Goal: Task Accomplishment & Management: Complete application form

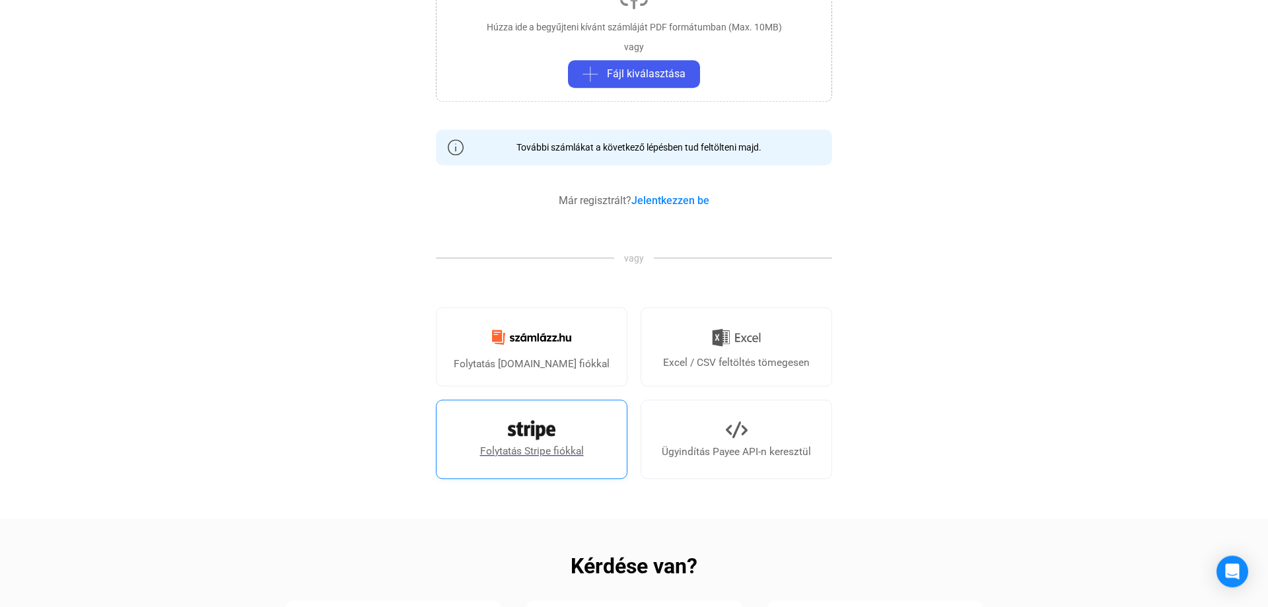
scroll to position [269, 0]
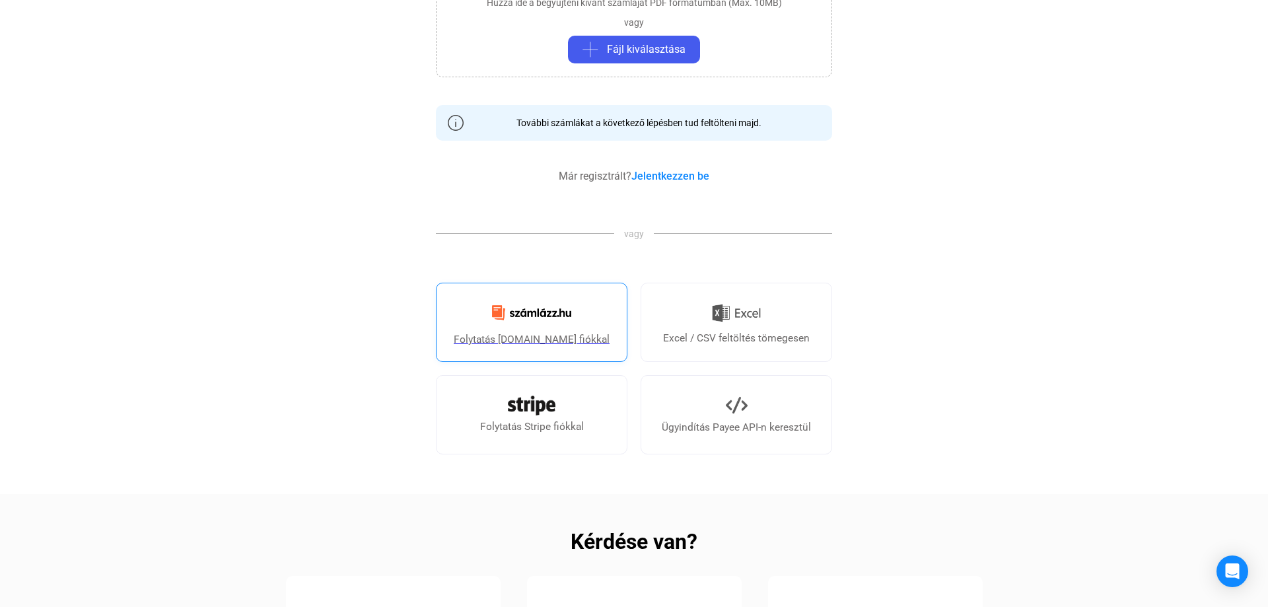
click at [522, 327] on img at bounding box center [531, 312] width 95 height 31
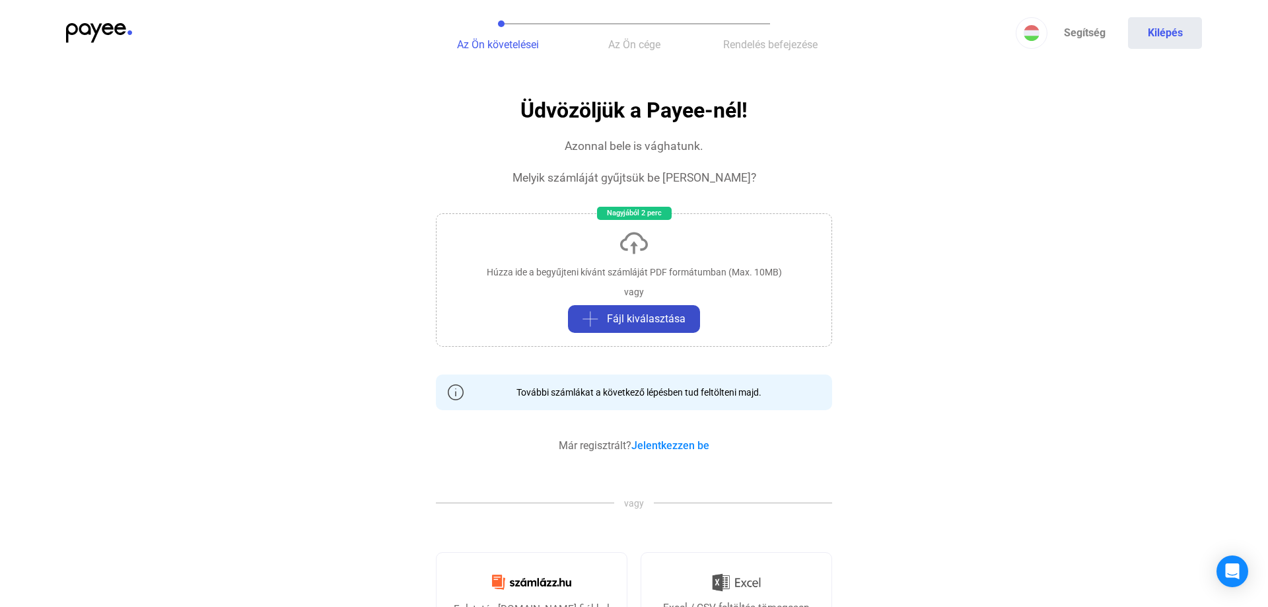
click at [638, 323] on span "Fájl kiválasztása" at bounding box center [646, 319] width 79 height 16
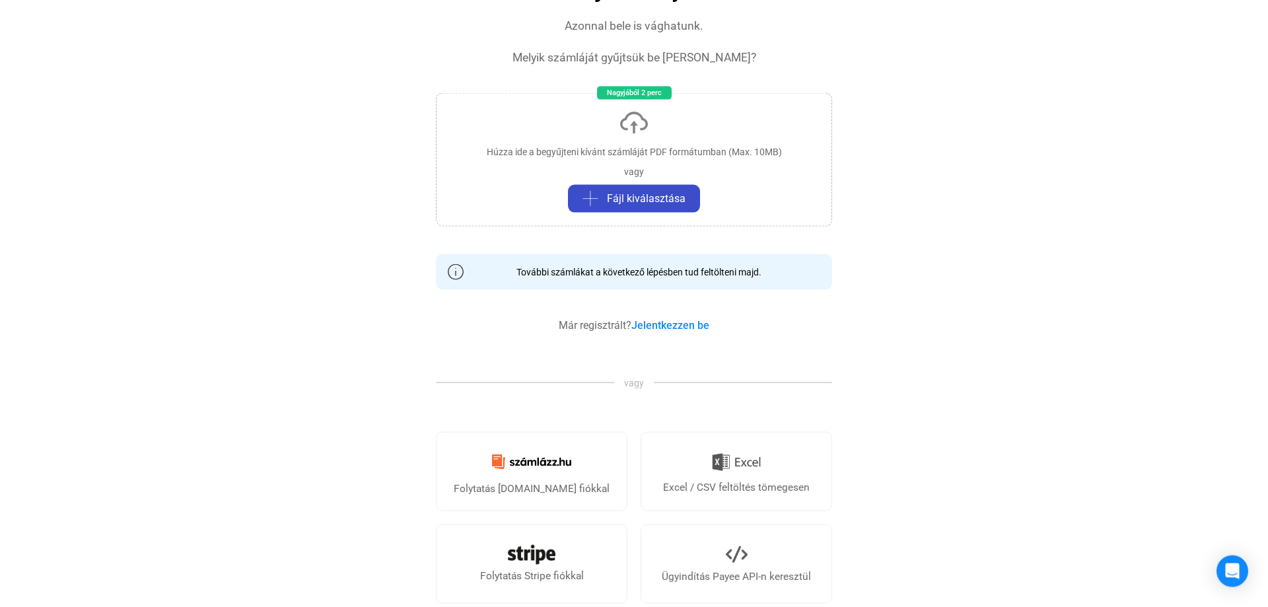
scroll to position [202, 0]
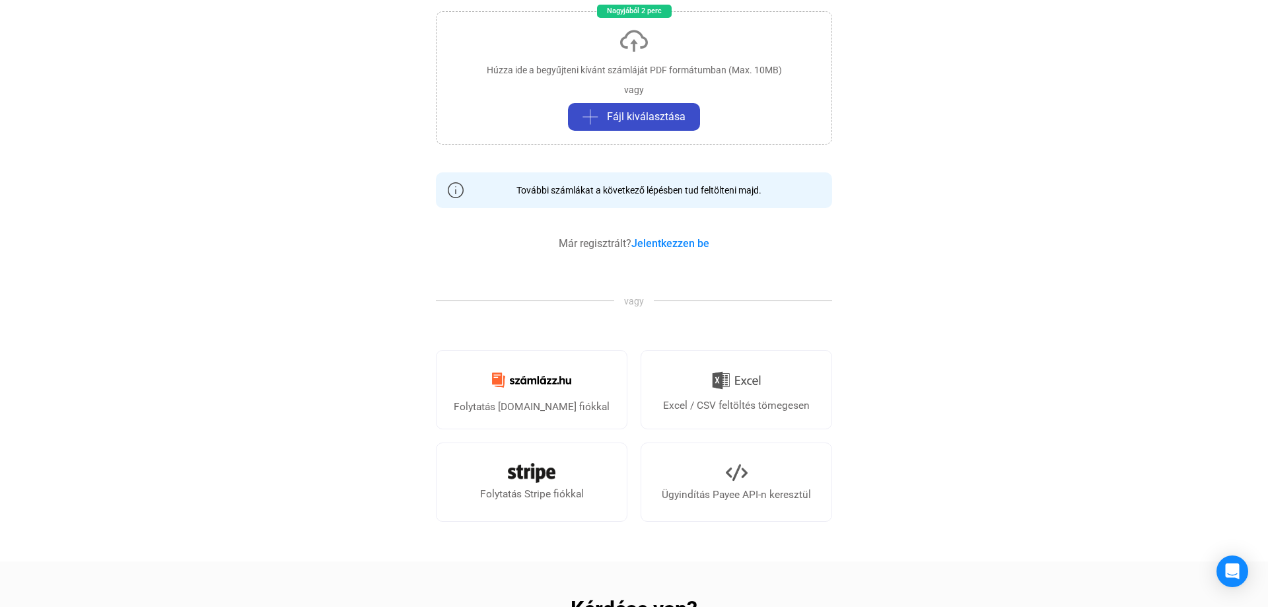
click at [495, 406] on div "Folytatás Számlázz.hu fiókkal" at bounding box center [532, 407] width 156 height 16
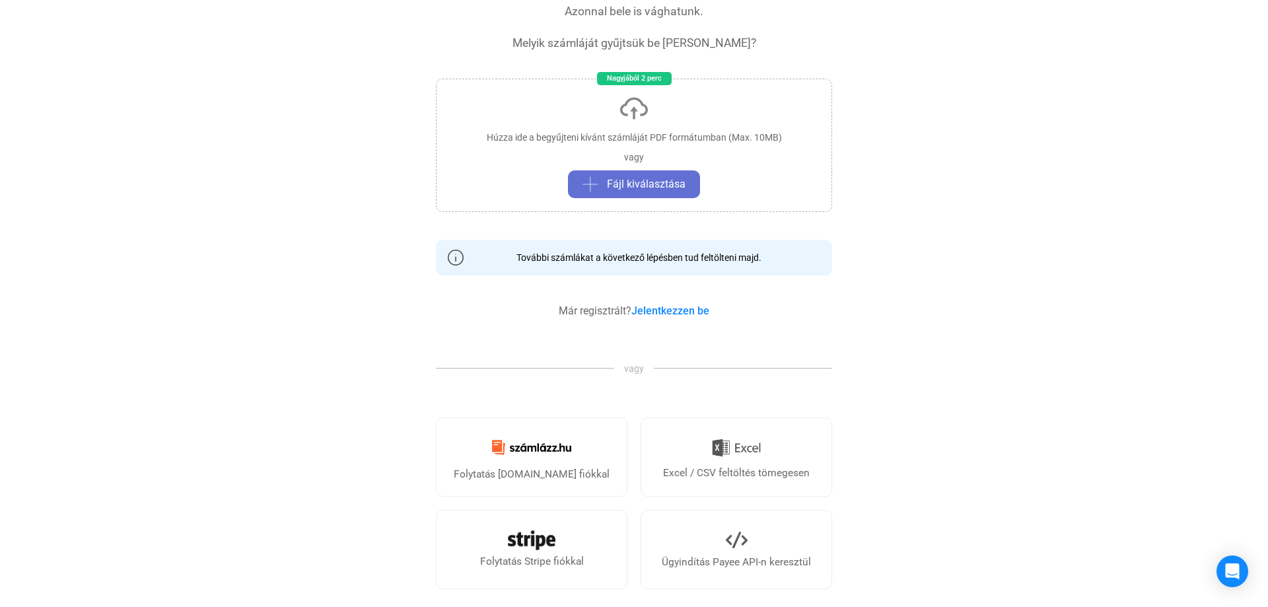
click at [640, 172] on button "Fájl kiválasztása" at bounding box center [634, 184] width 132 height 28
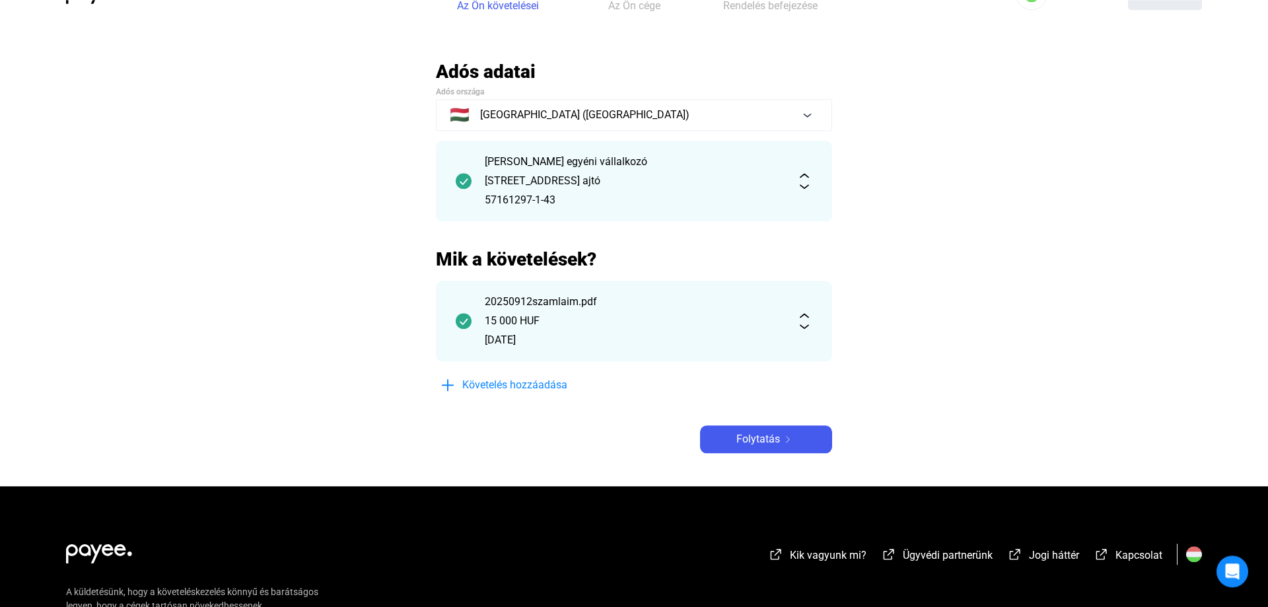
scroll to position [67, 0]
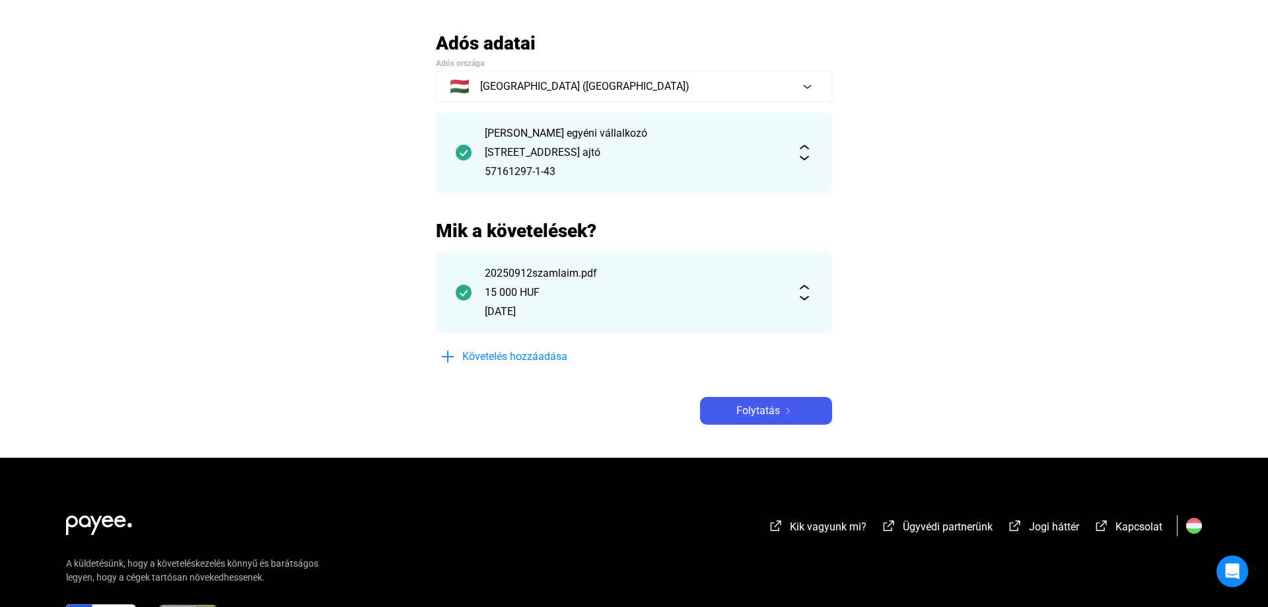
click at [804, 295] on img at bounding box center [804, 293] width 16 height 16
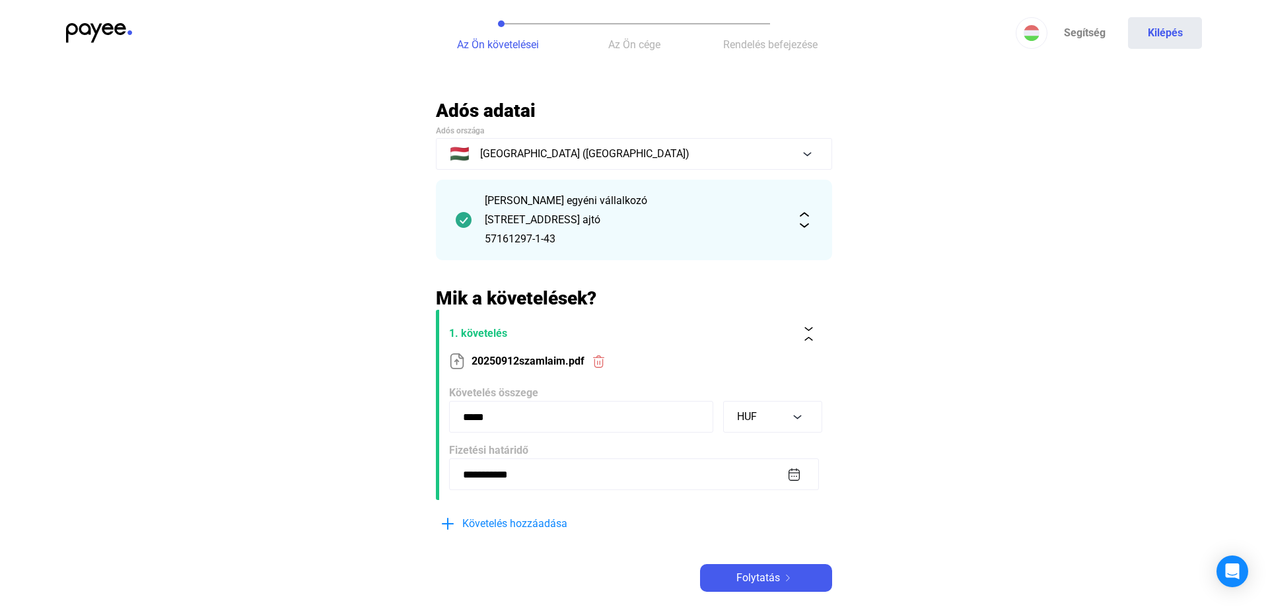
scroll to position [135, 0]
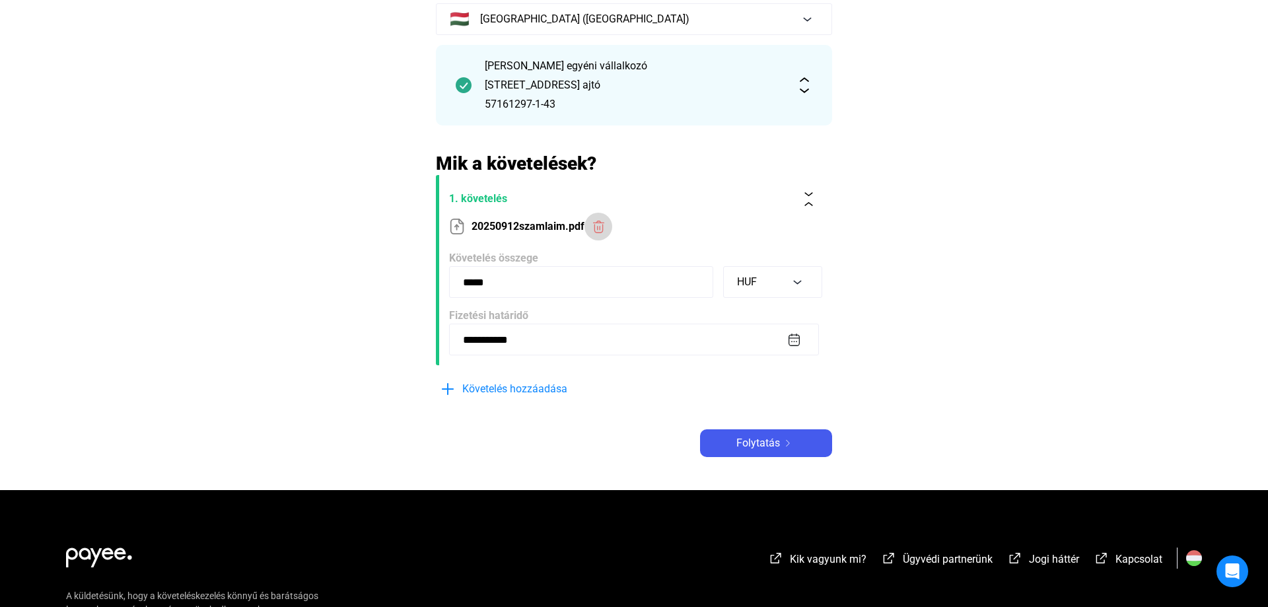
click at [601, 230] on img at bounding box center [599, 227] width 14 height 14
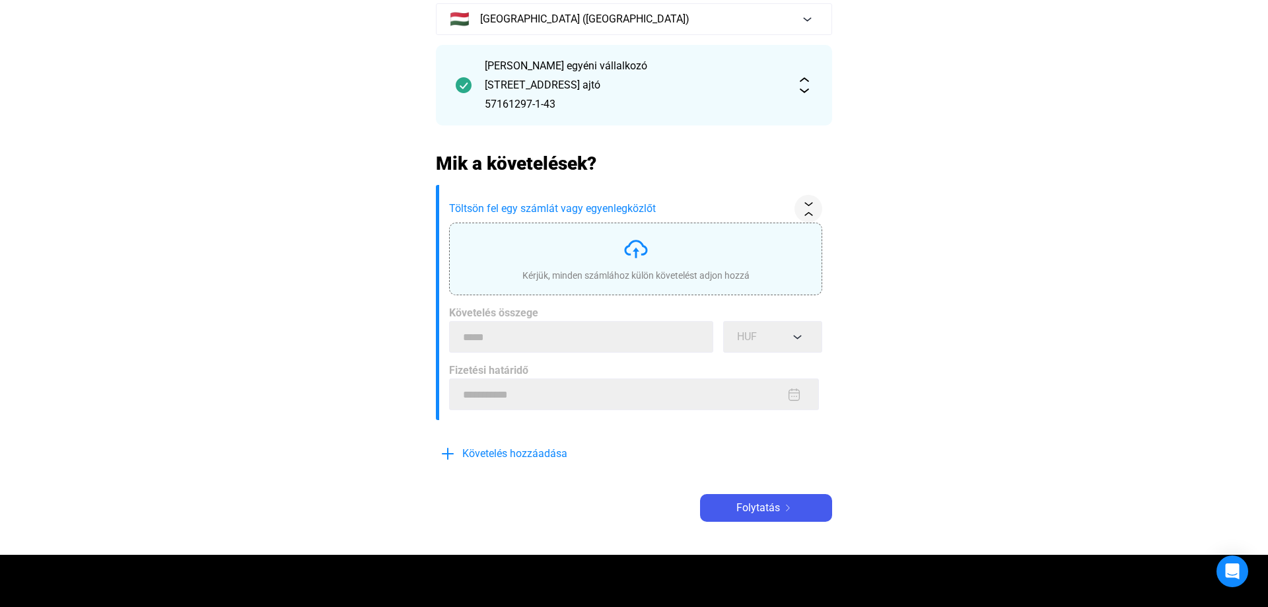
click at [627, 245] on img at bounding box center [636, 249] width 26 height 26
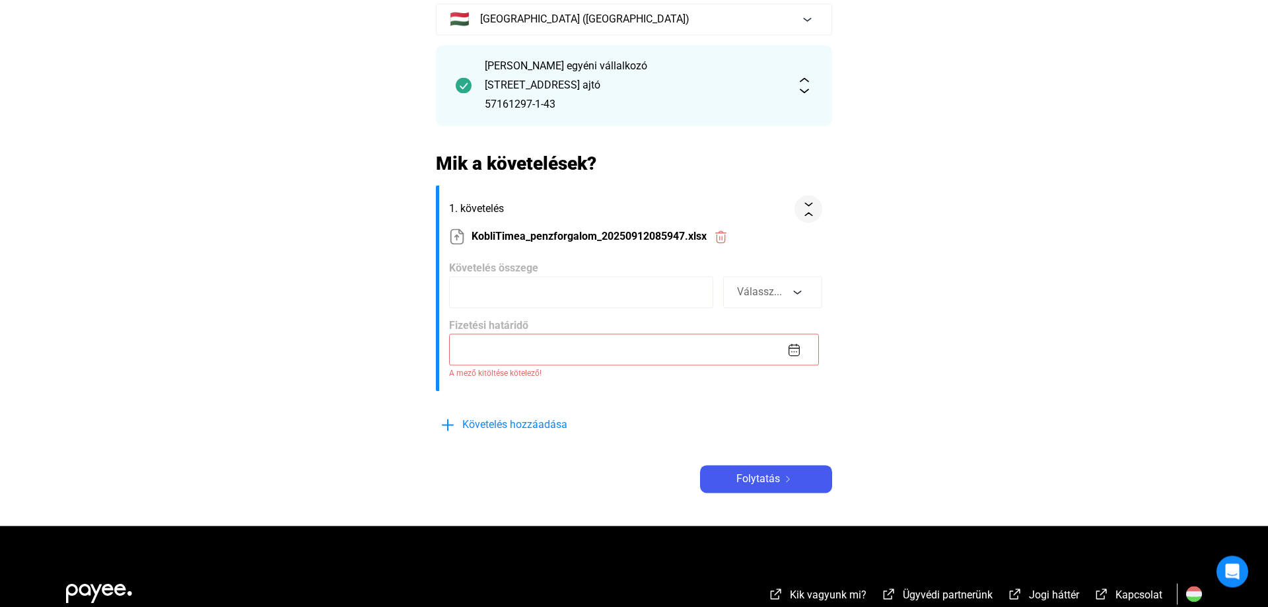
scroll to position [0, 0]
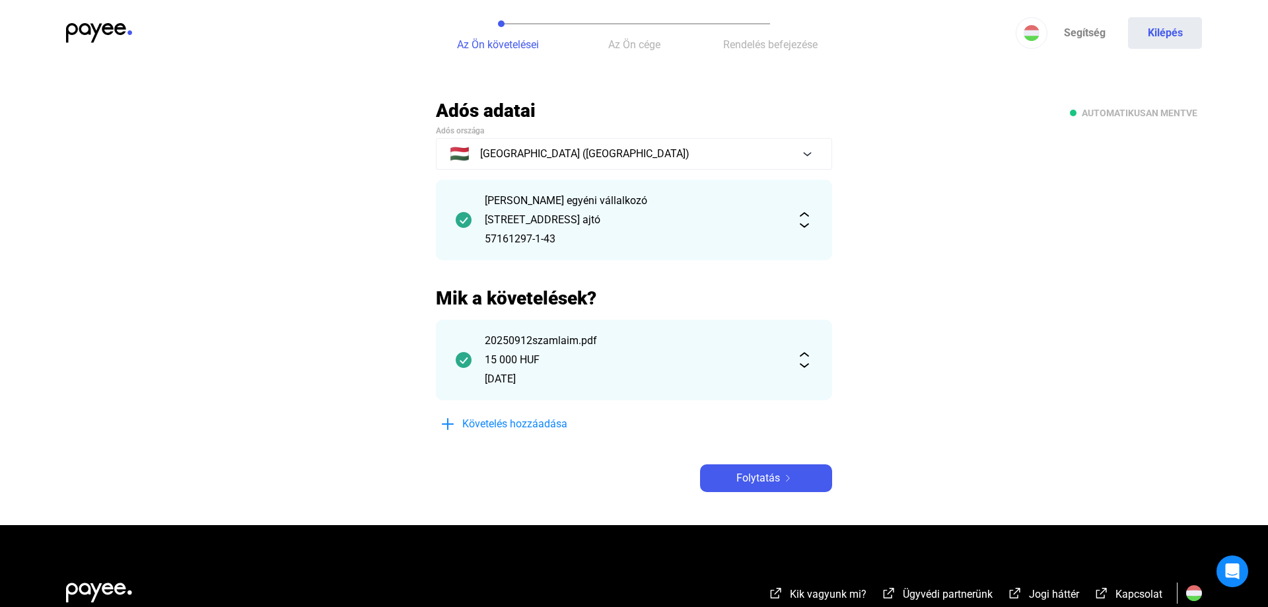
click at [553, 363] on div "15 000 HUF" at bounding box center [634, 360] width 298 height 16
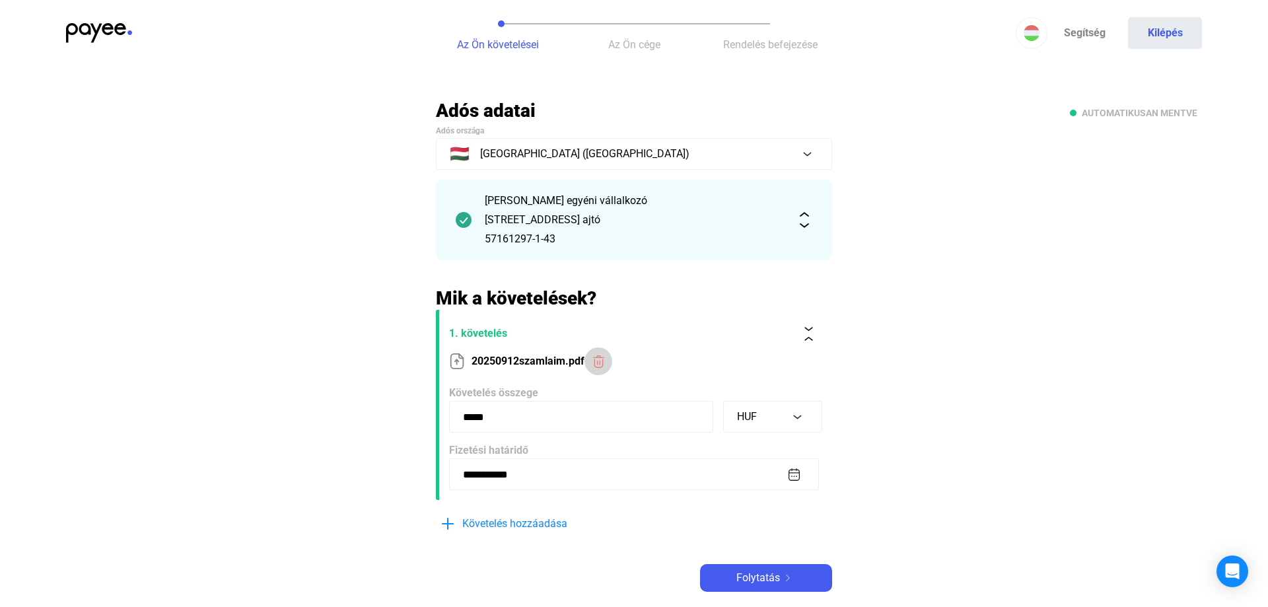
click at [602, 359] on img at bounding box center [599, 362] width 14 height 14
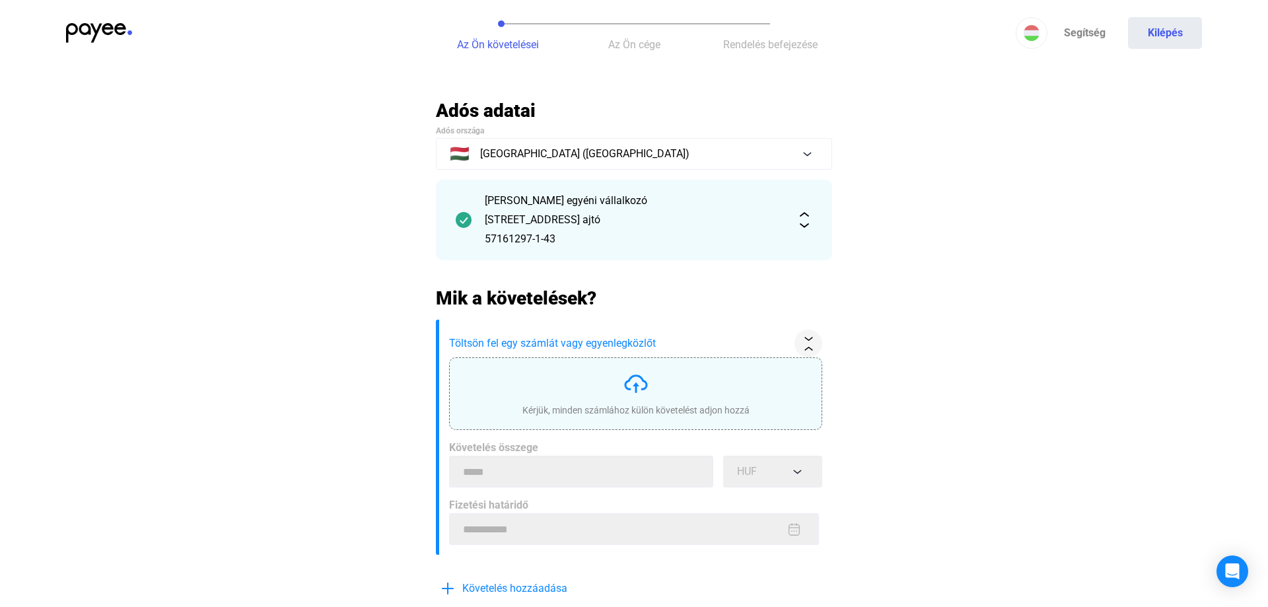
click at [640, 405] on div "Kérjük, minden számlához külön követelést adjon hozzá" at bounding box center [635, 409] width 227 height 13
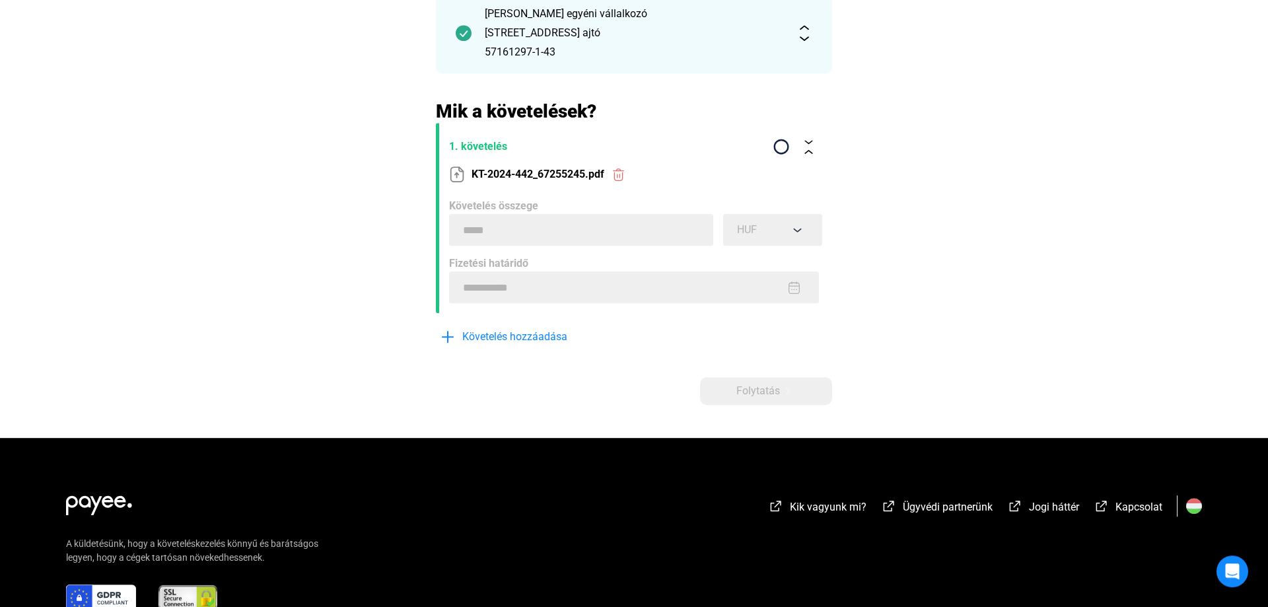
scroll to position [202, 0]
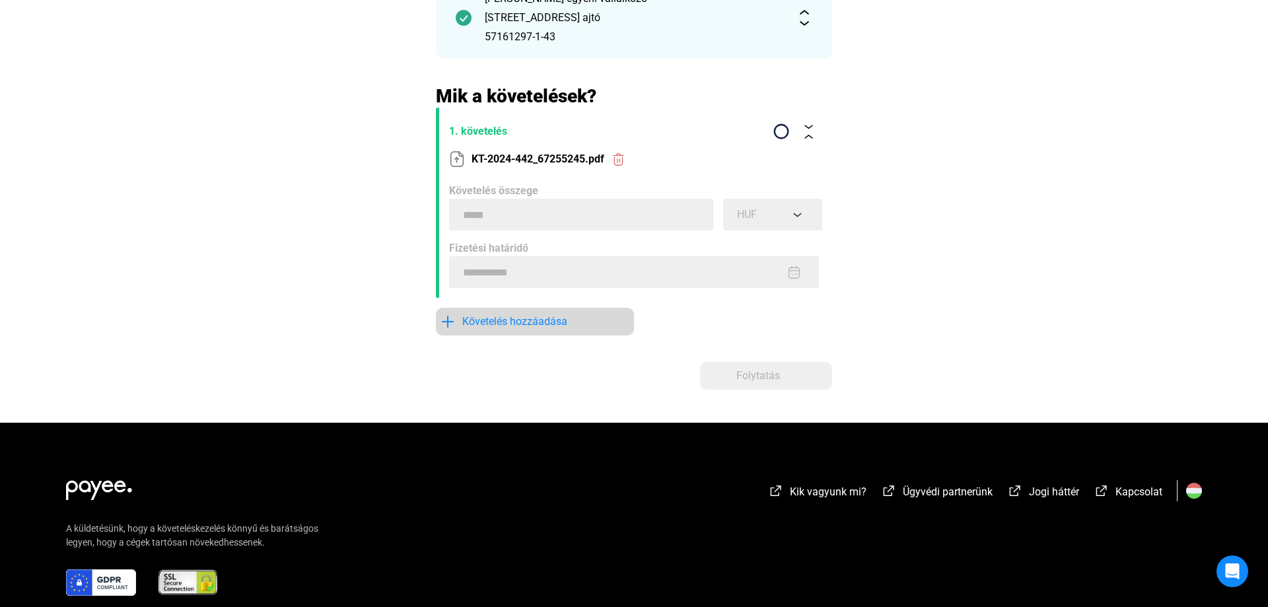
click at [542, 324] on span "Követelés hozzáadása" at bounding box center [514, 322] width 105 height 16
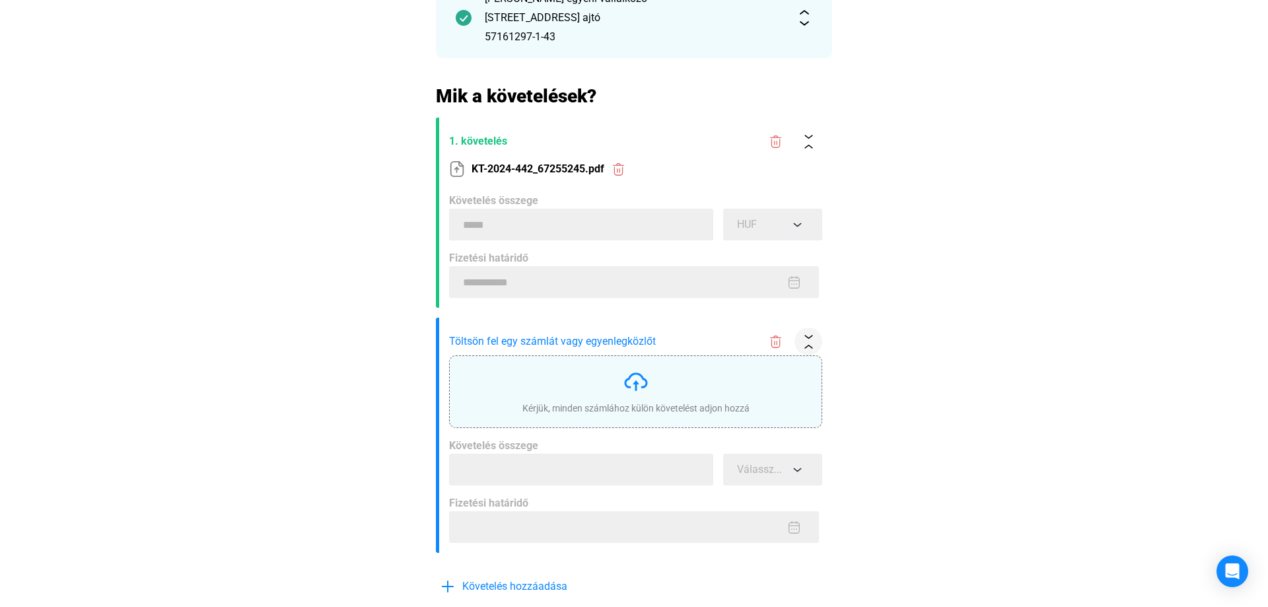
click at [641, 374] on img at bounding box center [636, 381] width 26 height 26
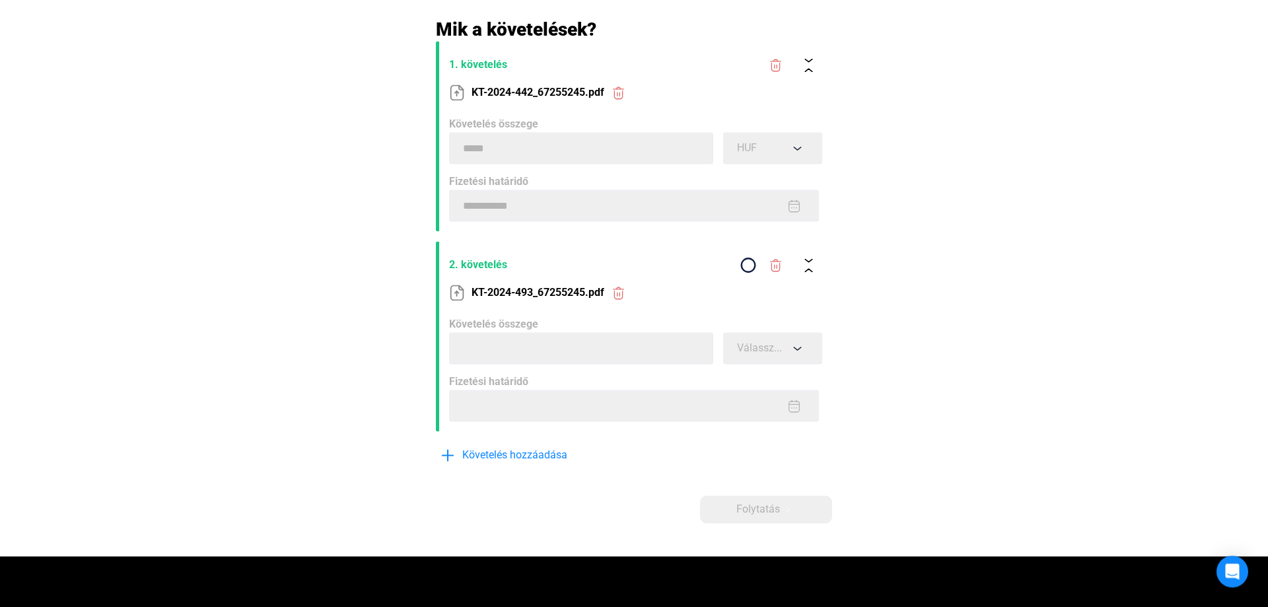
scroll to position [269, 0]
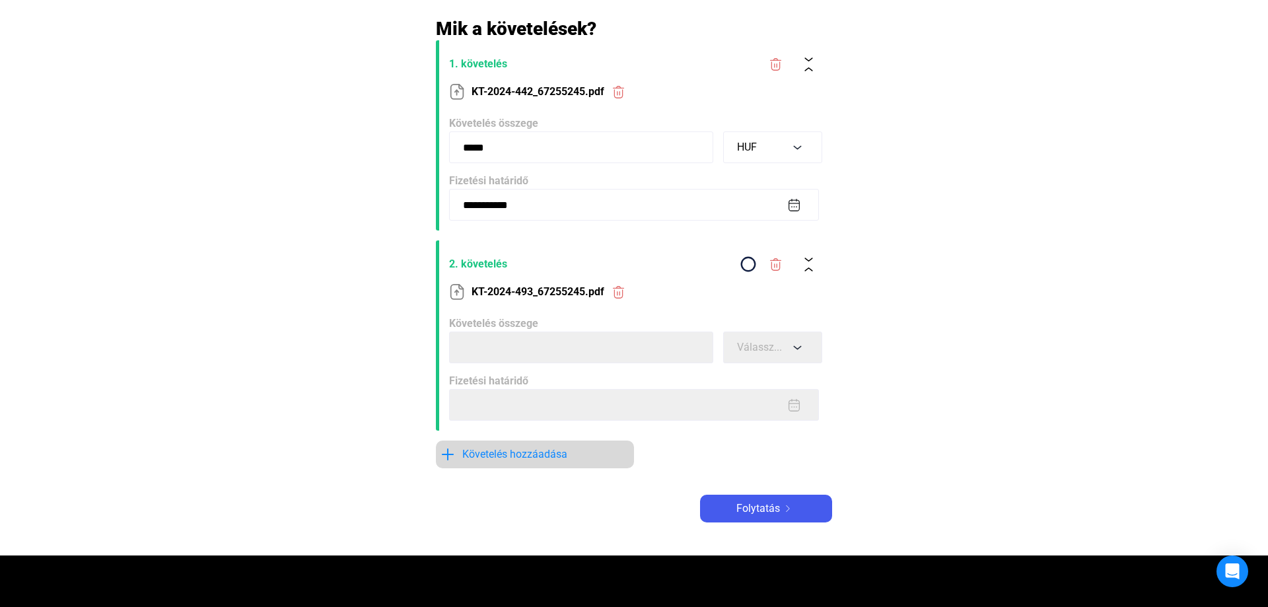
click at [510, 460] on span "Követelés hozzáadása" at bounding box center [514, 454] width 105 height 16
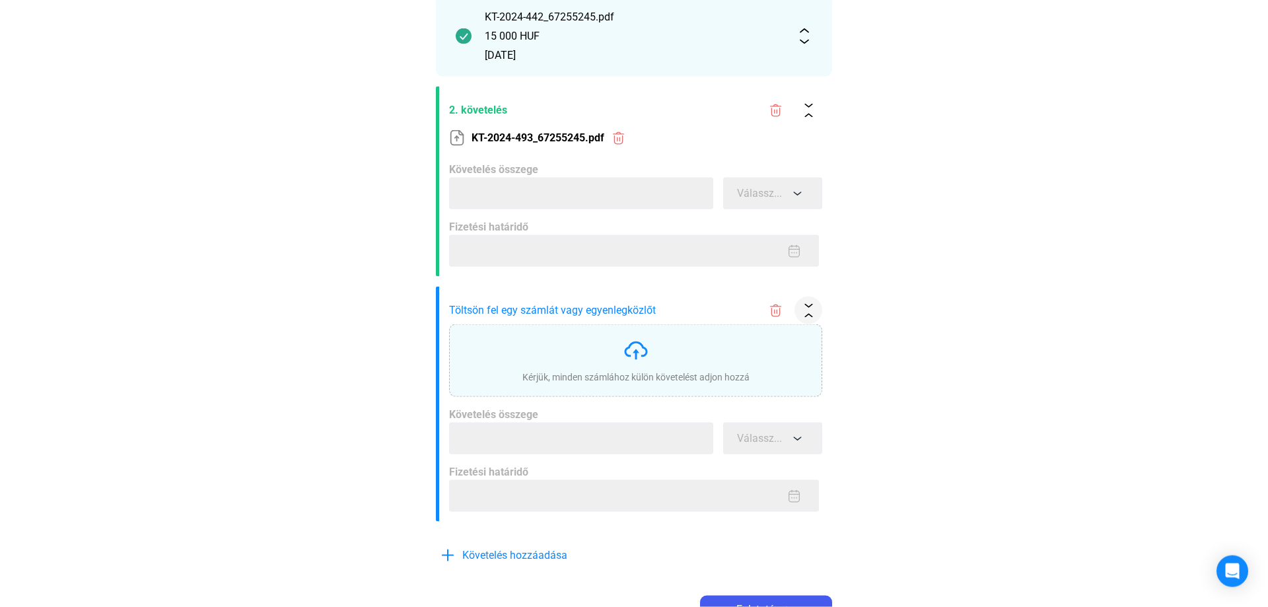
scroll to position [404, 0]
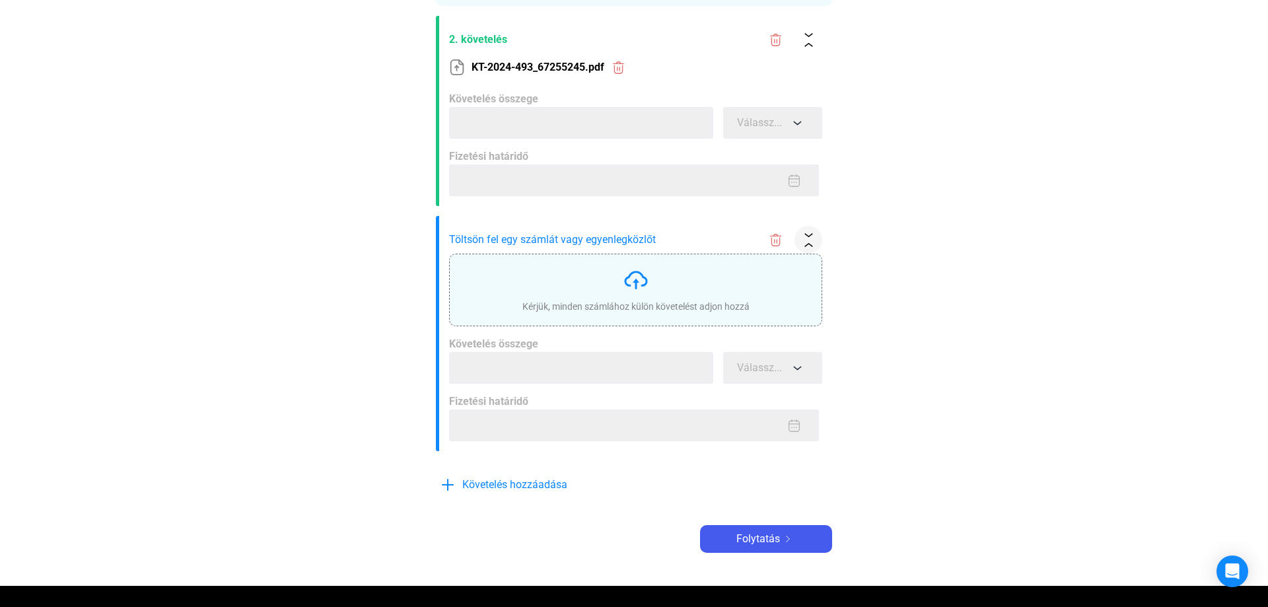
click at [640, 275] on img at bounding box center [636, 280] width 26 height 26
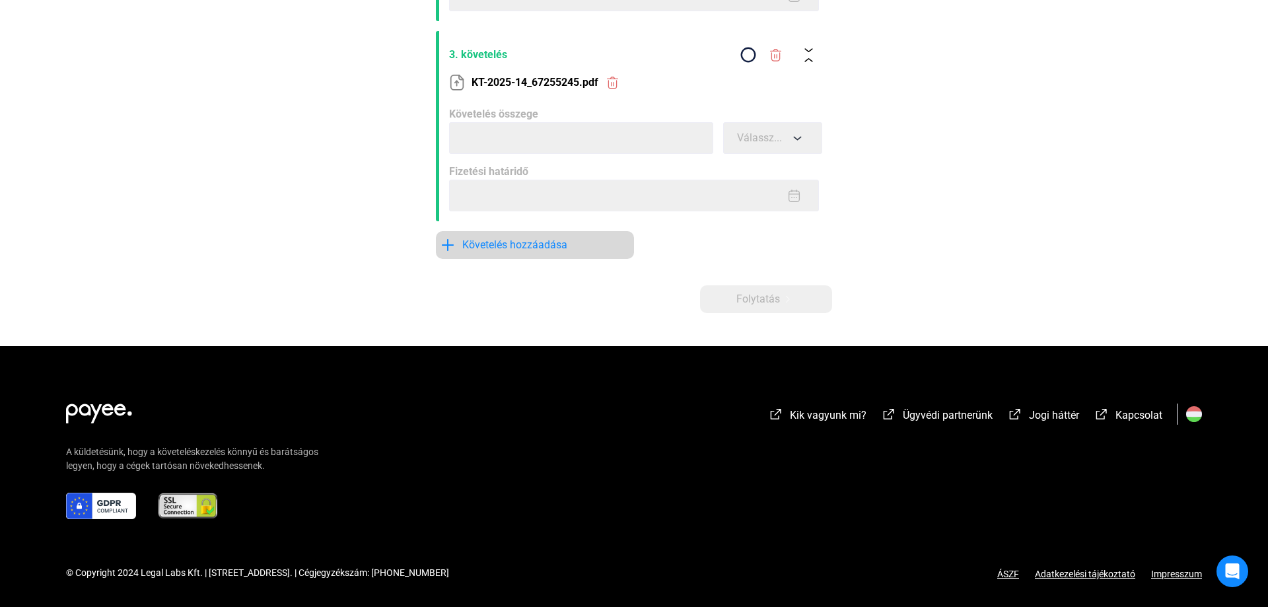
click at [504, 251] on span "Követelés hozzáadása" at bounding box center [514, 245] width 105 height 16
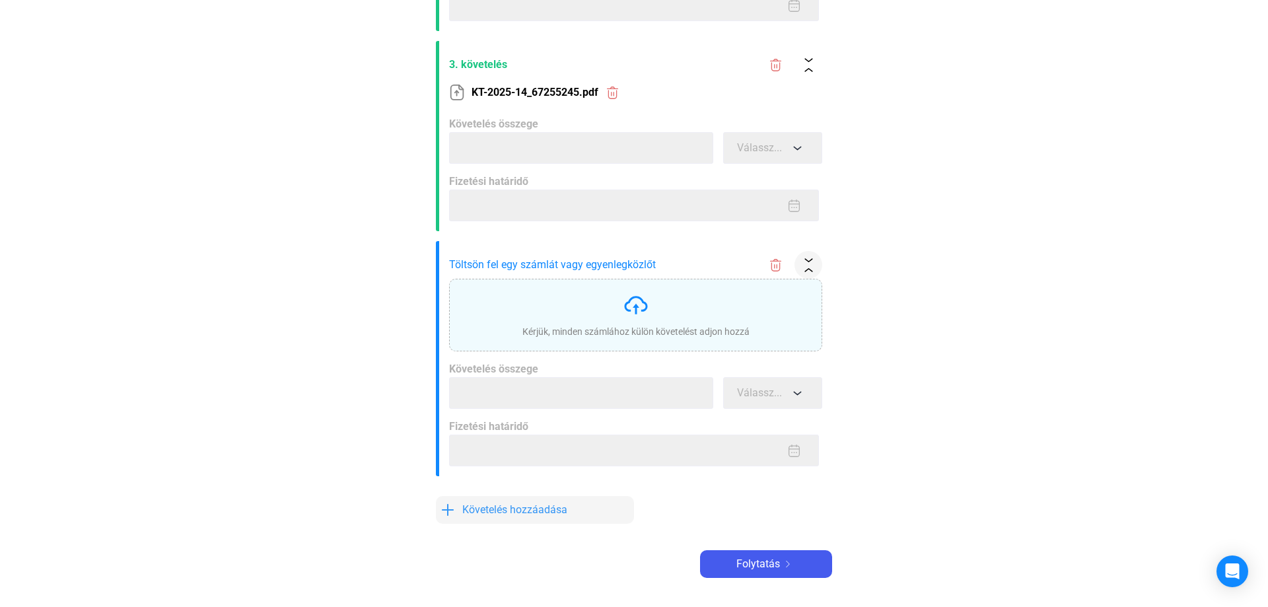
scroll to position [88, 0]
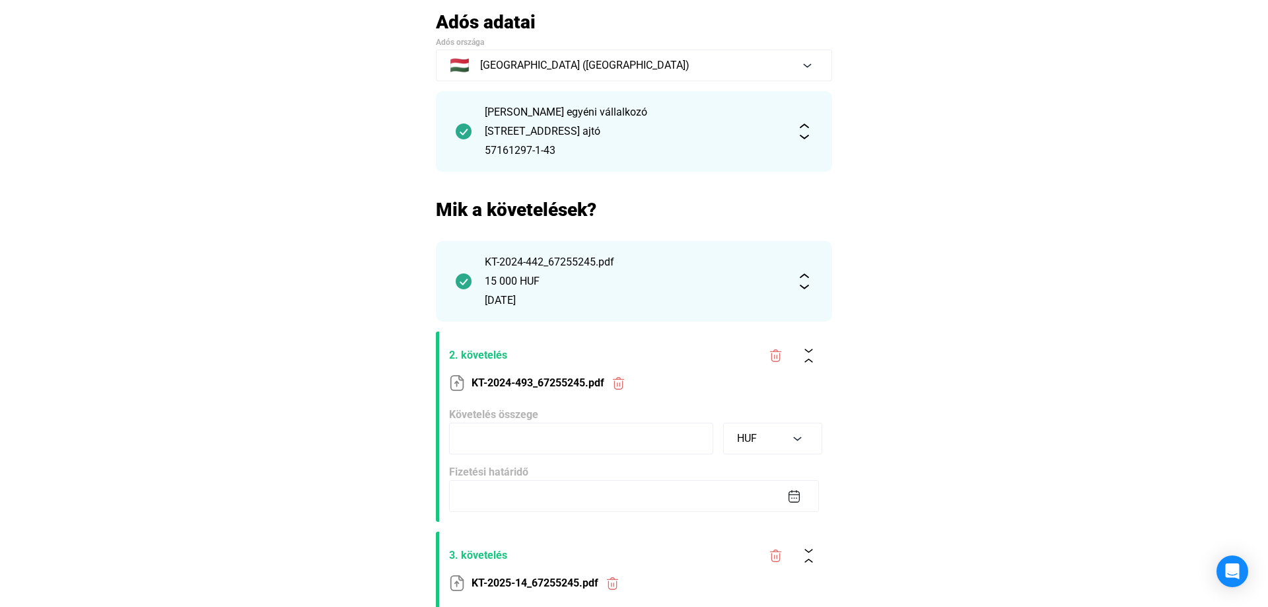
type input "*****"
type input "**********"
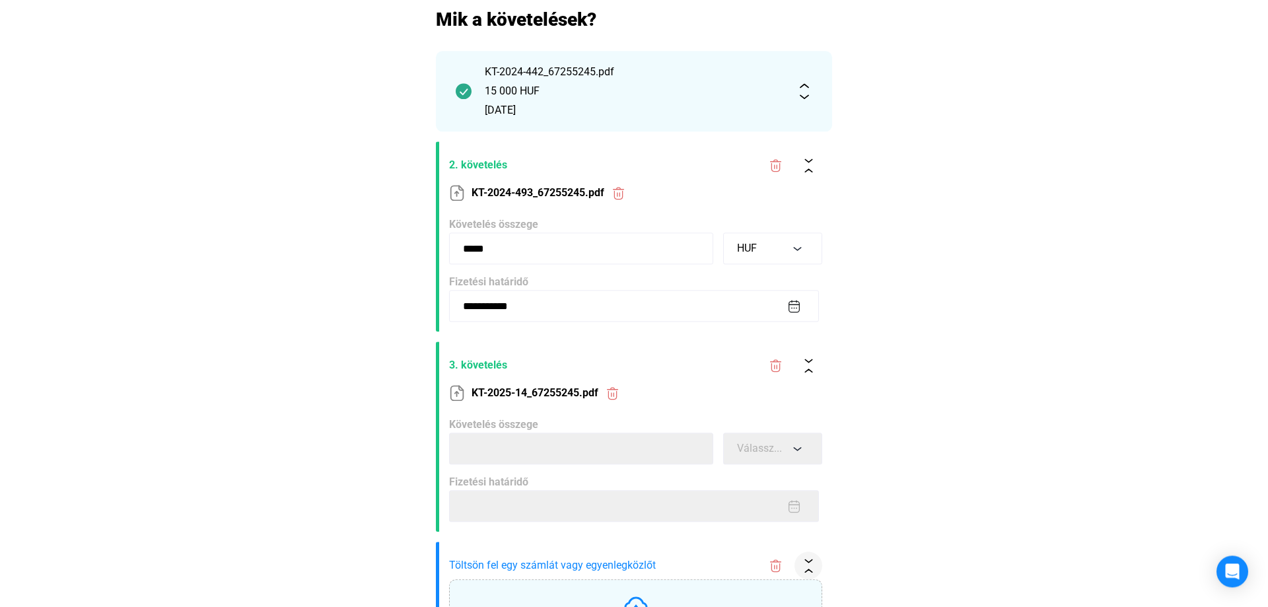
scroll to position [291, 0]
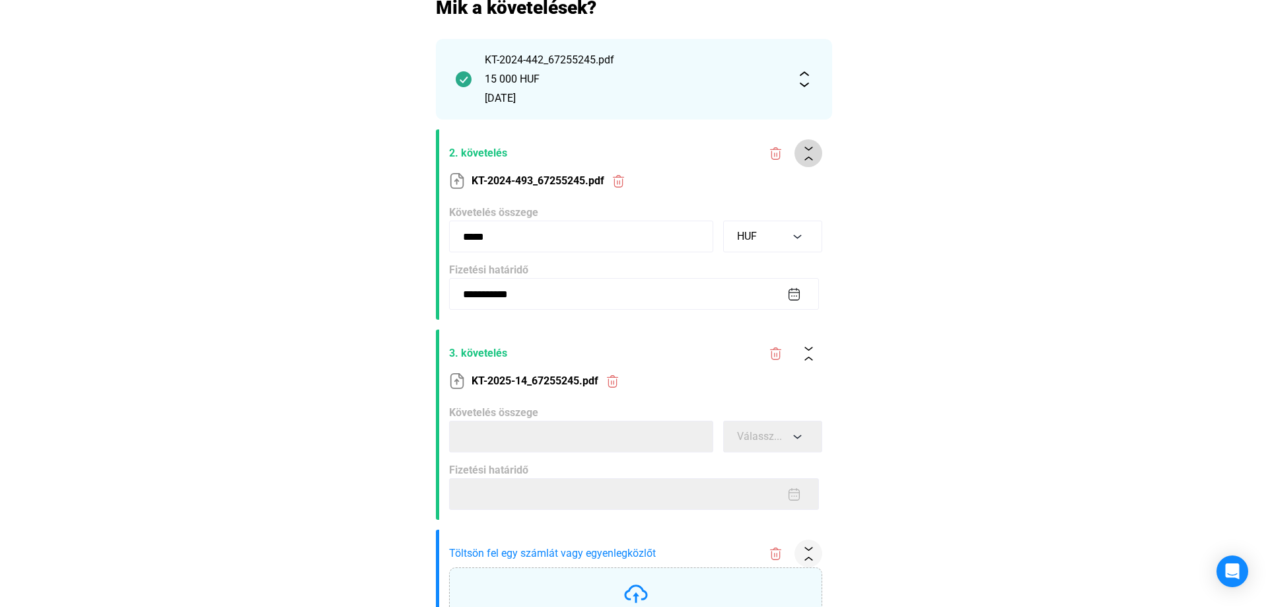
click at [806, 153] on img at bounding box center [809, 154] width 14 height 14
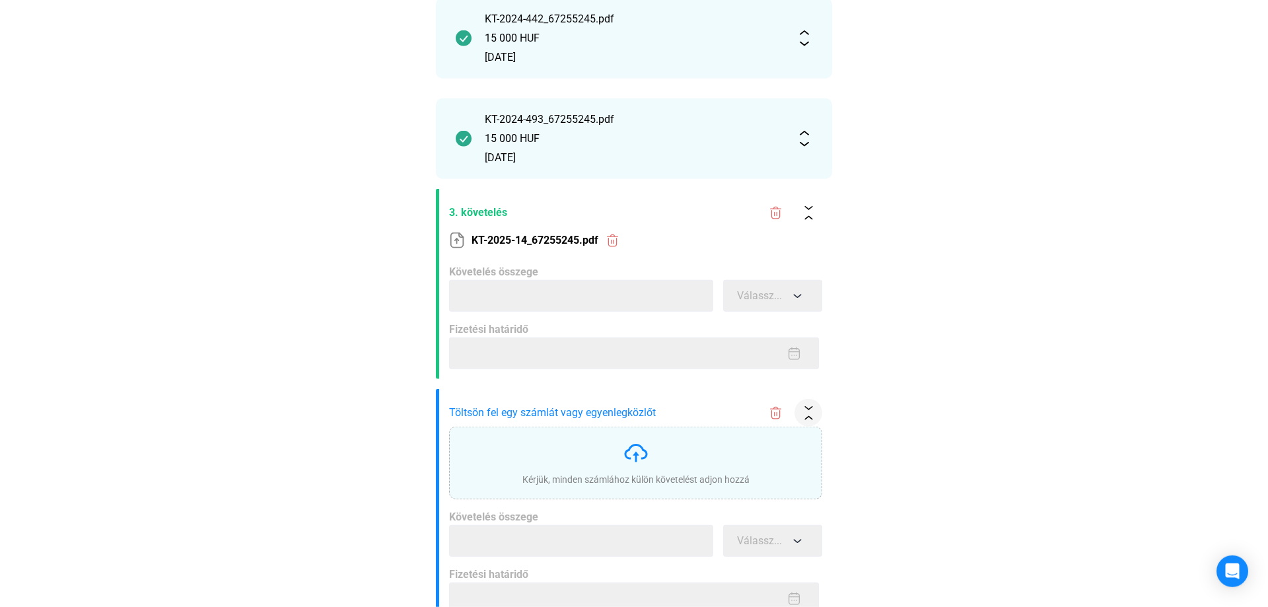
scroll to position [358, 0]
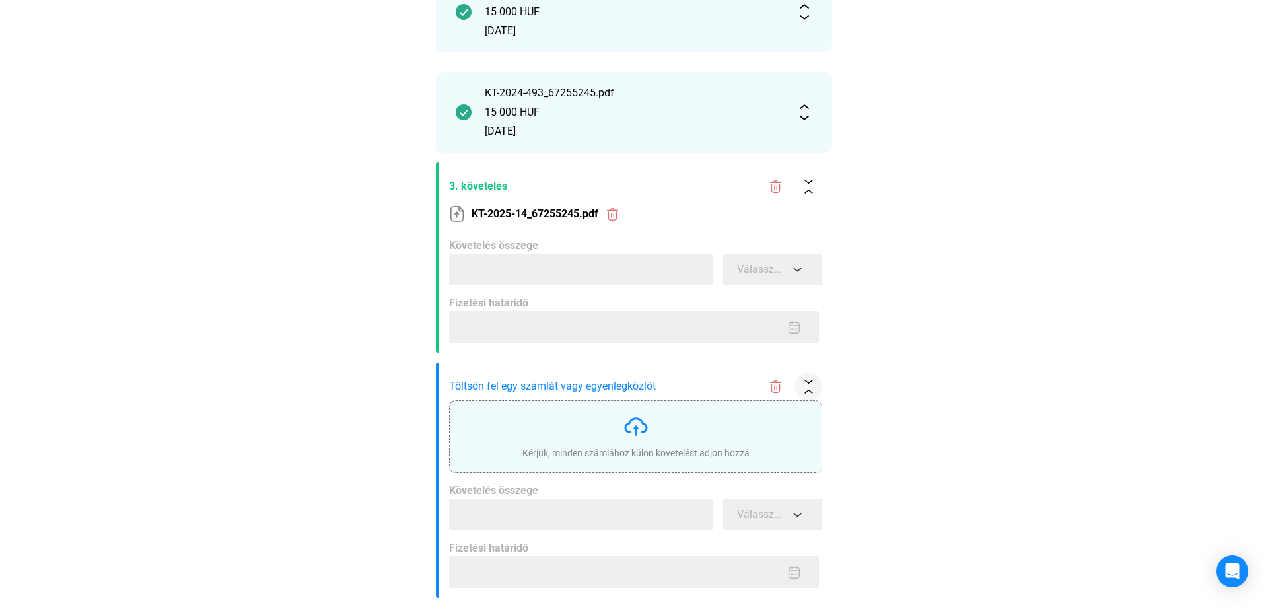
click at [639, 438] on img at bounding box center [636, 426] width 26 height 26
type input "*****"
type input "**********"
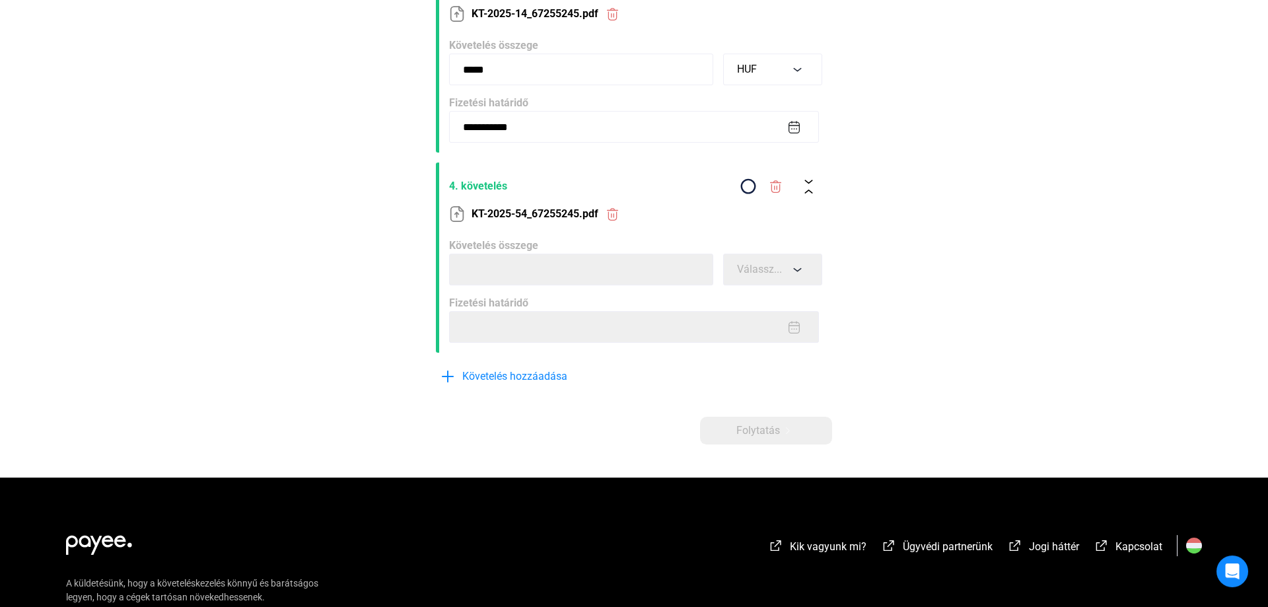
scroll to position [550, 0]
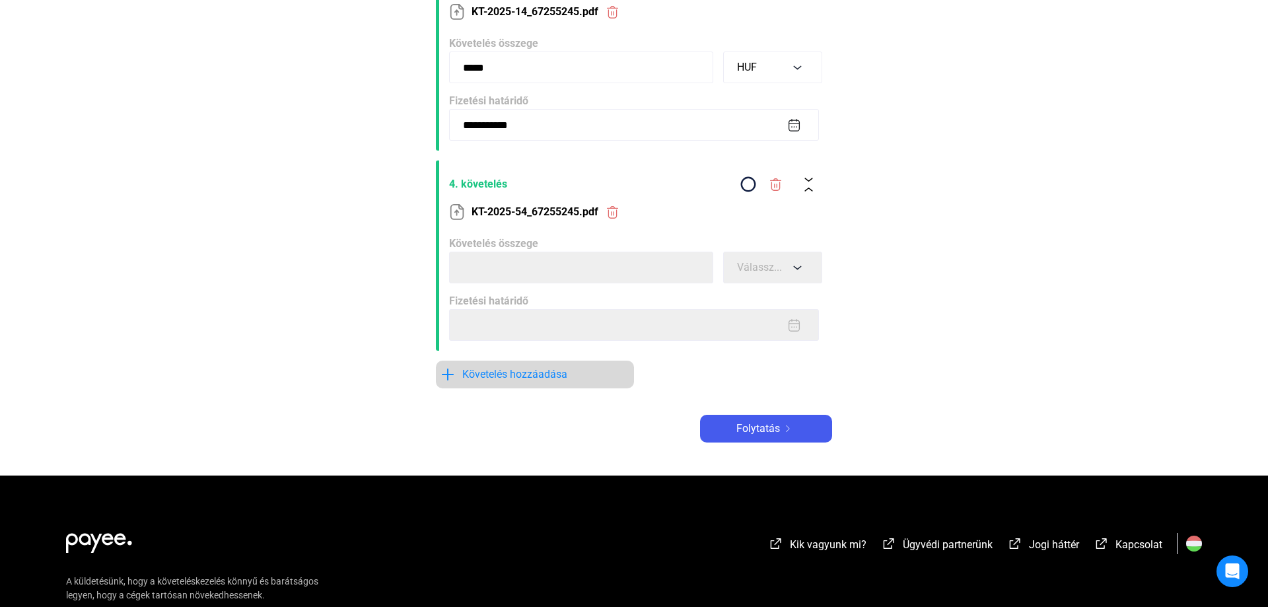
click at [530, 372] on span "Követelés hozzáadása" at bounding box center [514, 374] width 105 height 16
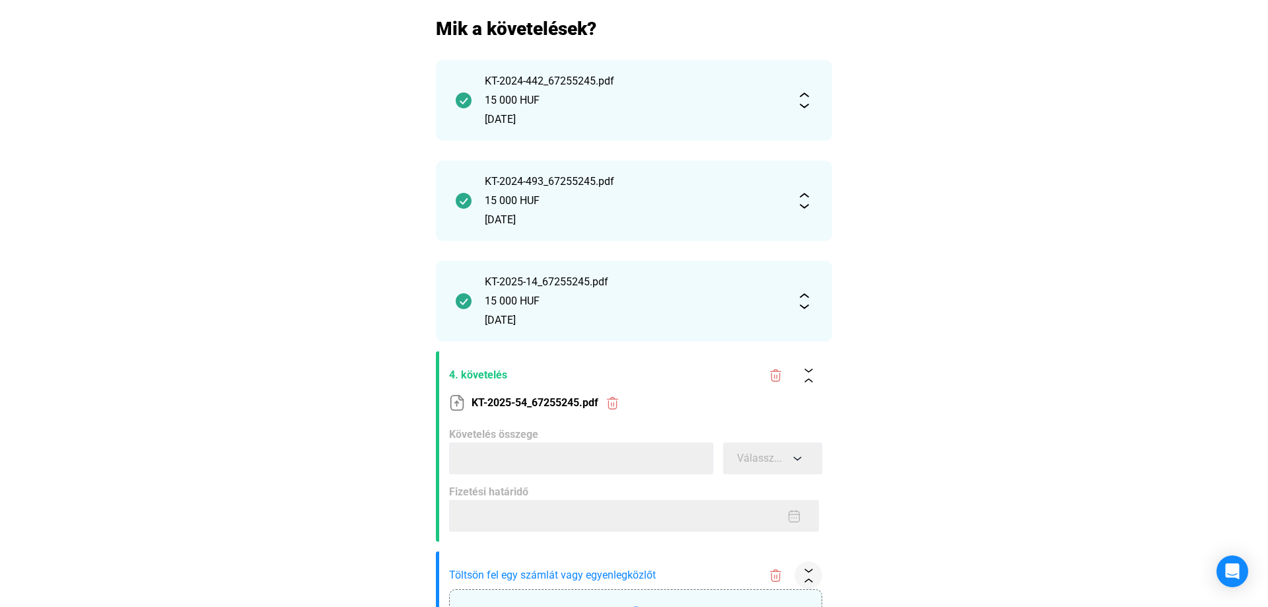
scroll to position [539, 0]
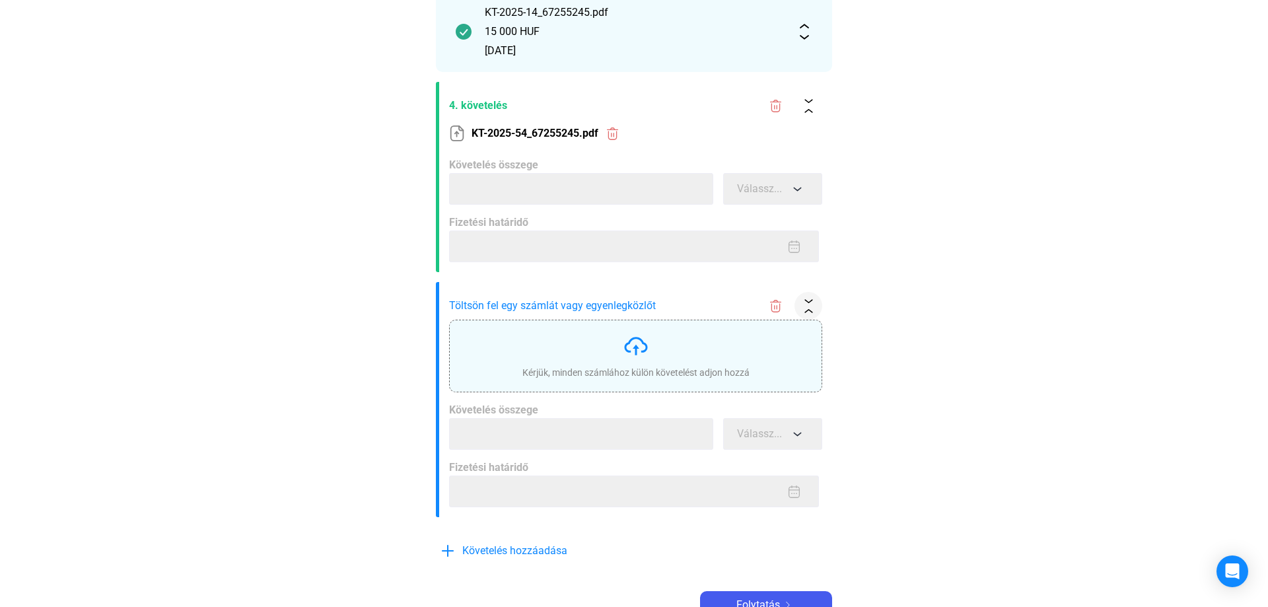
click at [544, 362] on div "Kérjük, minden számlához külön követelést adjon hozzá" at bounding box center [635, 356] width 227 height 46
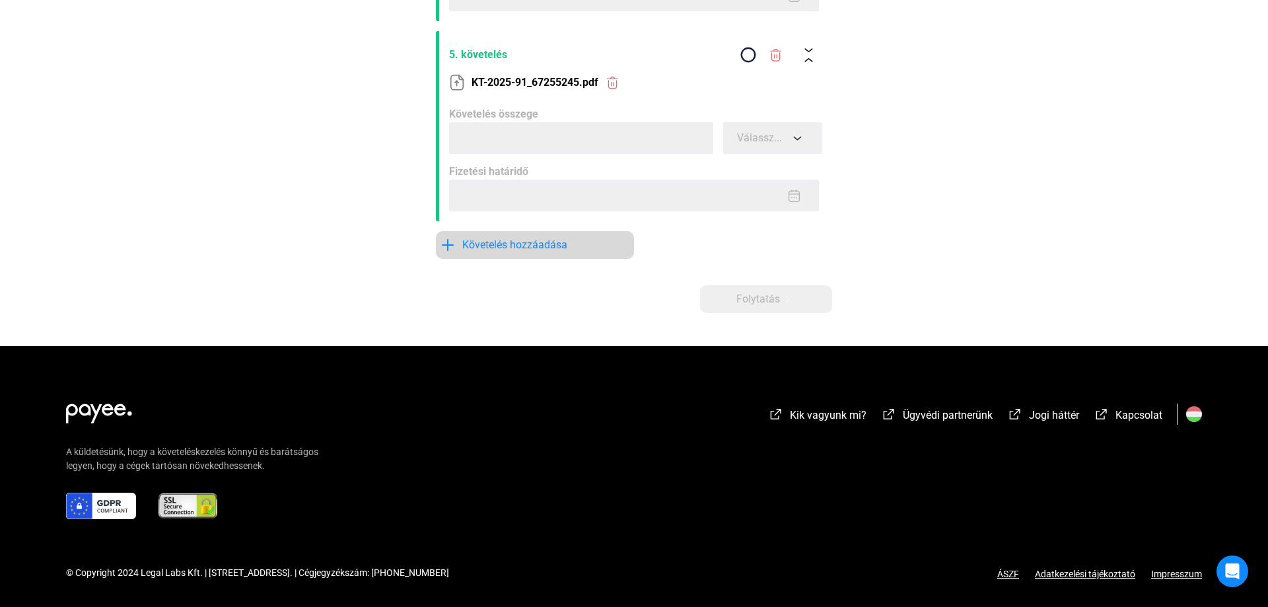
click at [549, 248] on span "Követelés hozzáadása" at bounding box center [514, 245] width 105 height 16
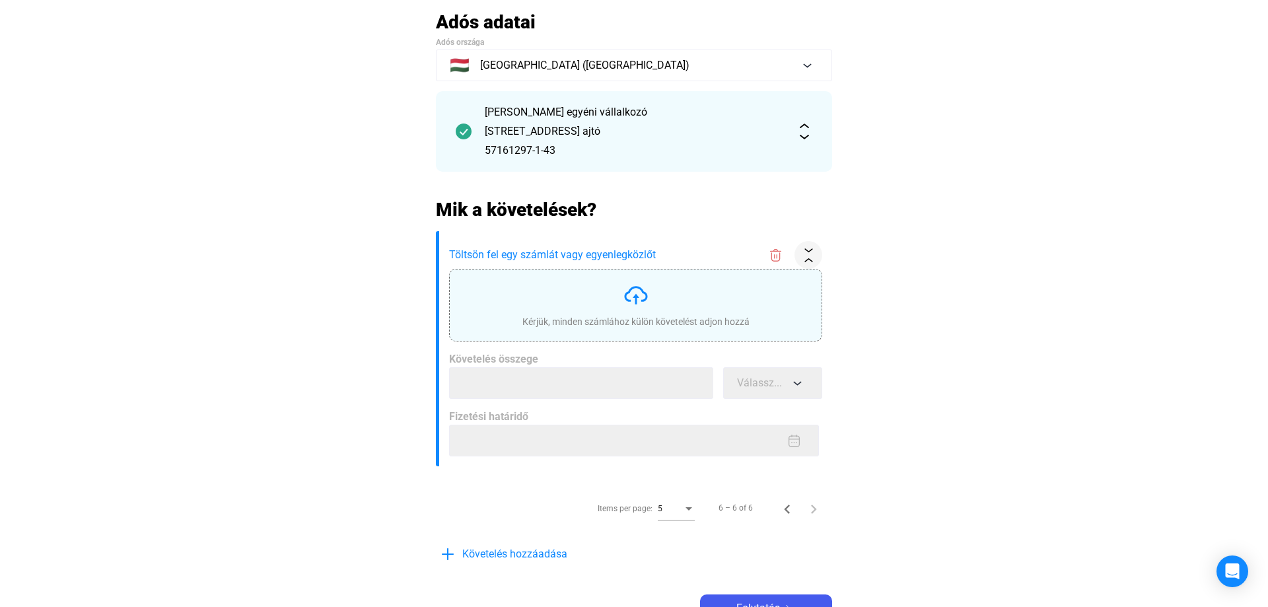
click at [568, 311] on div "Kérjük, minden számlához külön követelést adjon hozzá" at bounding box center [635, 305] width 227 height 46
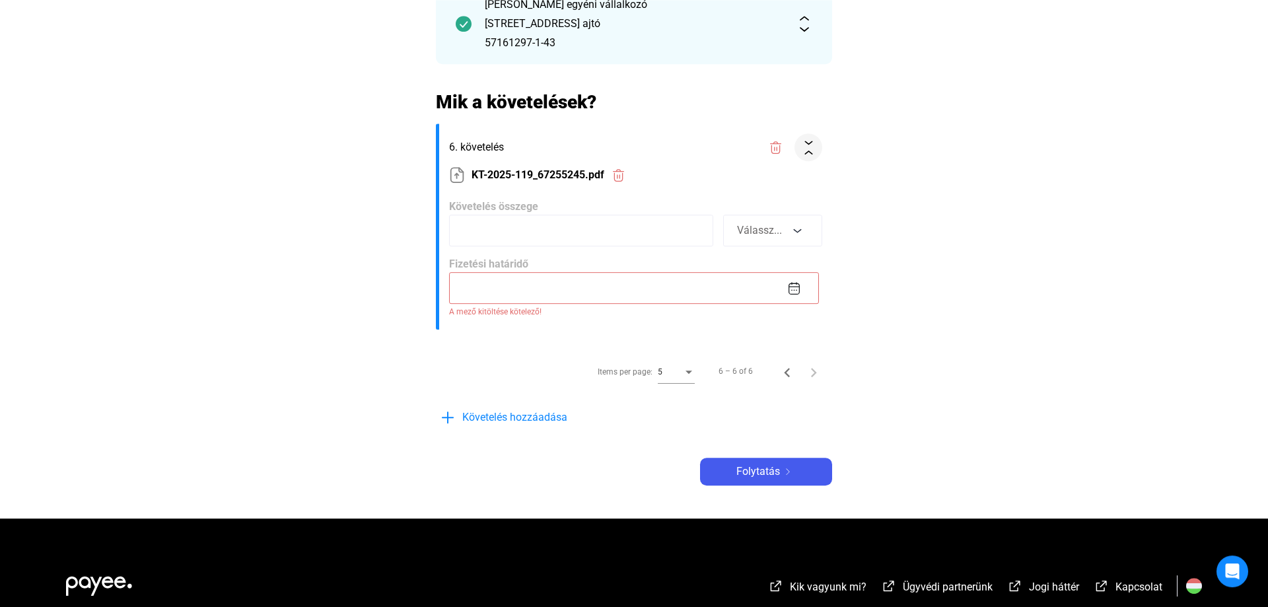
scroll to position [291, 0]
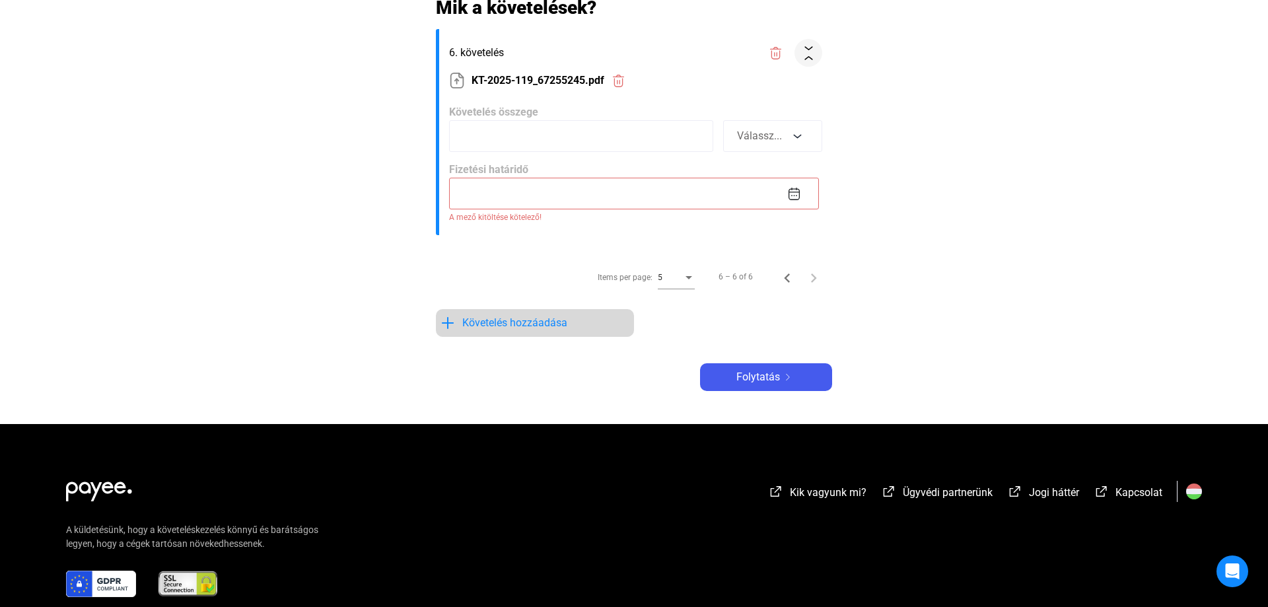
click at [532, 324] on span "Követelés hozzáadása" at bounding box center [514, 323] width 105 height 16
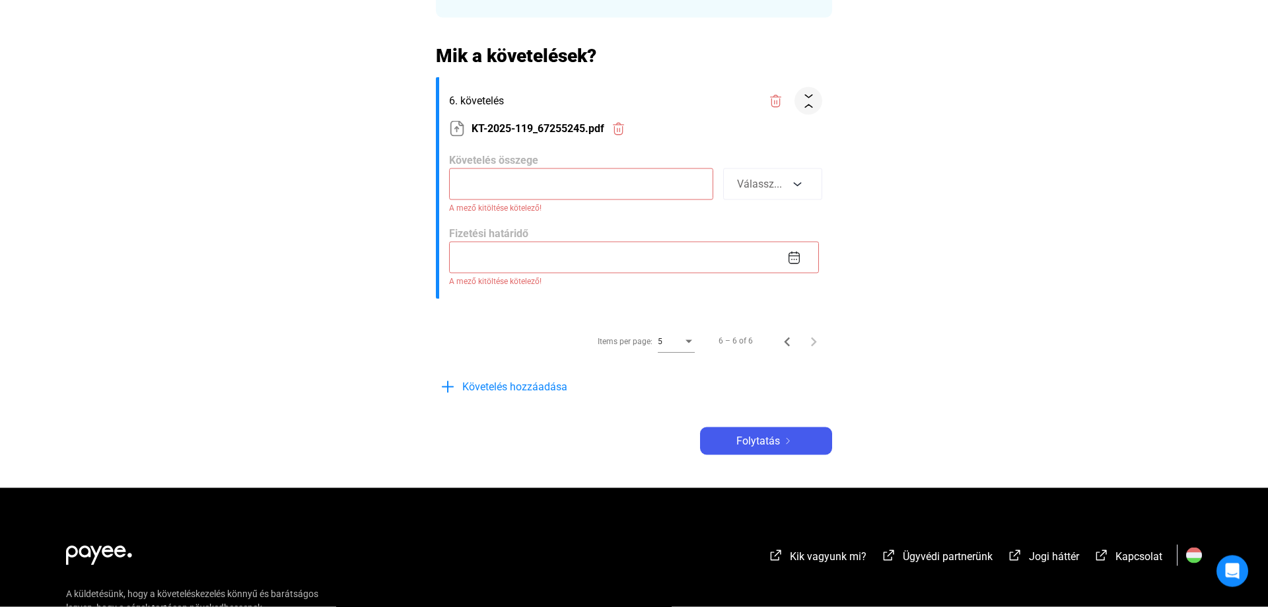
scroll to position [223, 0]
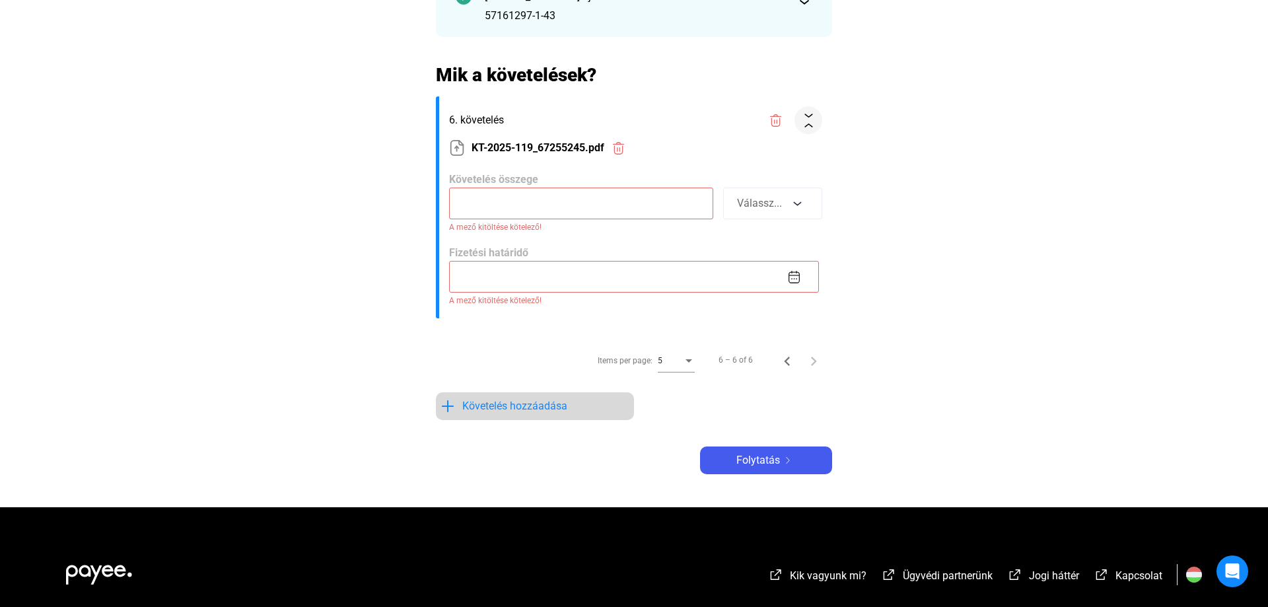
click at [480, 409] on span "Követelés hozzáadása" at bounding box center [514, 406] width 105 height 16
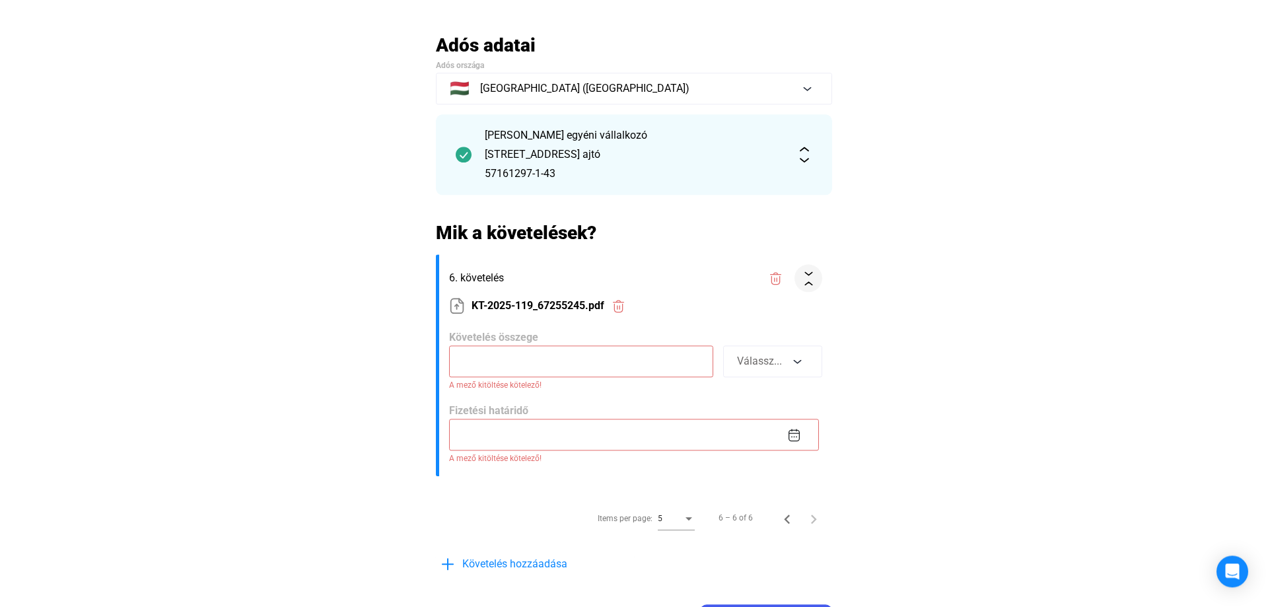
scroll to position [135, 0]
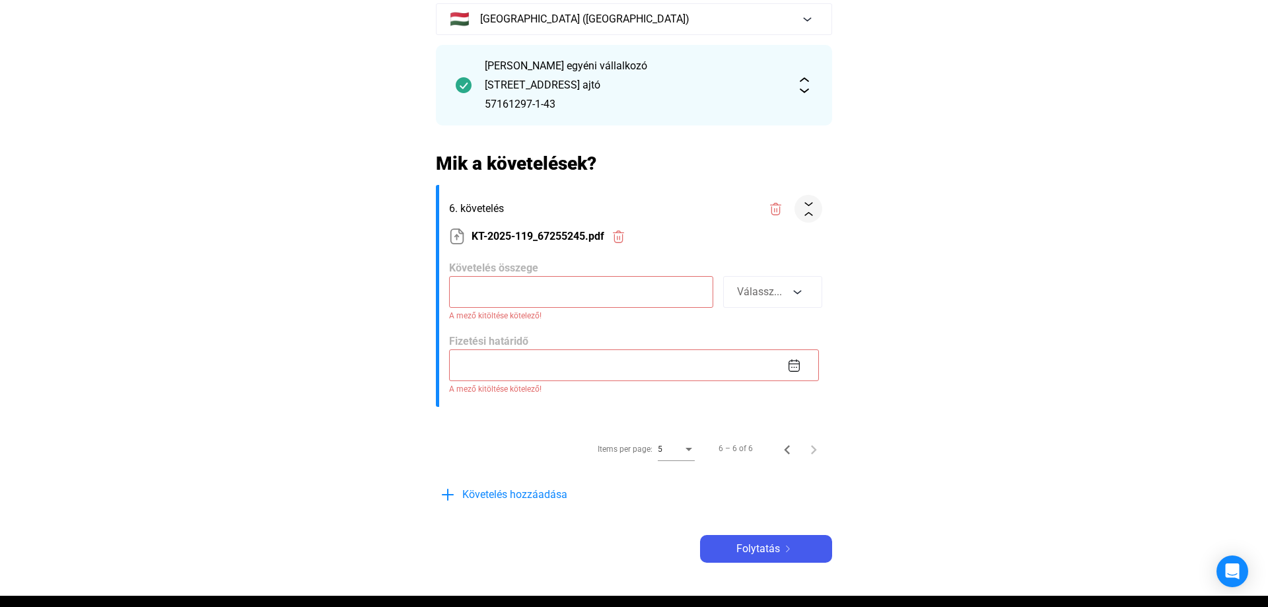
click at [592, 287] on input at bounding box center [581, 292] width 264 height 32
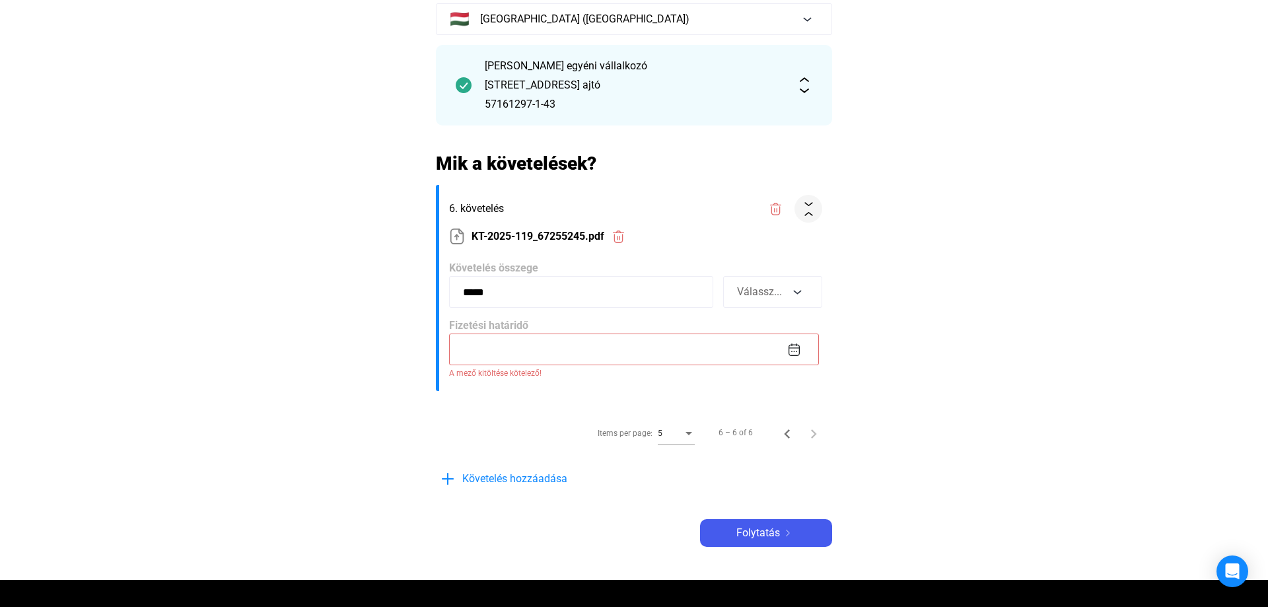
type input "*****"
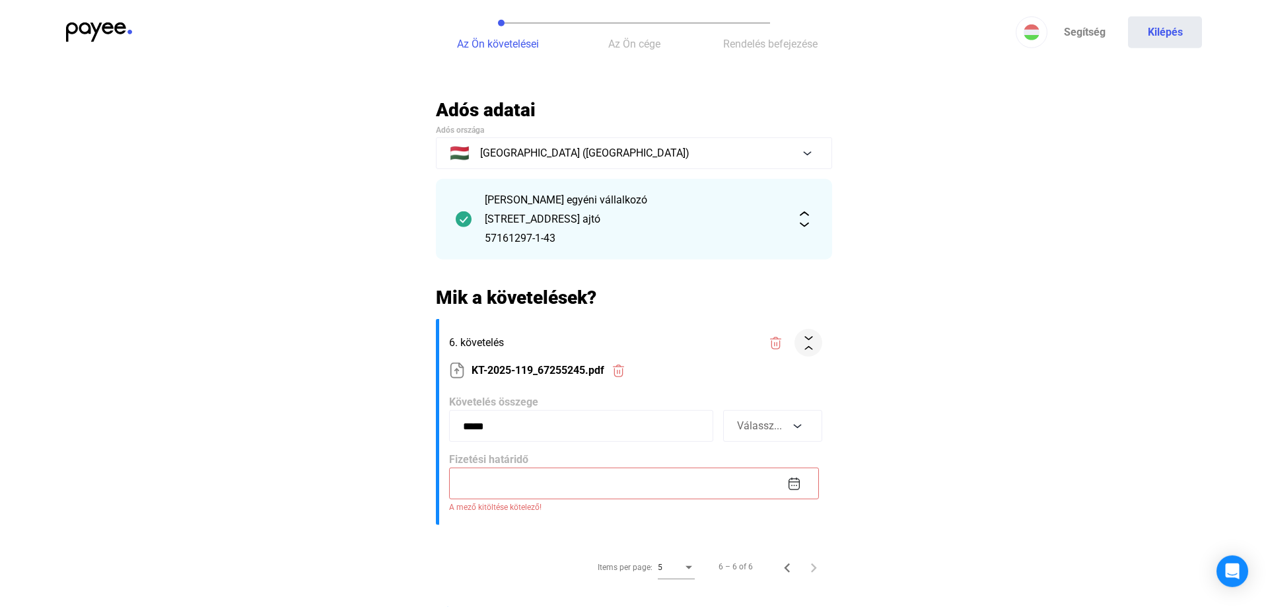
scroll to position [0, 0]
click at [776, 436] on button "Válassz..." at bounding box center [772, 427] width 99 height 32
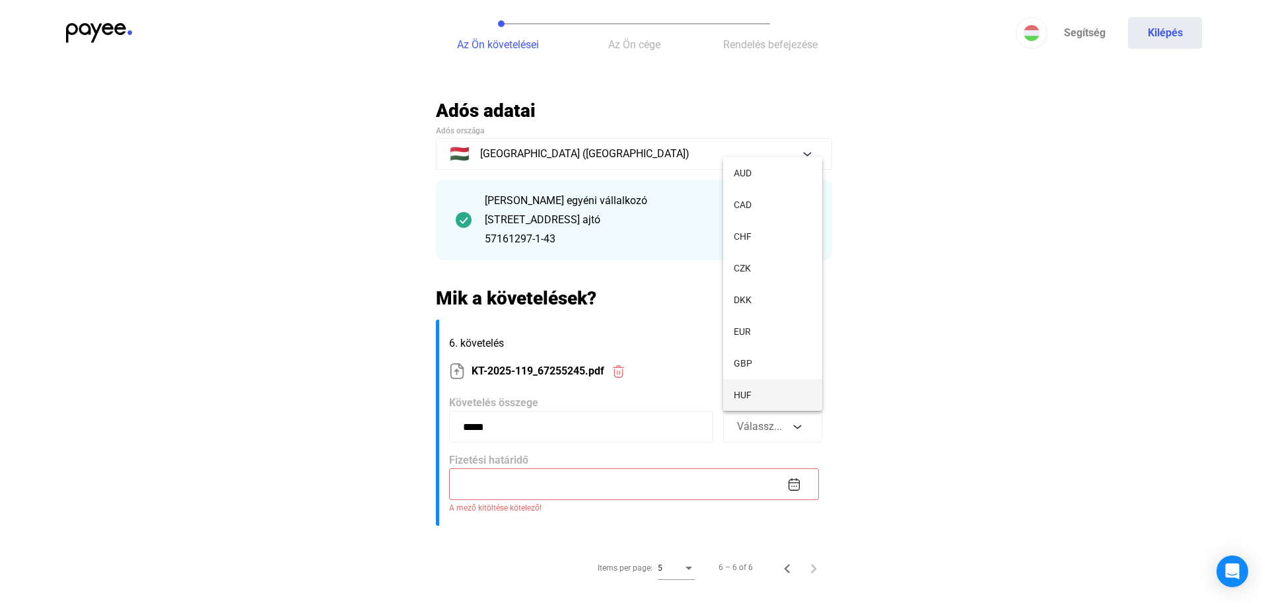
click at [749, 399] on span "HUF" at bounding box center [743, 395] width 18 height 16
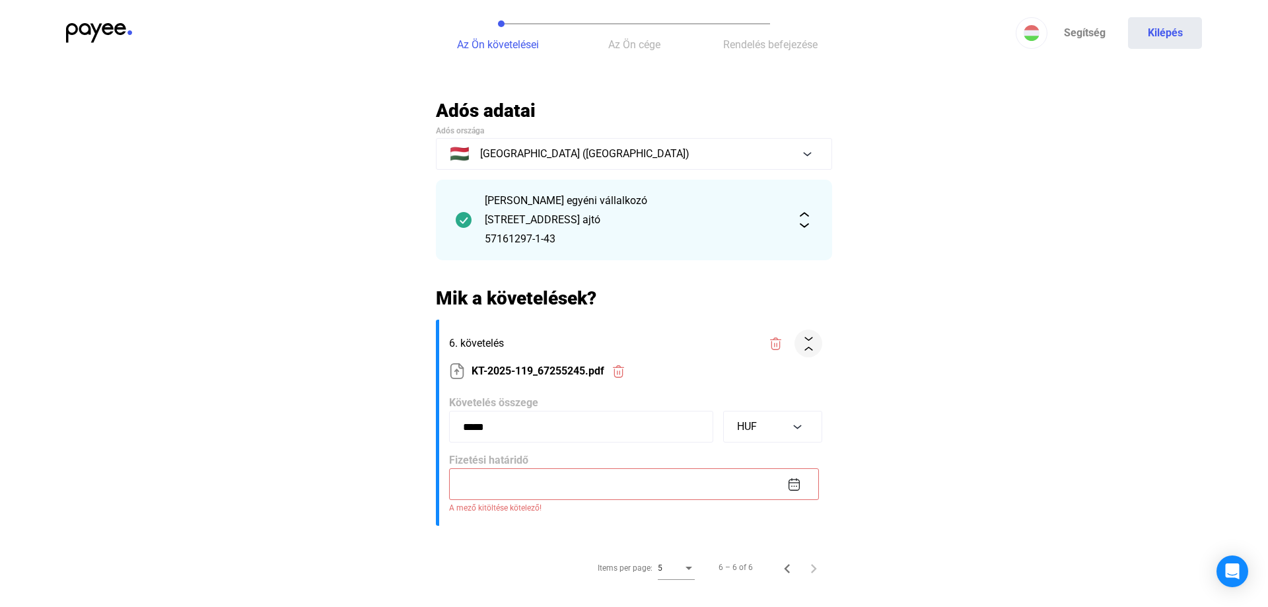
click at [705, 487] on input at bounding box center [634, 484] width 370 height 32
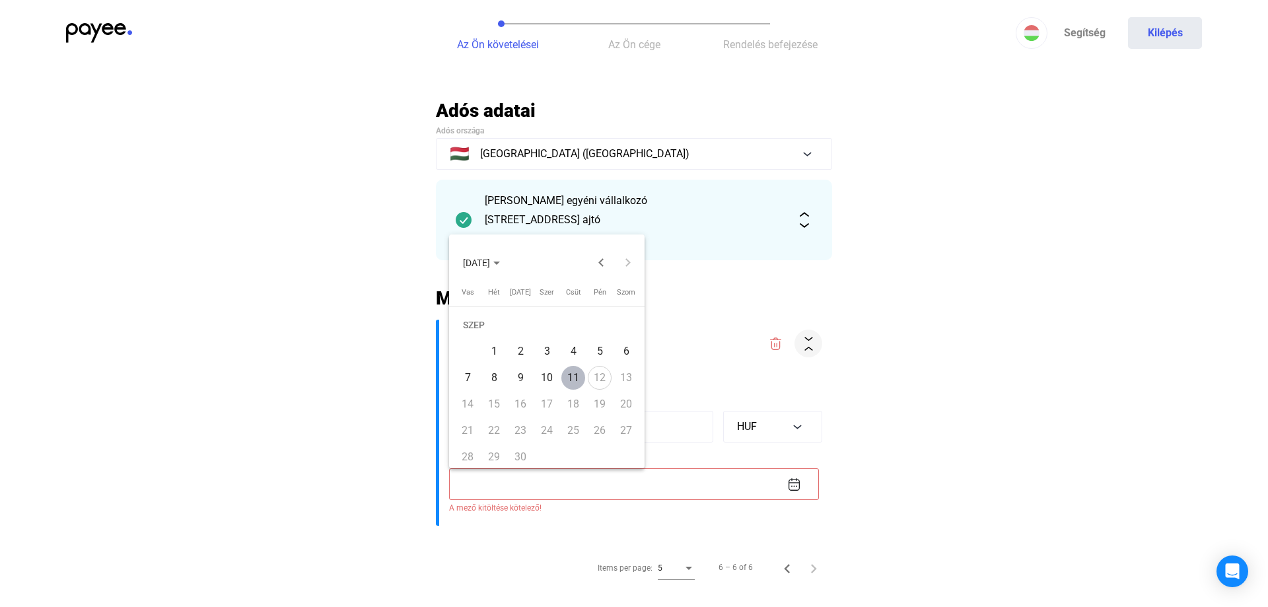
drag, startPoint x: 703, startPoint y: 473, endPoint x: 833, endPoint y: 499, distance: 132.6
click at [704, 474] on div at bounding box center [634, 303] width 1268 height 607
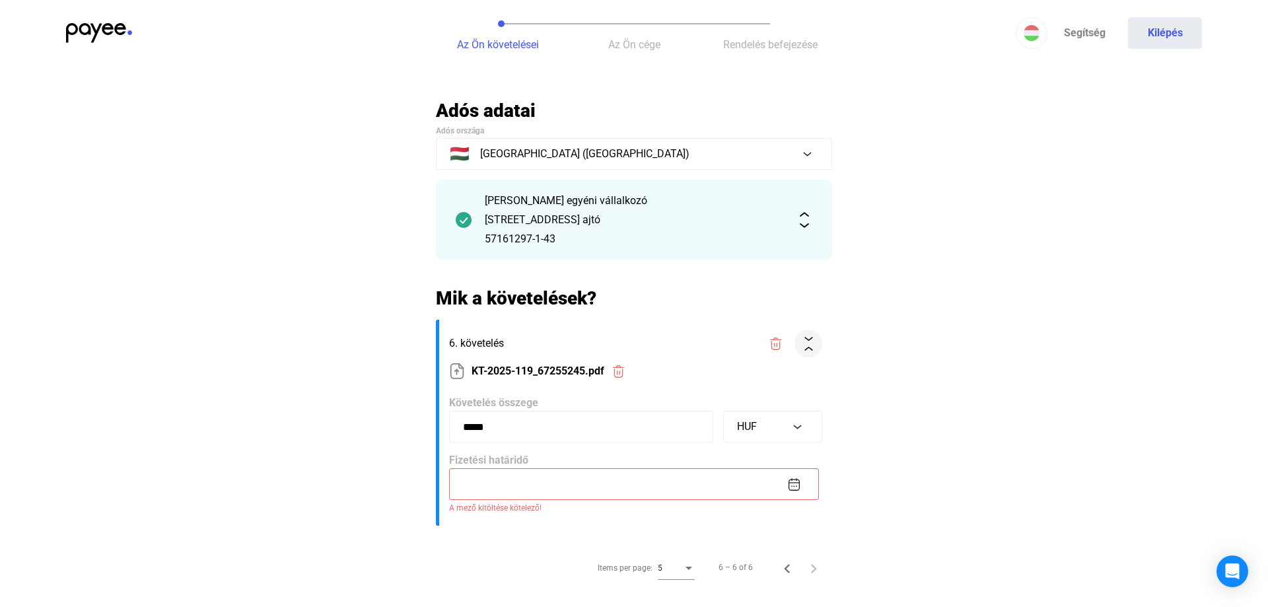
click at [790, 481] on input at bounding box center [634, 484] width 370 height 32
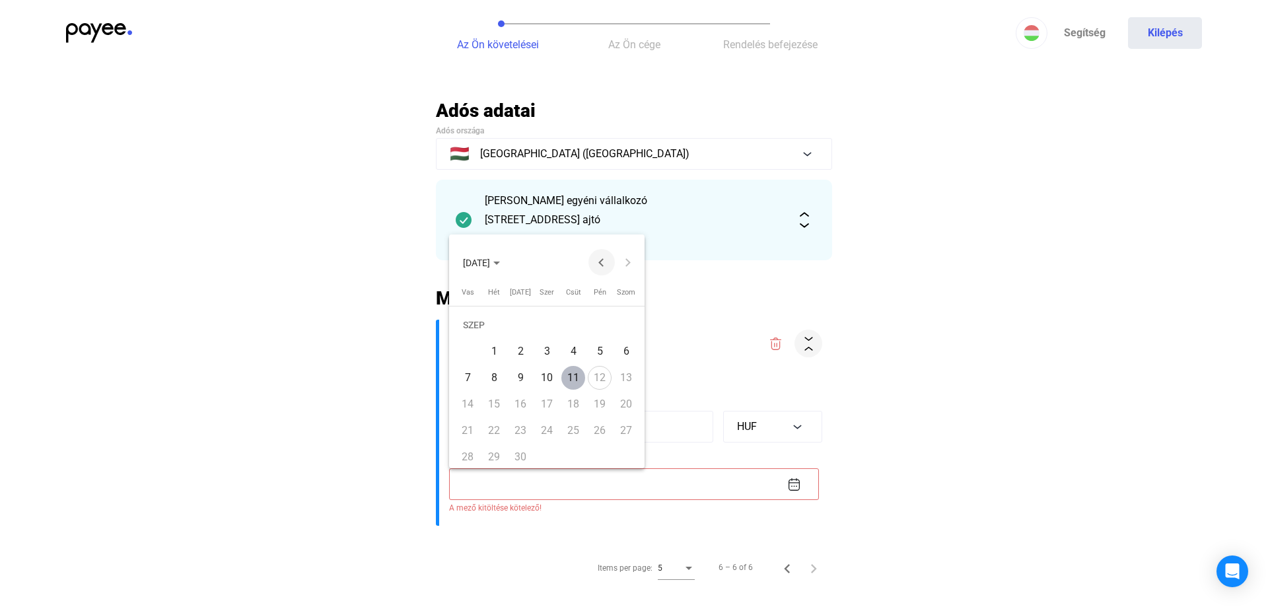
click at [602, 262] on button "Previous month" at bounding box center [601, 262] width 26 height 26
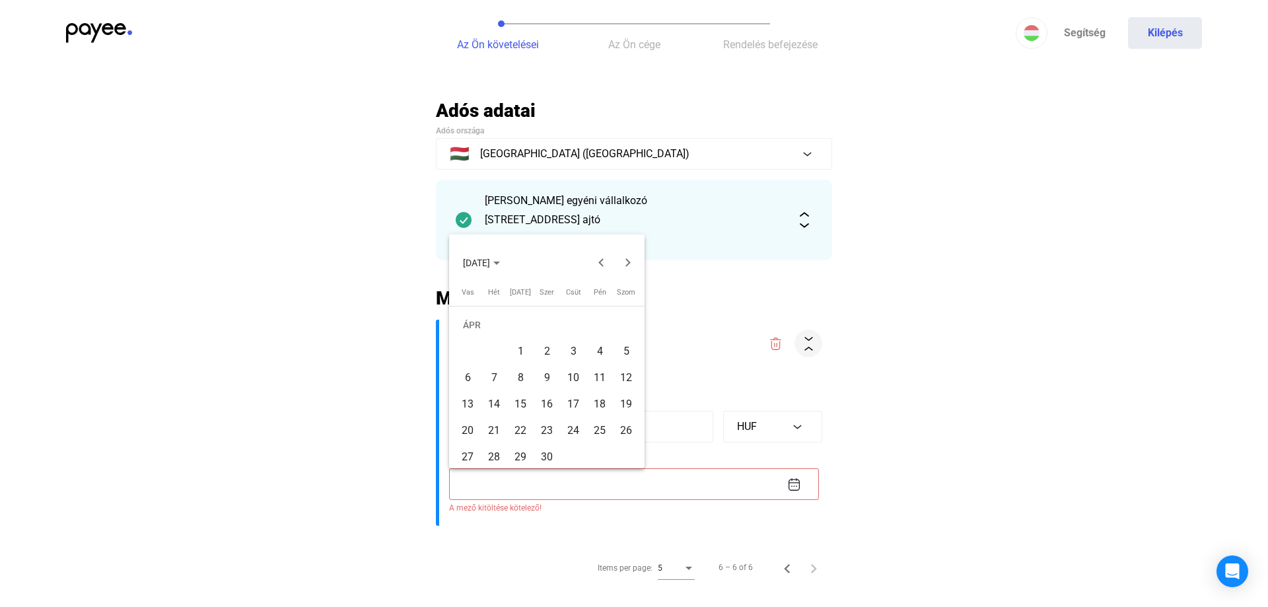
click at [475, 429] on div "20" at bounding box center [468, 431] width 24 height 24
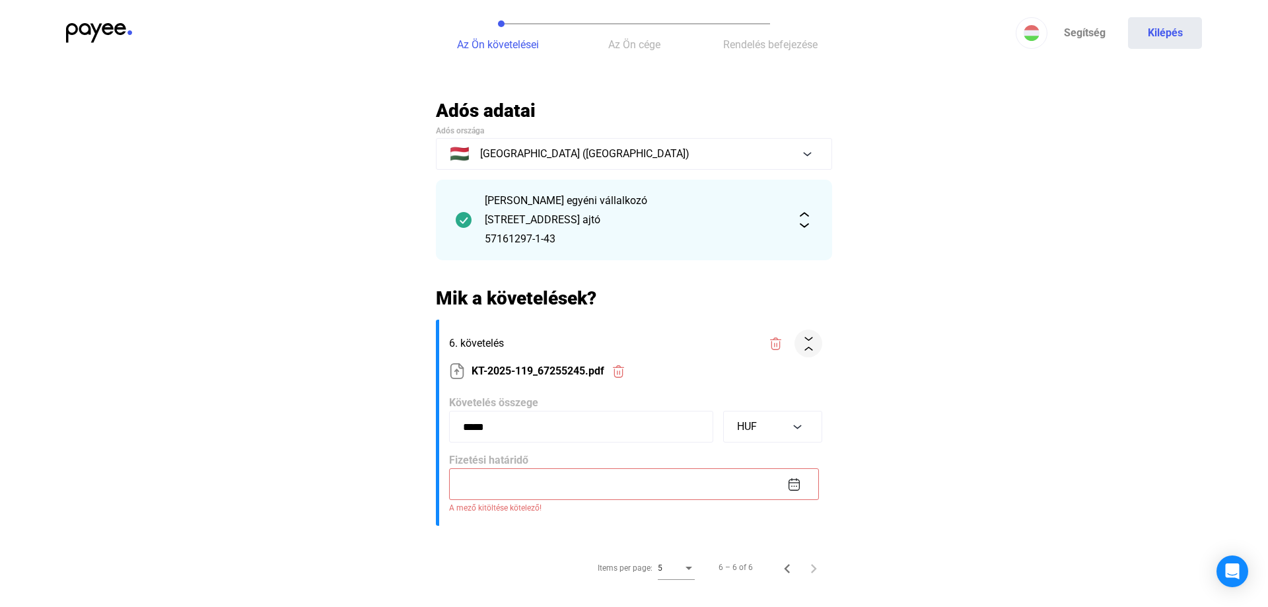
type input "**********"
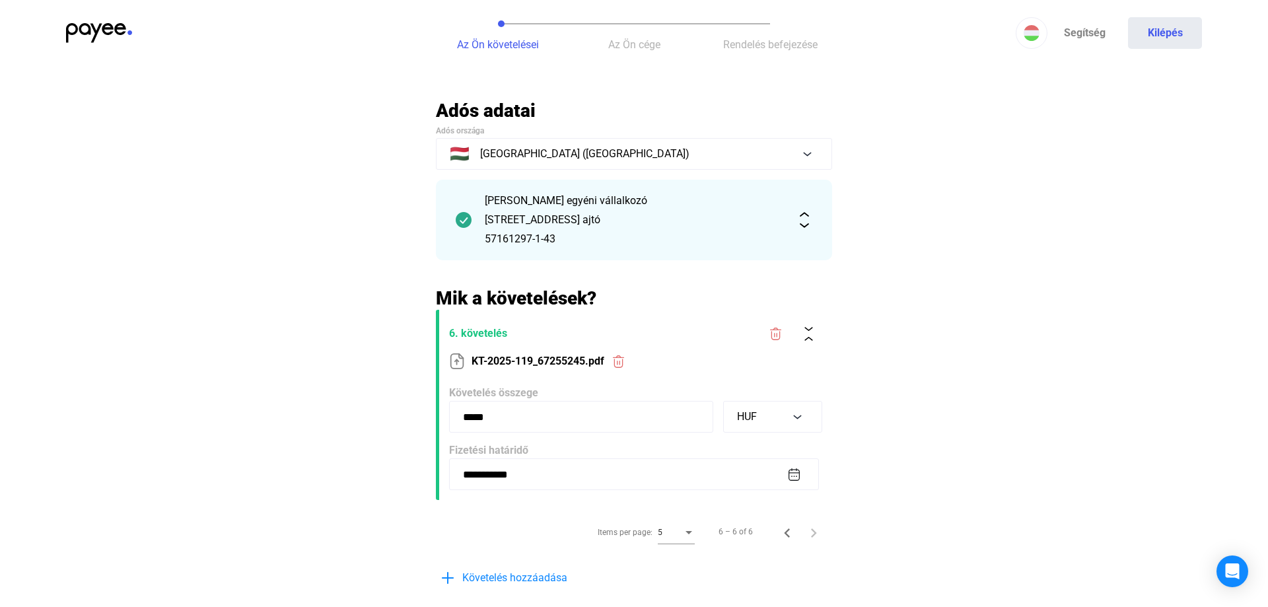
click at [949, 382] on main "**********" at bounding box center [634, 389] width 1268 height 580
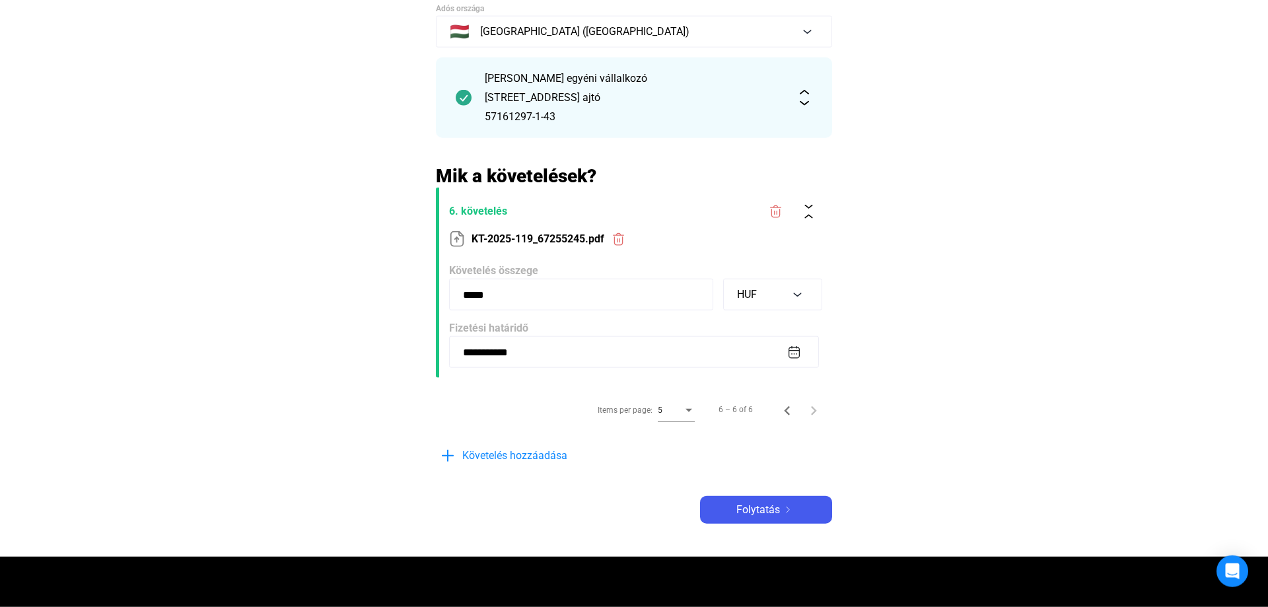
scroll to position [67, 0]
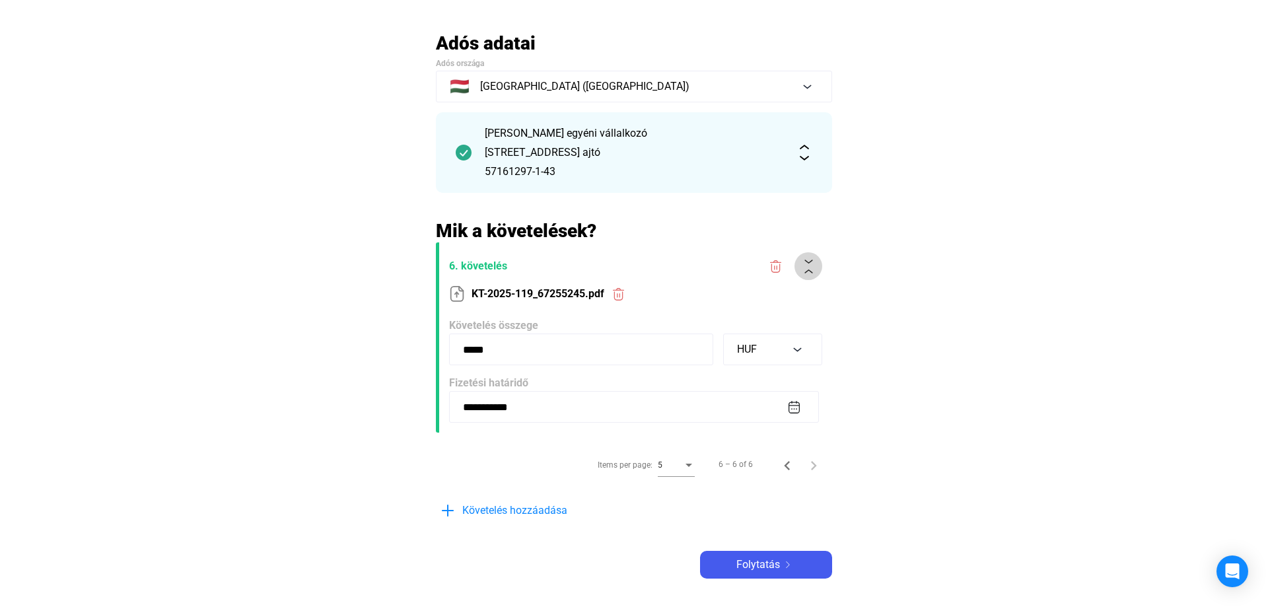
click at [813, 265] on img at bounding box center [809, 266] width 14 height 14
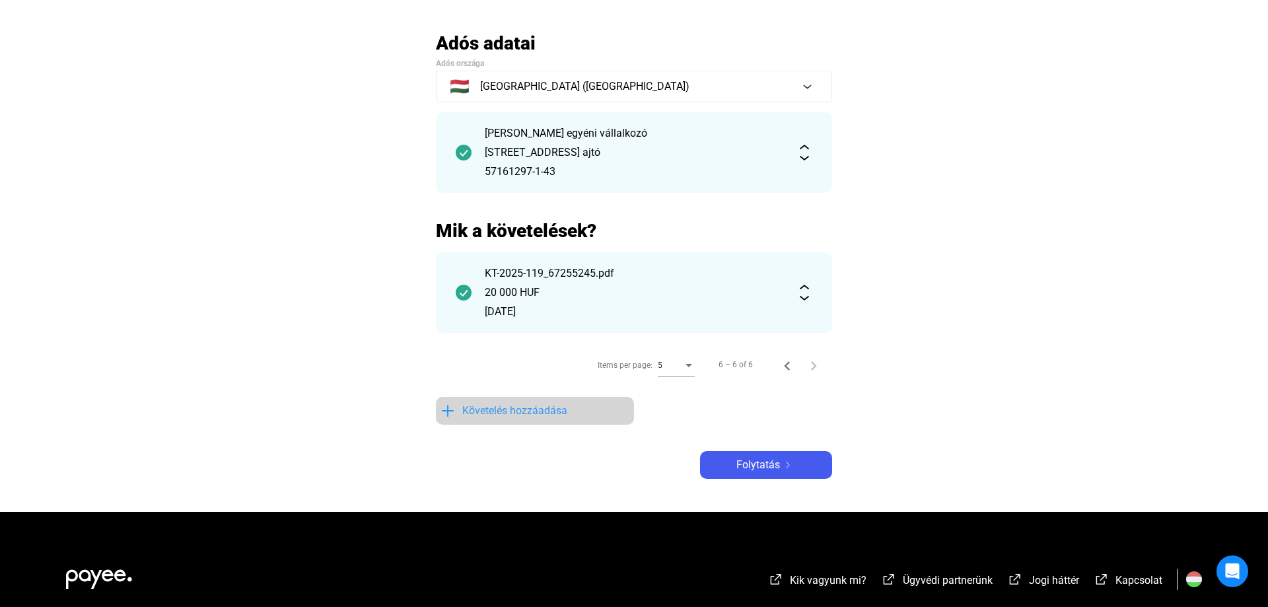
click at [493, 415] on span "Követelés hozzáadása" at bounding box center [514, 411] width 105 height 16
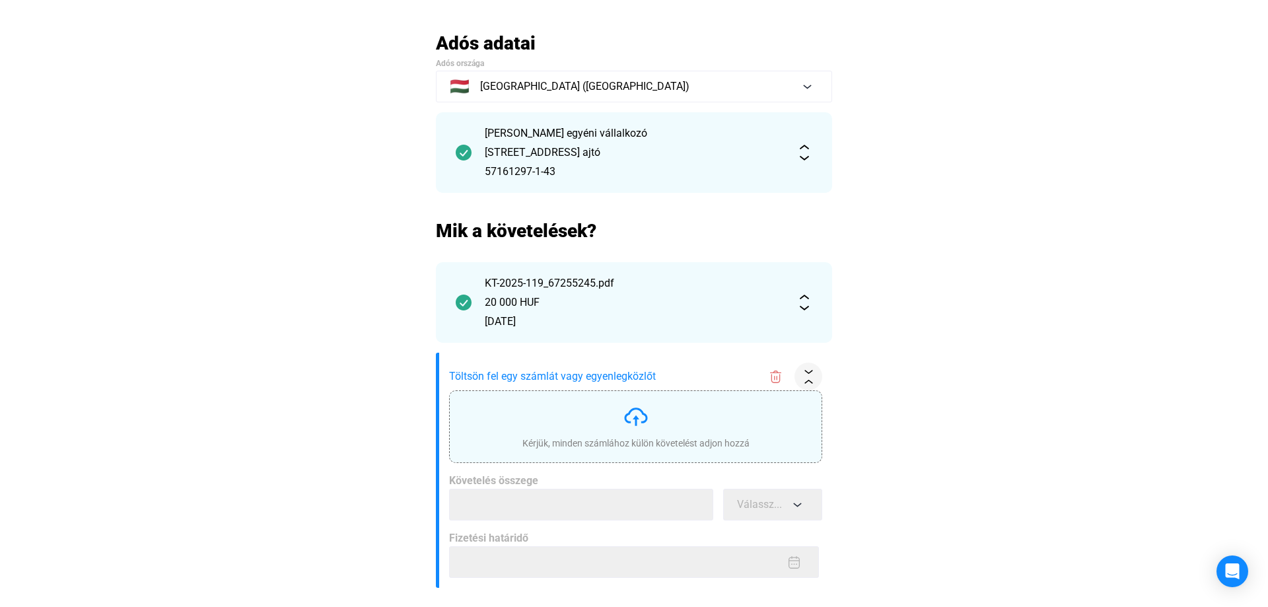
click at [646, 416] on img at bounding box center [636, 416] width 26 height 26
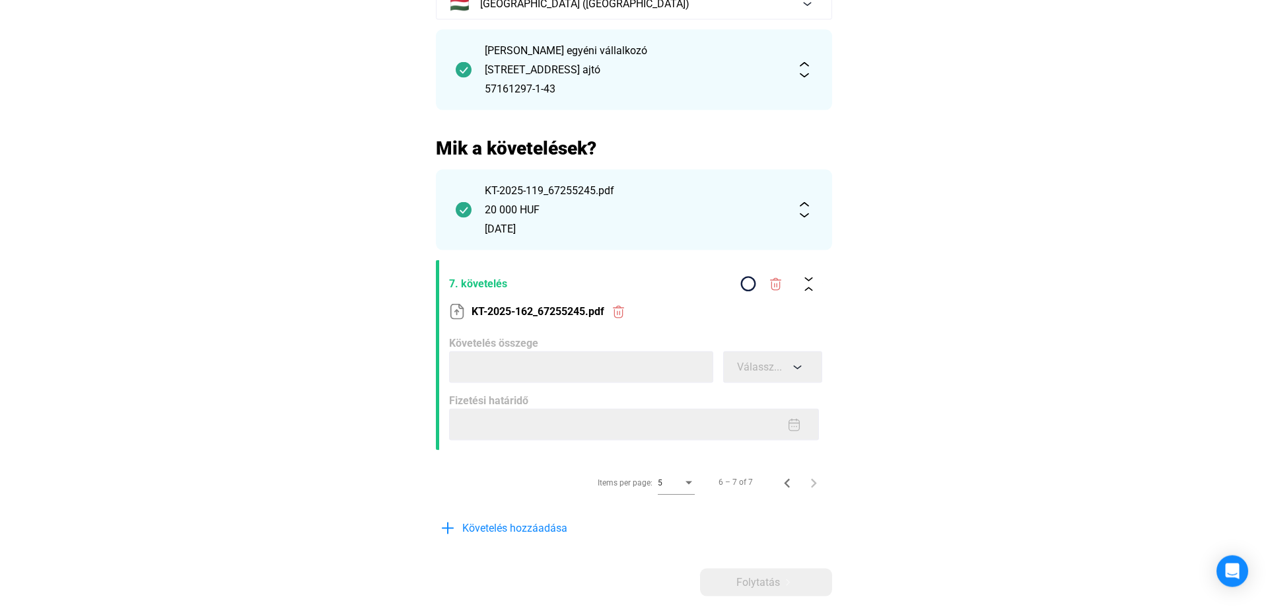
scroll to position [202, 0]
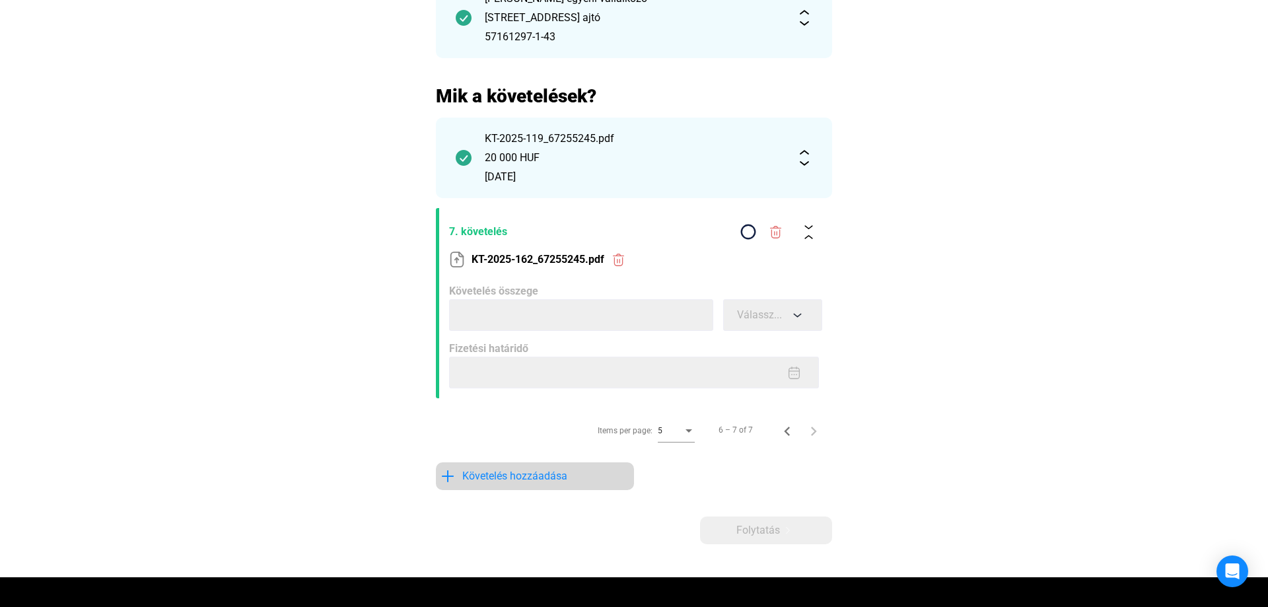
click at [509, 478] on span "Követelés hozzáadása" at bounding box center [514, 476] width 105 height 16
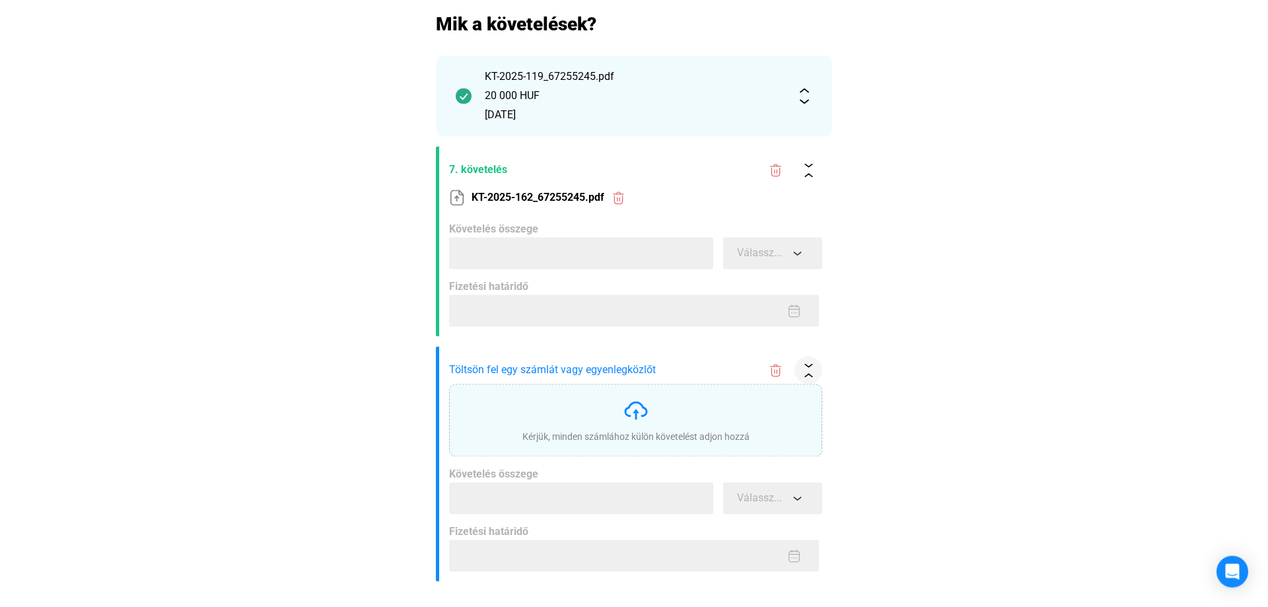
scroll to position [337, 0]
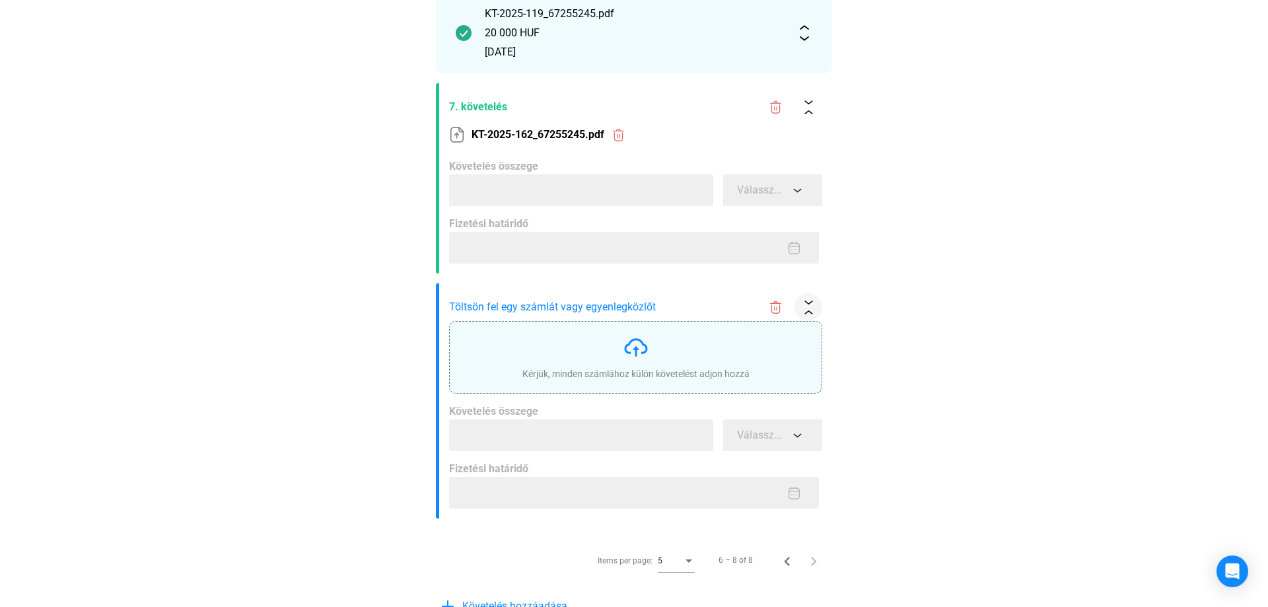
click at [617, 365] on div "Kérjük, minden számlához külön követelést adjon hozzá" at bounding box center [635, 357] width 227 height 46
type input "*****"
type input "**********"
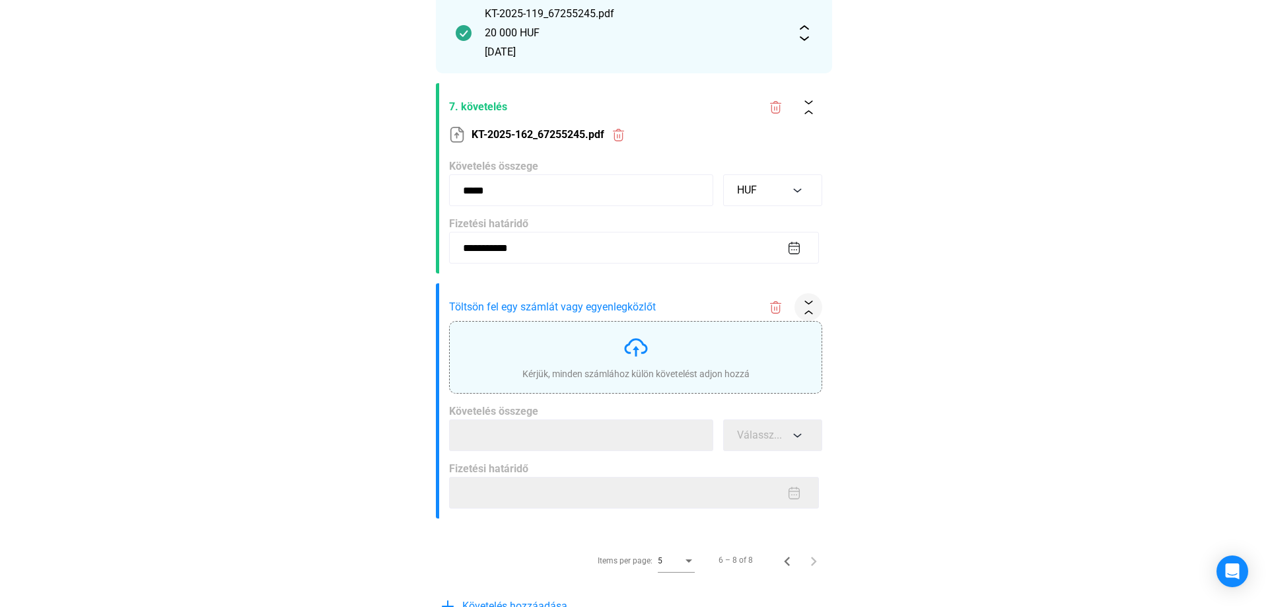
click at [536, 368] on div "Kérjük, minden számlához külön követelést adjon hozzá" at bounding box center [635, 373] width 227 height 13
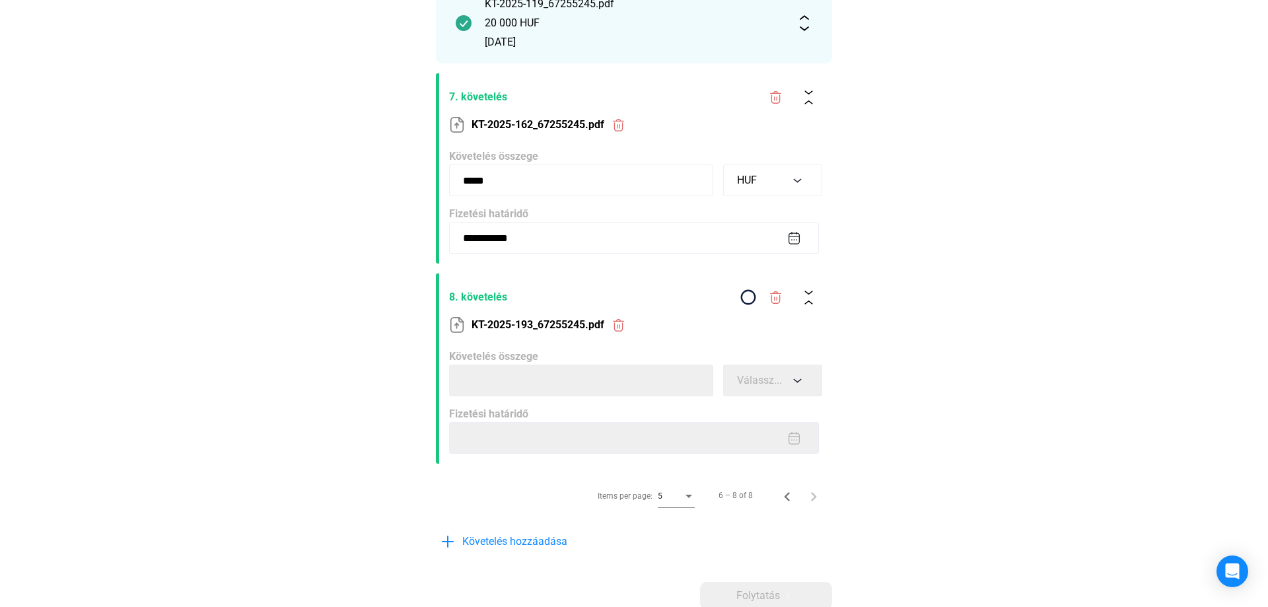
scroll to position [327, 0]
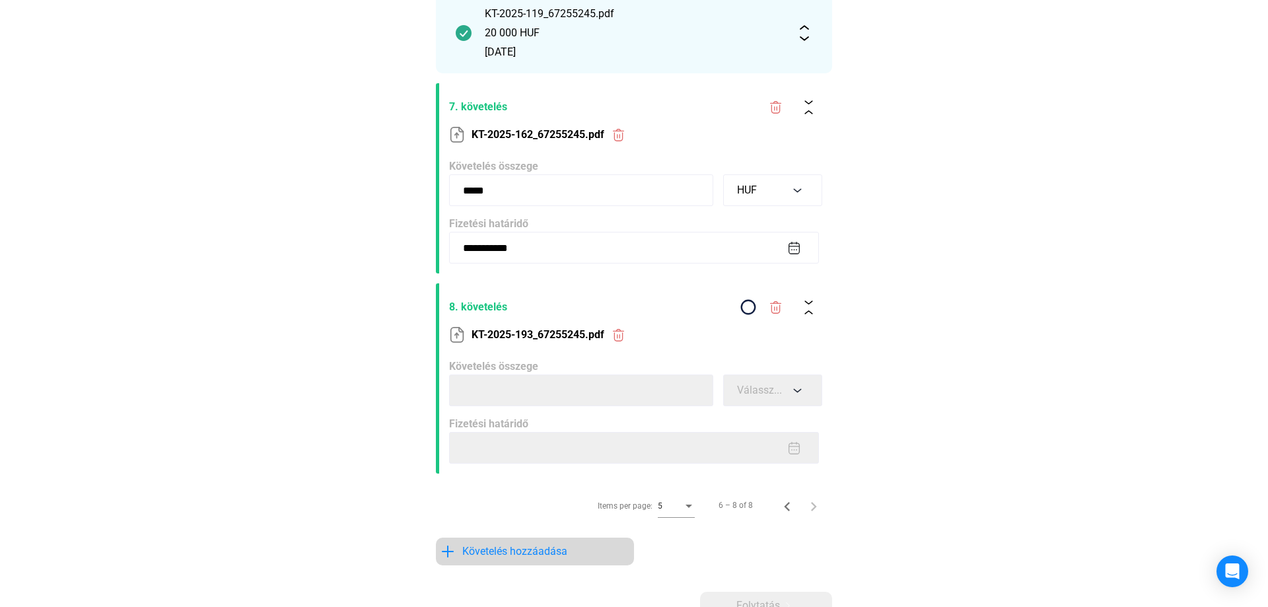
click at [532, 545] on span "Követelés hozzáadása" at bounding box center [514, 551] width 105 height 16
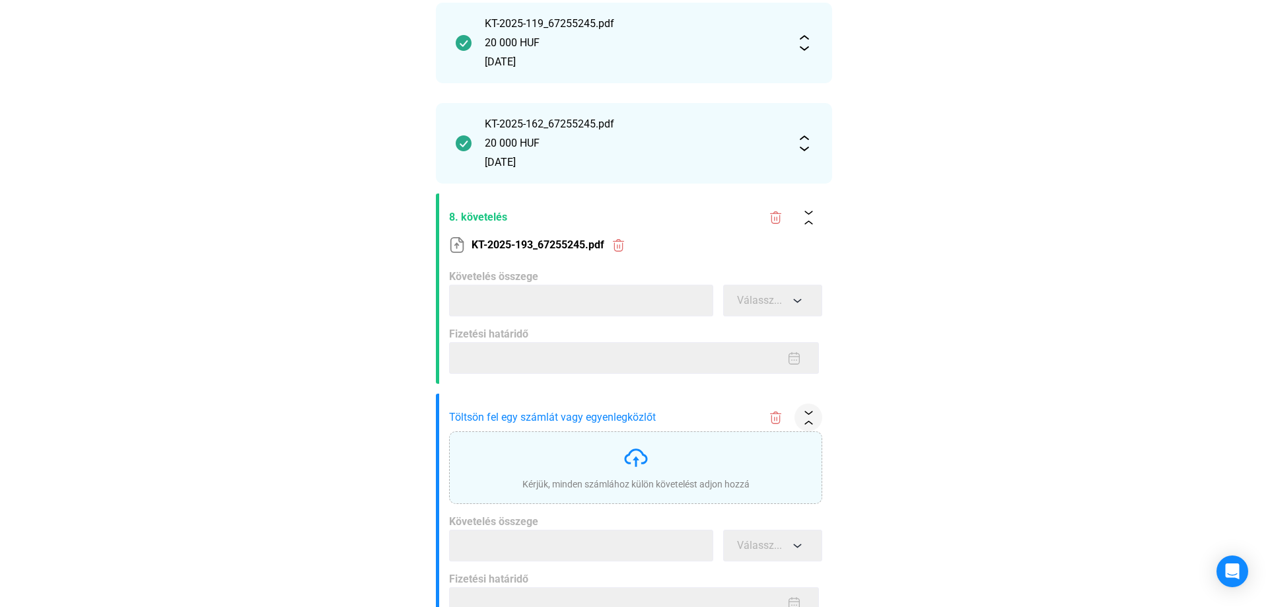
scroll to position [0, 0]
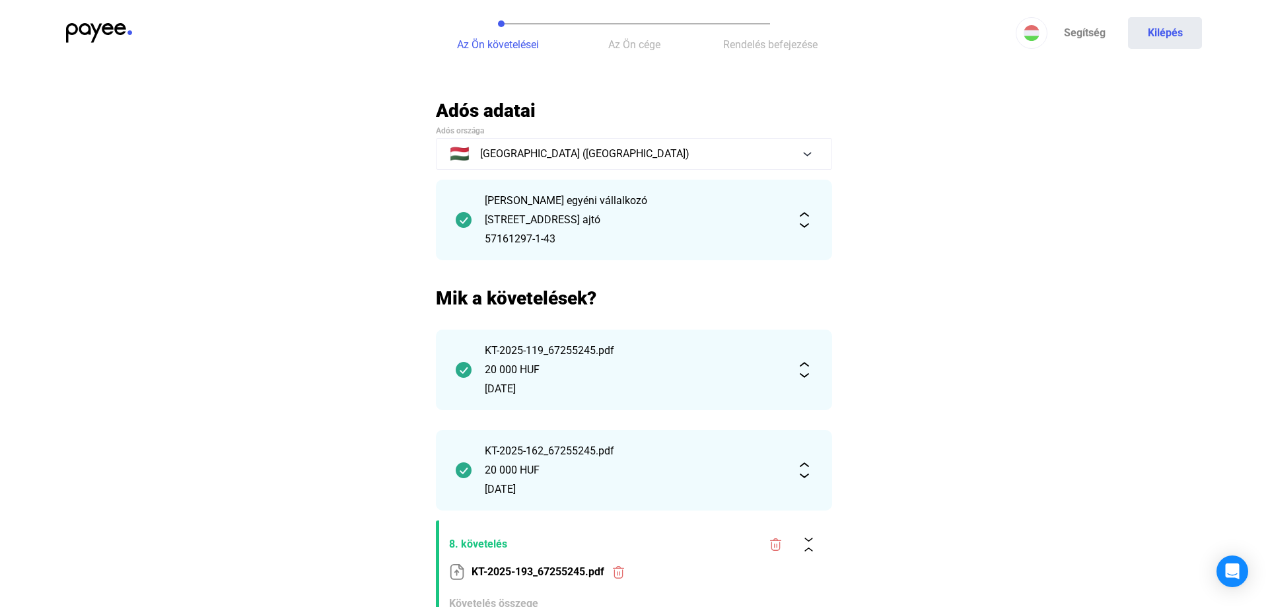
type input "*****"
type input "**********"
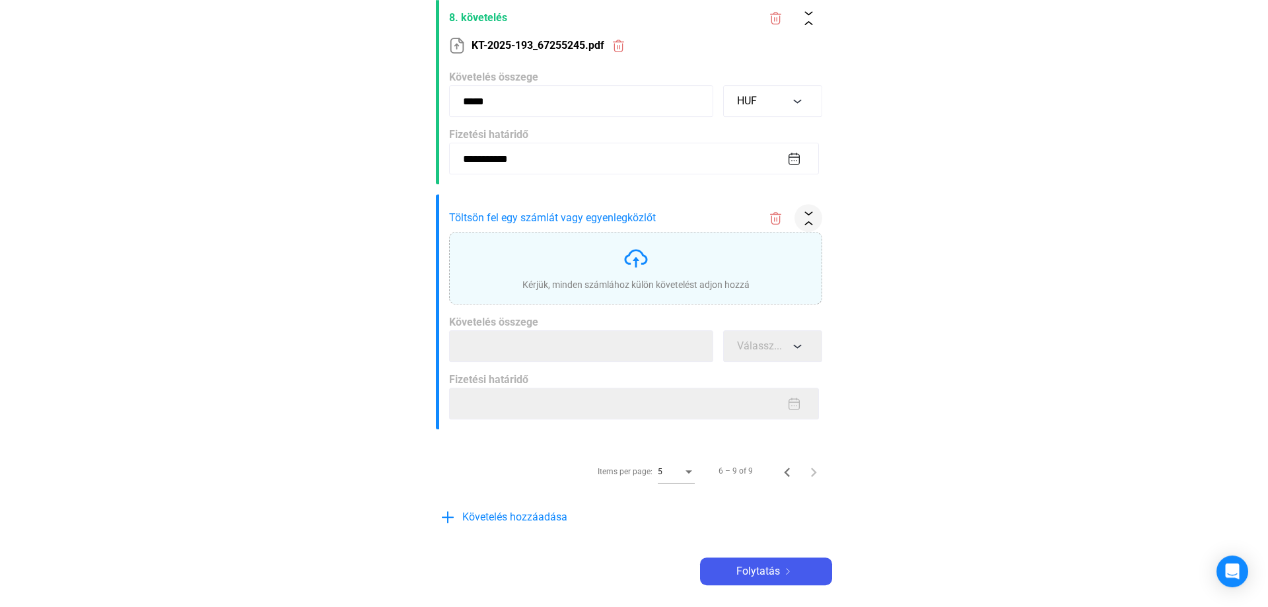
scroll to position [539, 0]
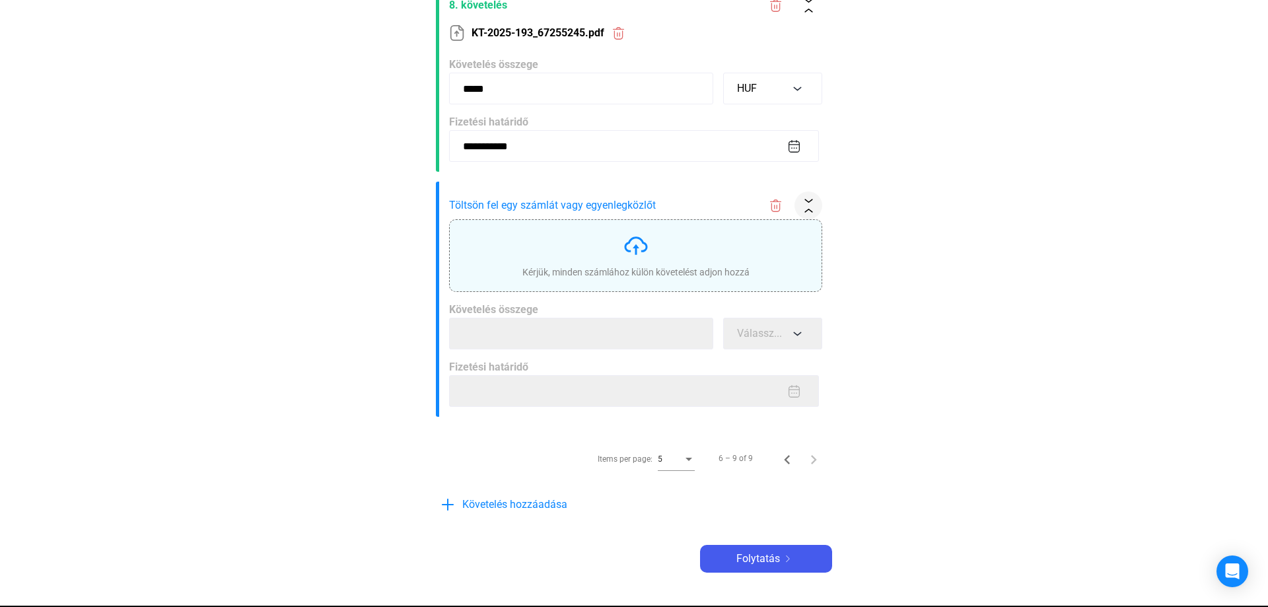
click at [644, 247] on img at bounding box center [636, 245] width 26 height 26
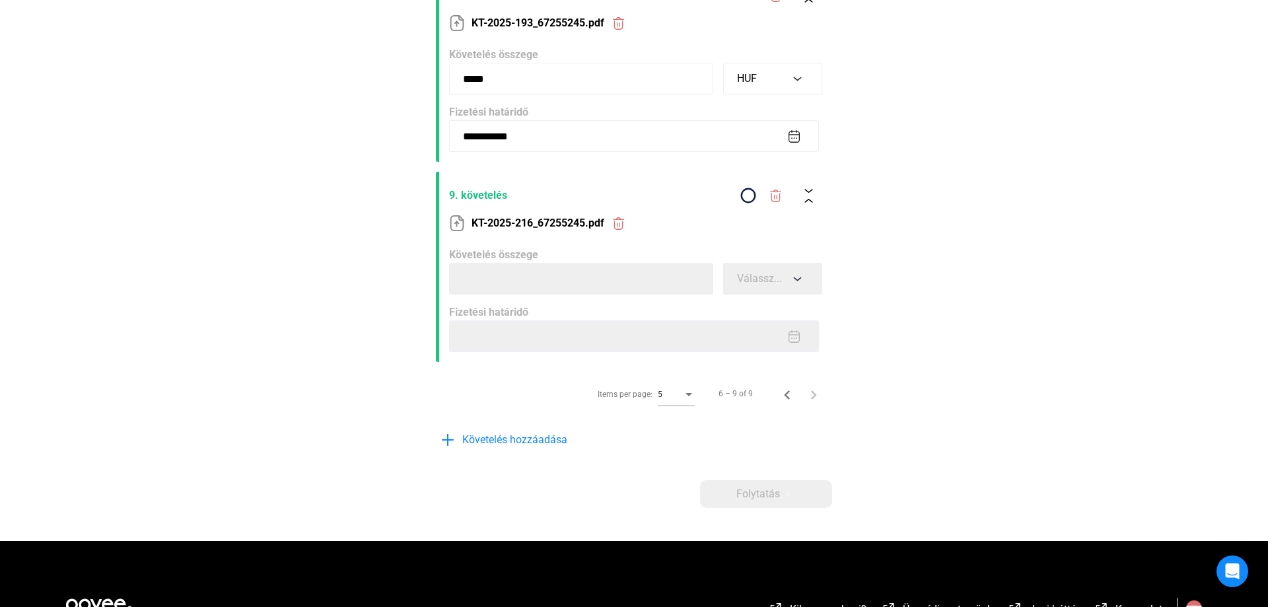
scroll to position [529, 0]
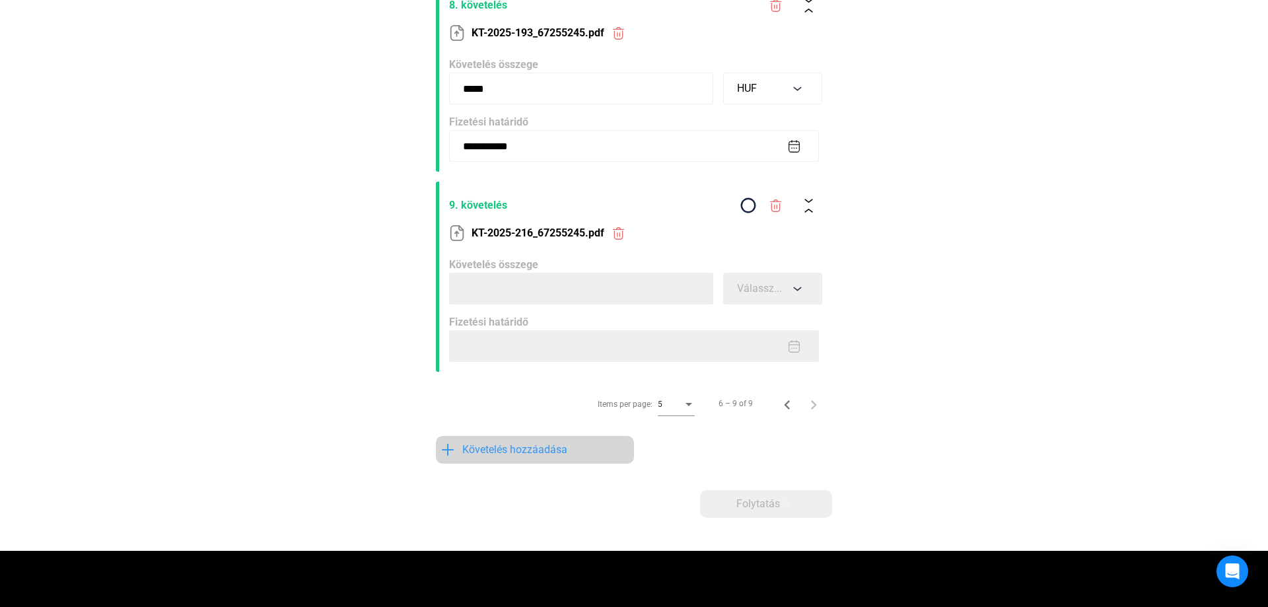
click at [520, 448] on span "Követelés hozzáadása" at bounding box center [514, 450] width 105 height 16
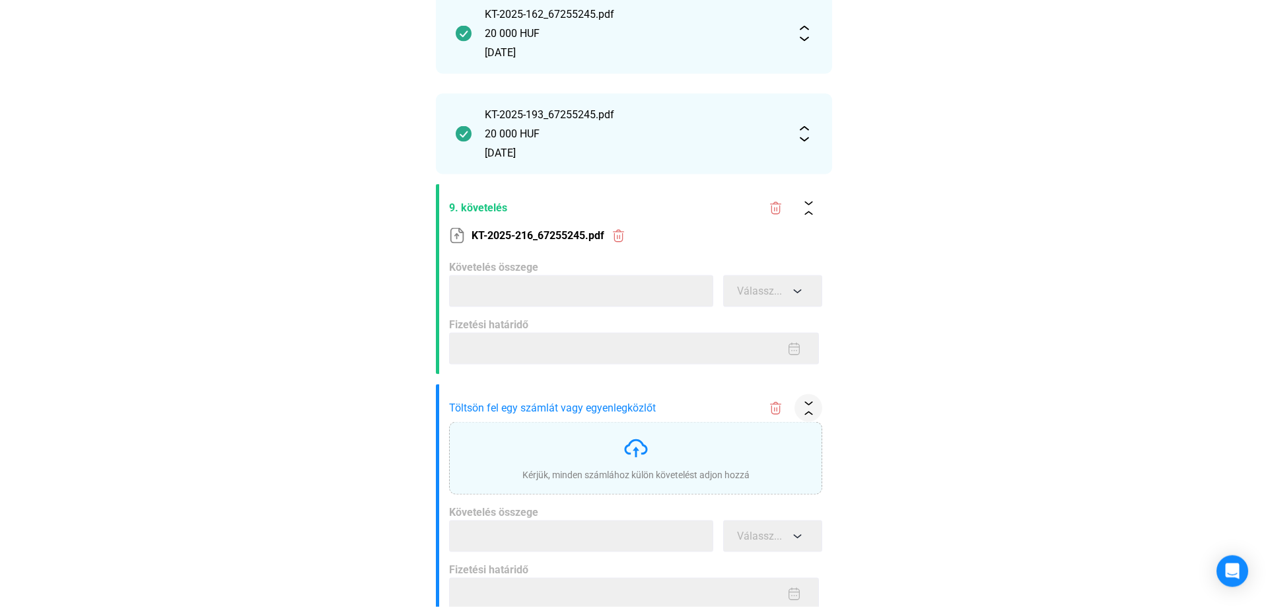
scroll to position [471, 0]
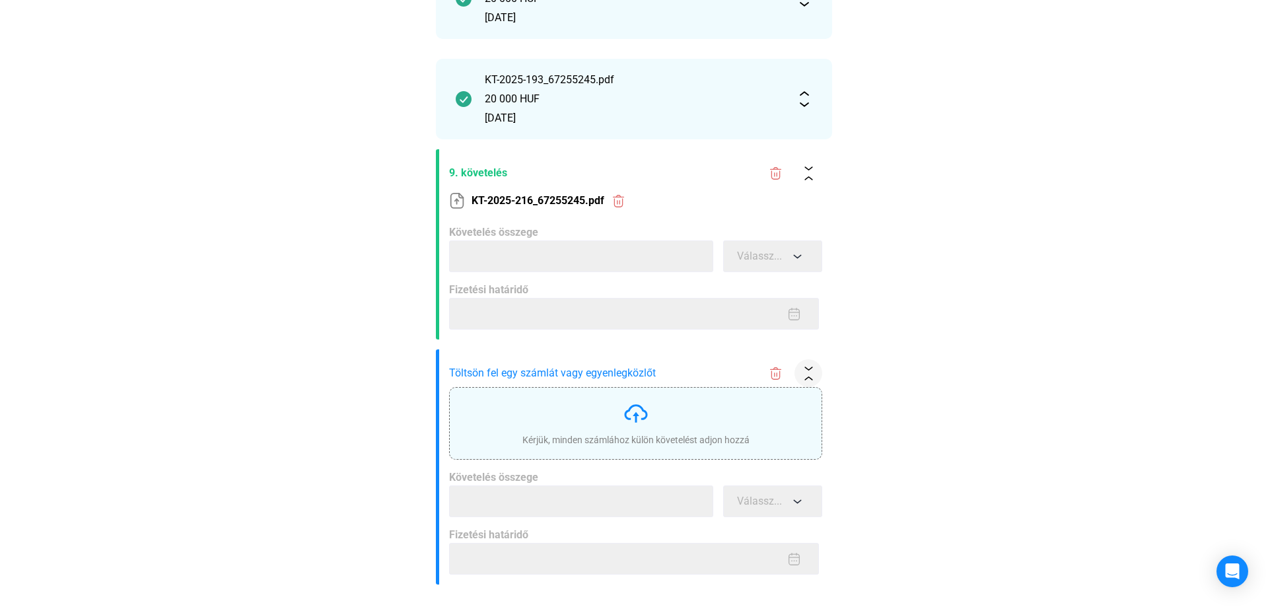
click at [613, 420] on div "Kérjük, minden számlához külön követelést adjon hozzá" at bounding box center [635, 423] width 227 height 46
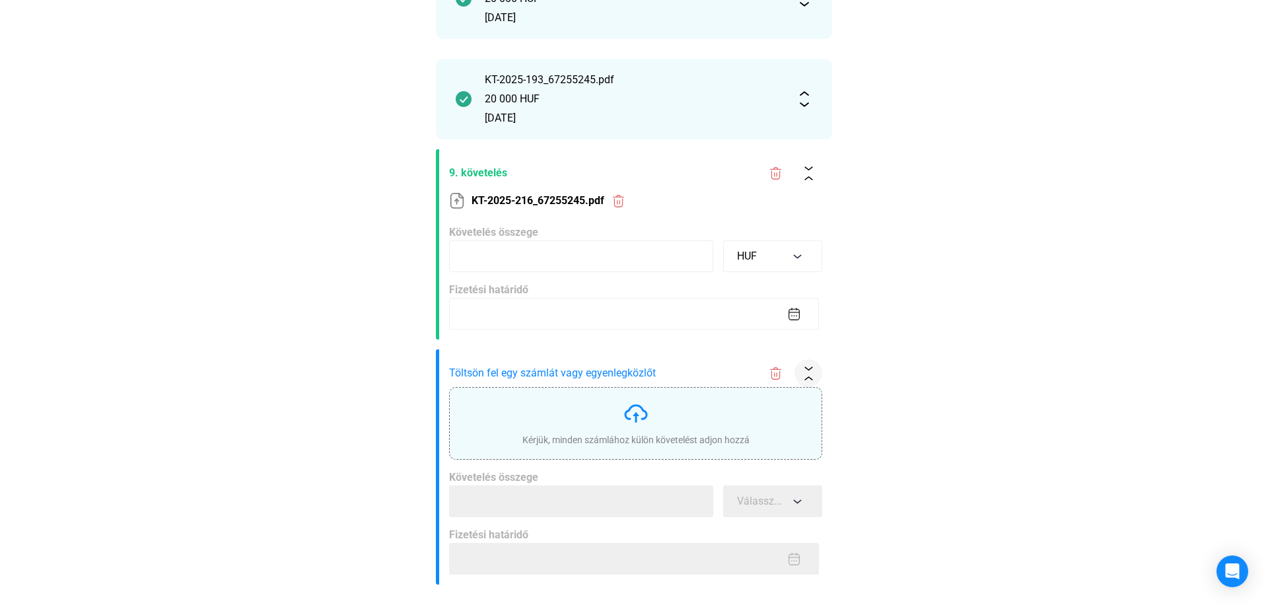
type input "*****"
type input "**********"
click at [654, 433] on div "Kérjük, minden számlához külön követelést adjon hozzá" at bounding box center [635, 439] width 227 height 13
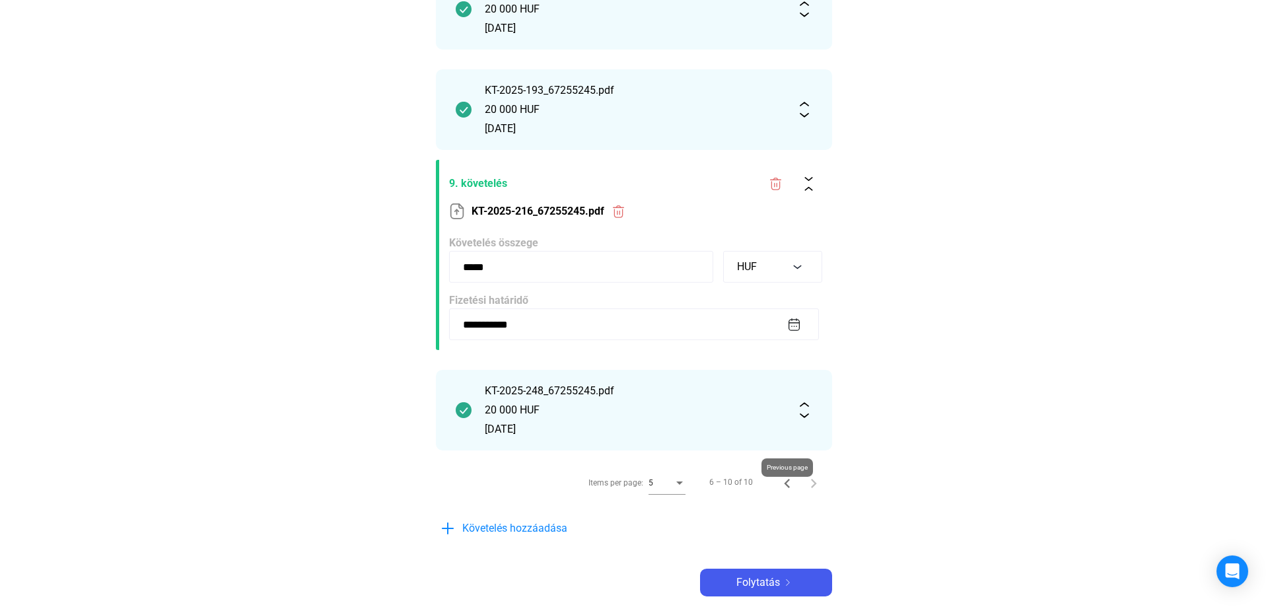
scroll to position [397, 0]
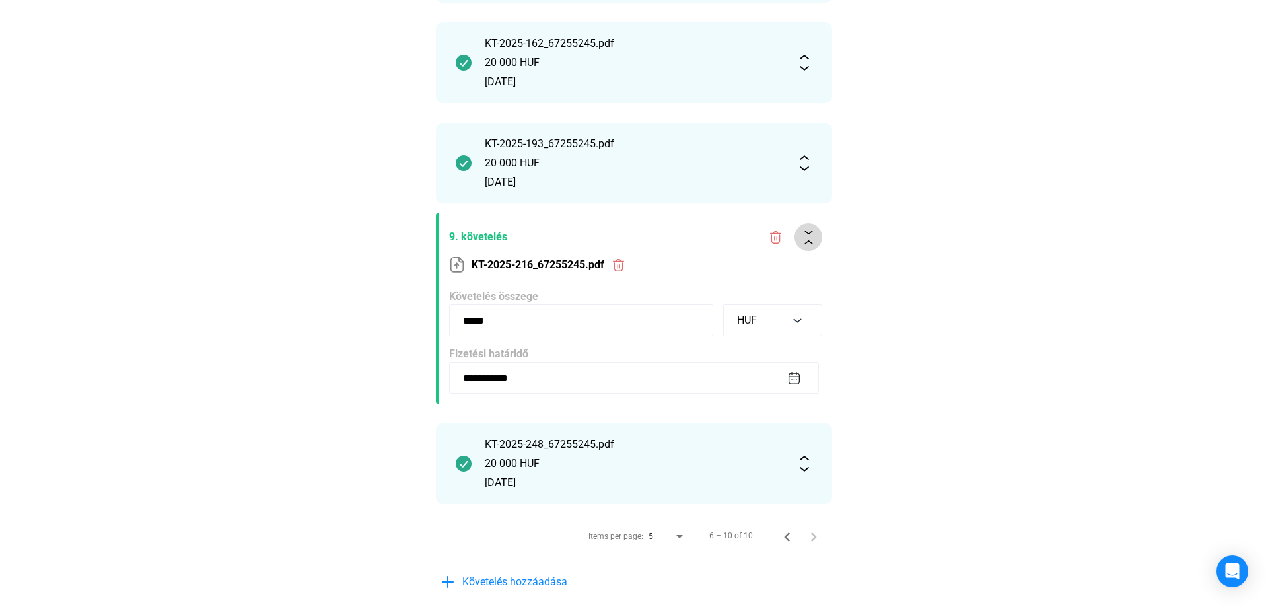
click at [817, 239] on div at bounding box center [808, 237] width 20 height 14
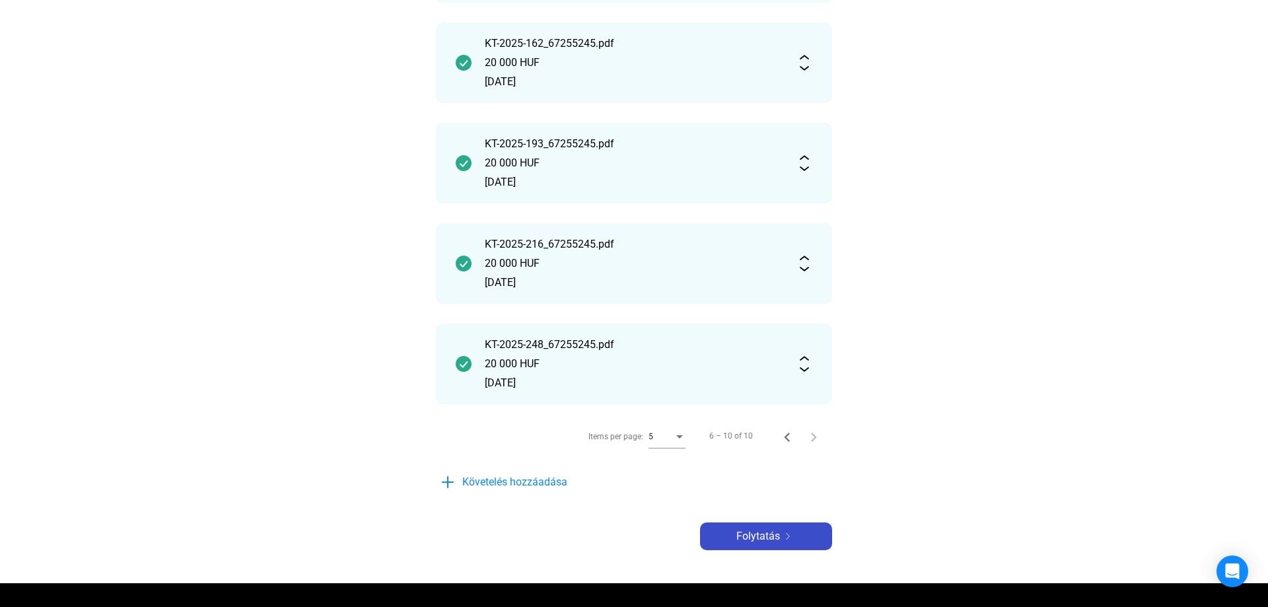
click at [726, 548] on button "Folytatás" at bounding box center [766, 536] width 132 height 28
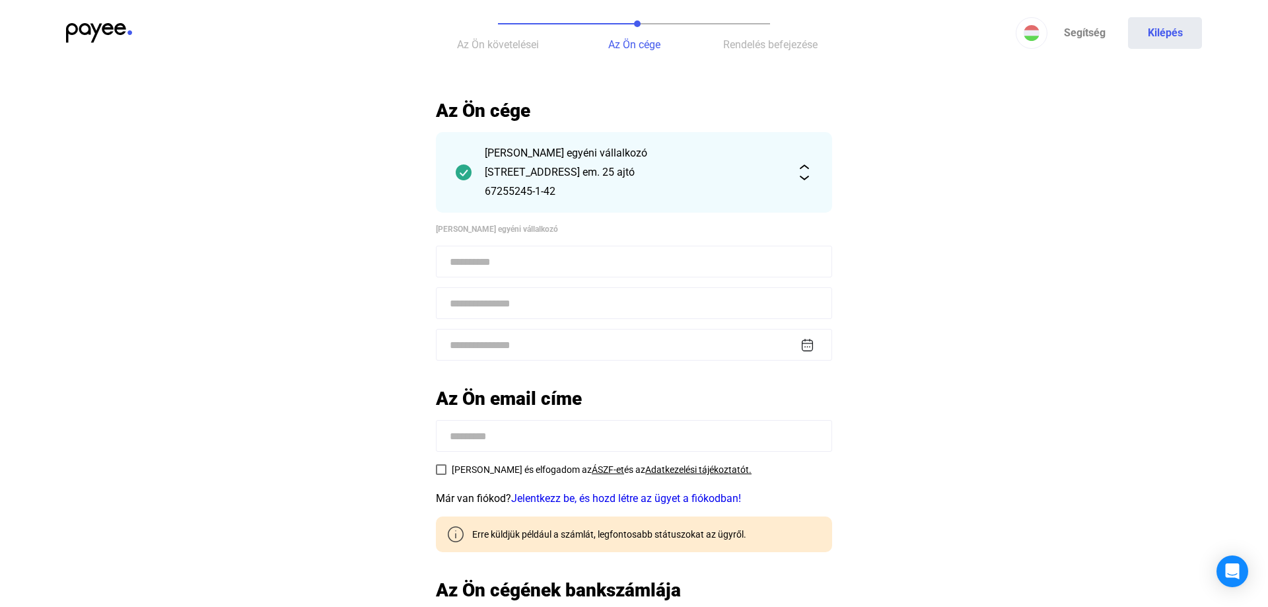
click at [487, 271] on input at bounding box center [634, 262] width 396 height 32
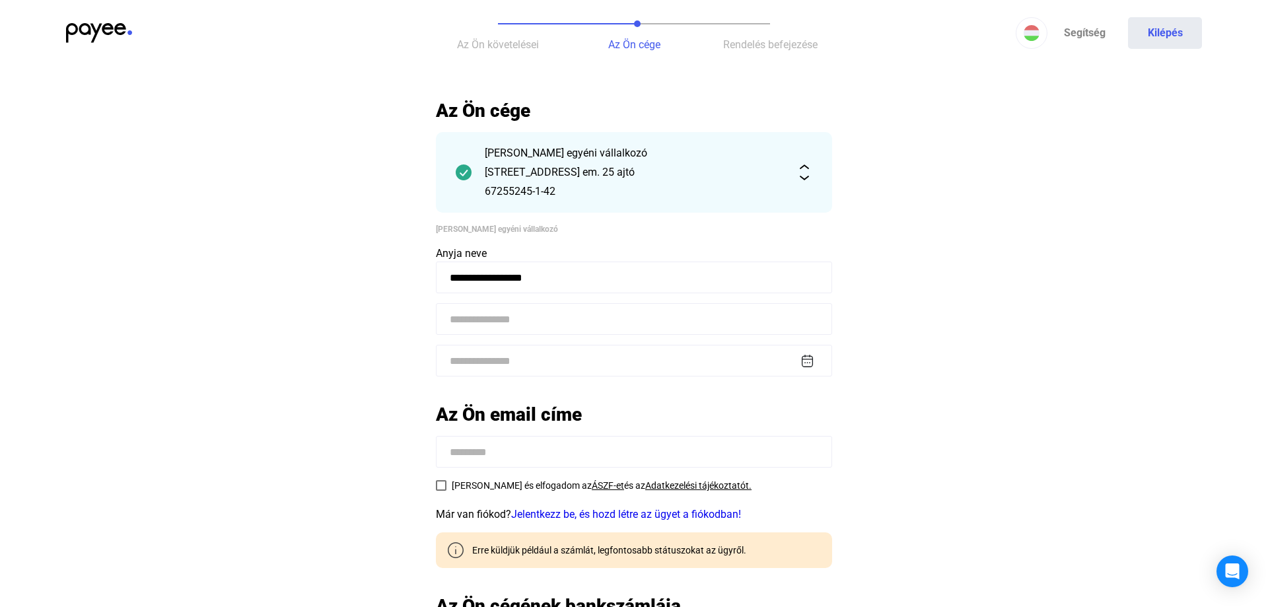
type input "**********"
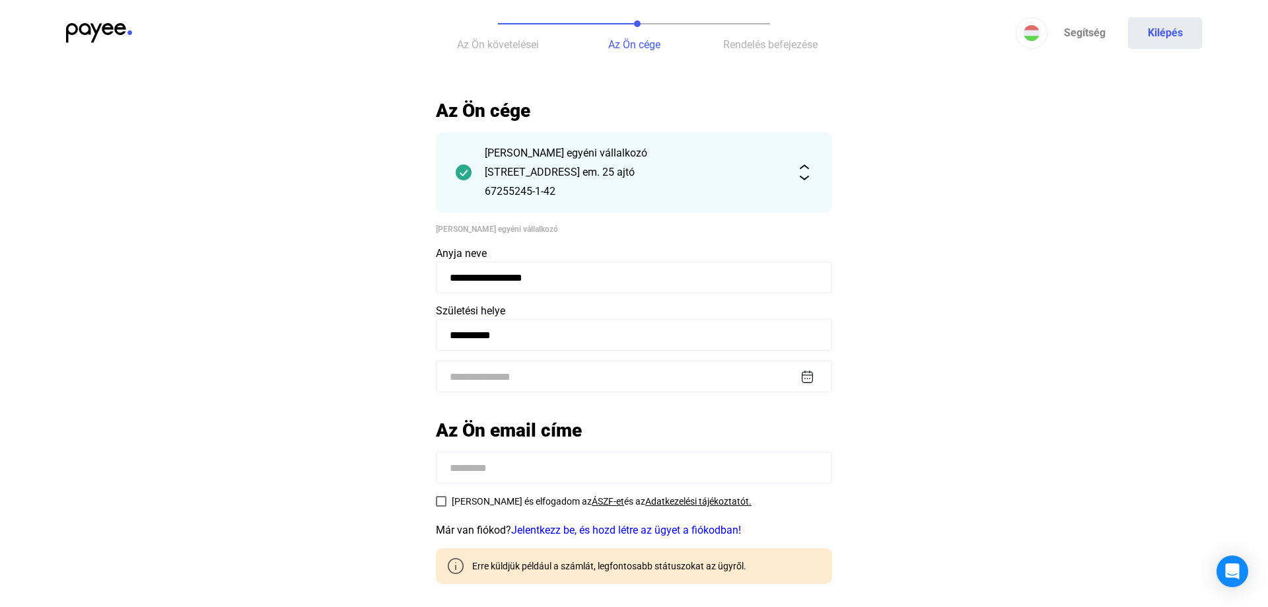
type input "**********"
click at [808, 379] on input at bounding box center [634, 377] width 396 height 32
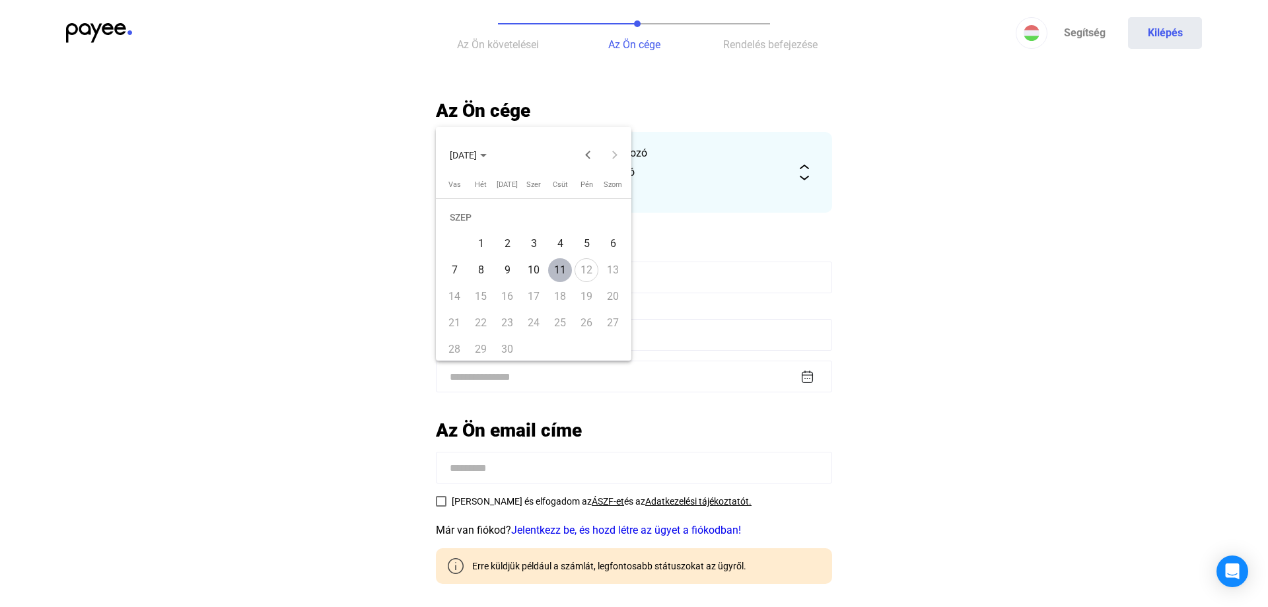
click at [487, 158] on span "2025.09.11." at bounding box center [468, 154] width 37 height 11
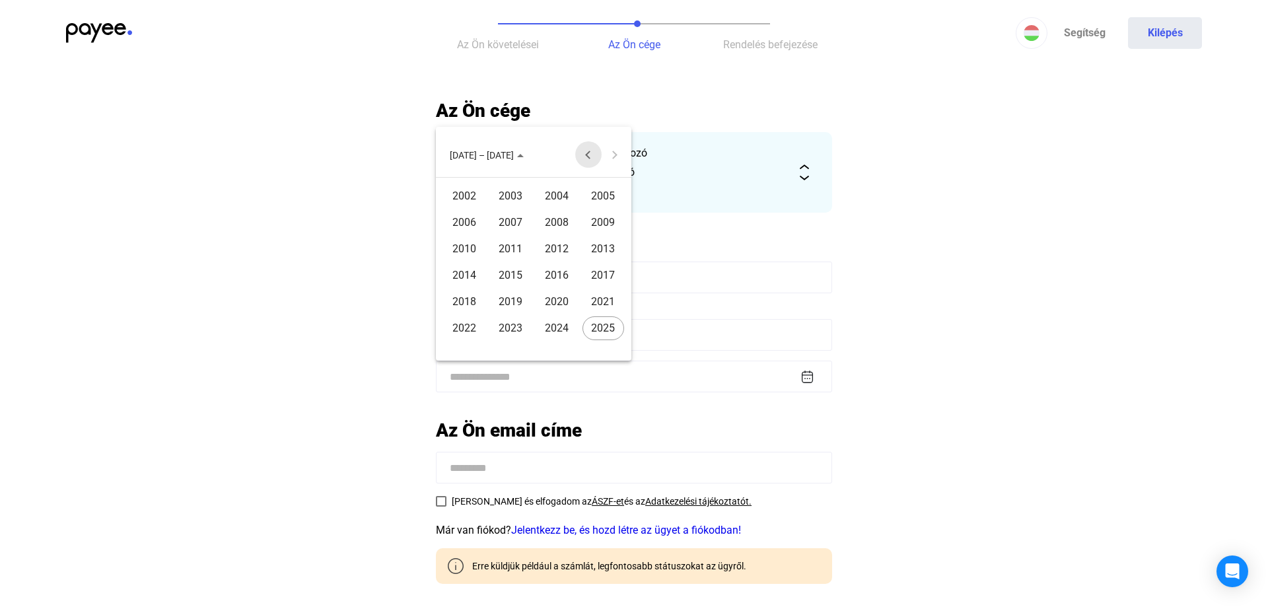
click at [590, 154] on button "Previous 24 years" at bounding box center [588, 154] width 26 height 26
click at [552, 225] on div "1984" at bounding box center [557, 223] width 42 height 24
click at [551, 219] on div "MÁR" at bounding box center [557, 223] width 42 height 24
click at [562, 212] on div "1" at bounding box center [560, 218] width 24 height 27
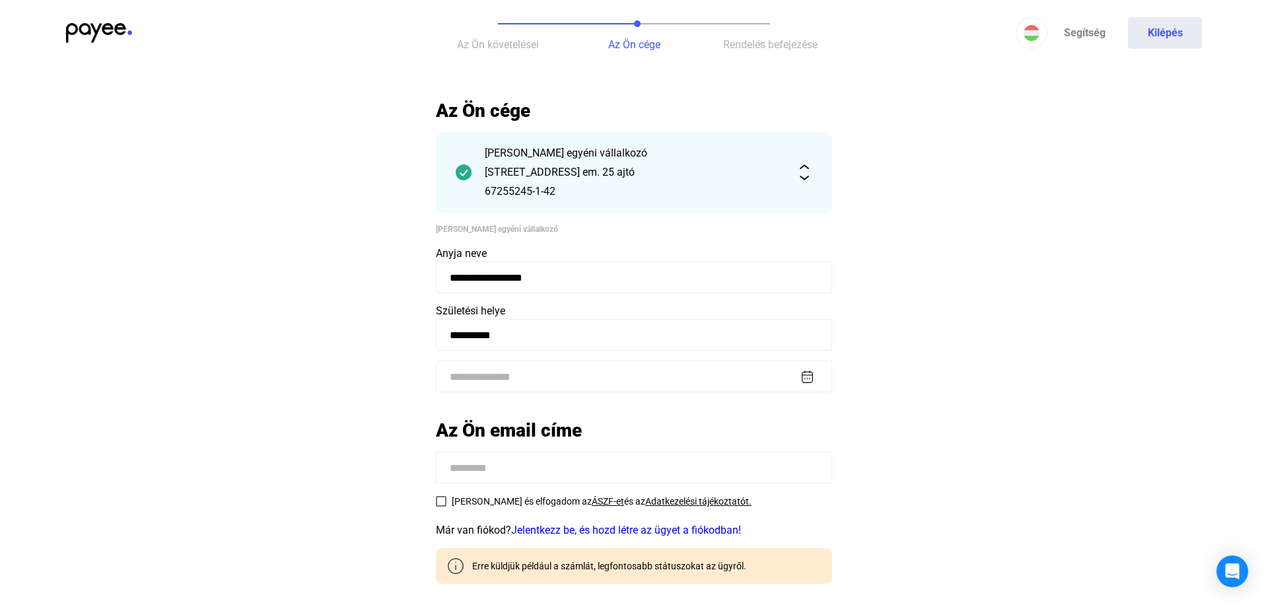
type input "**********"
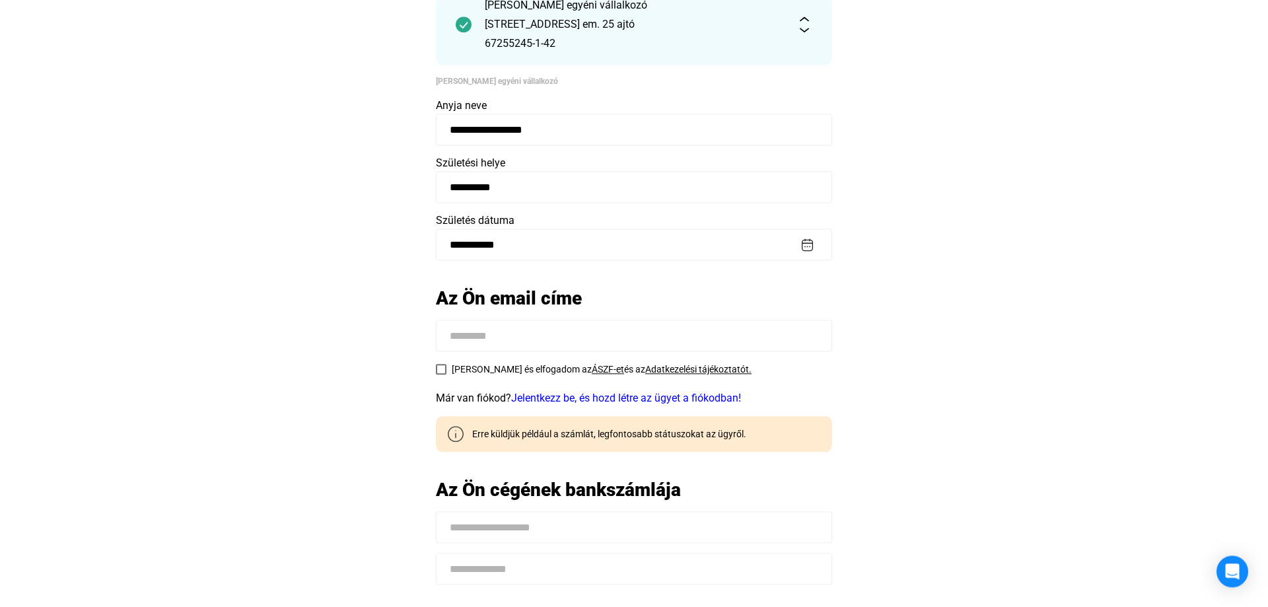
scroll to position [269, 0]
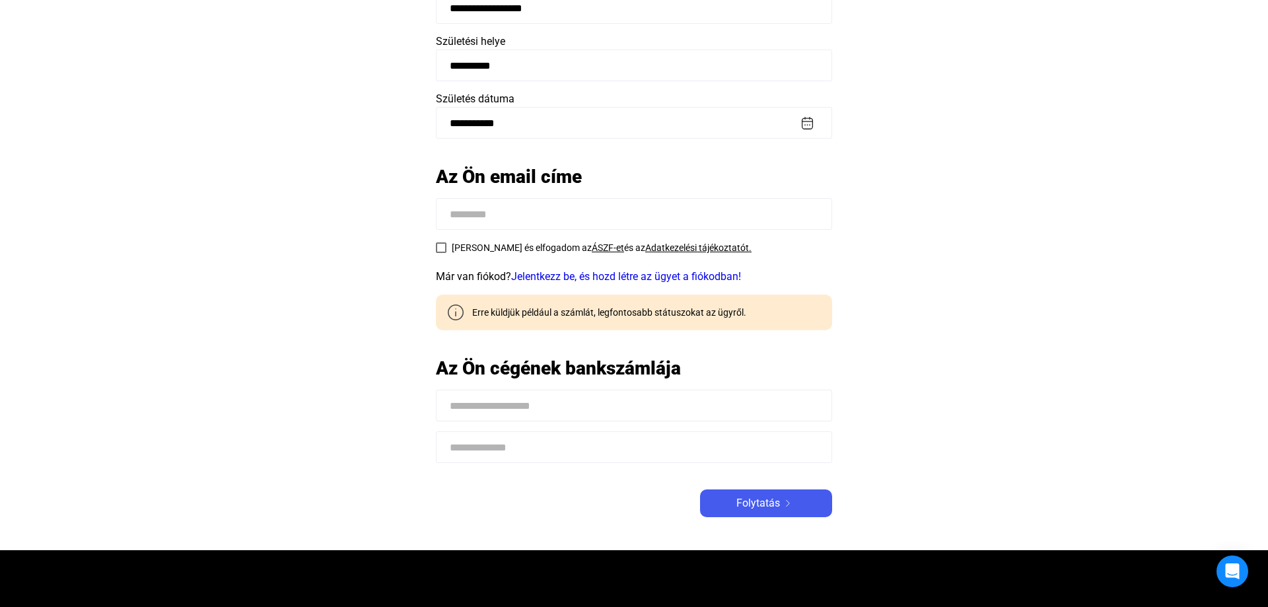
click at [530, 211] on input at bounding box center [634, 214] width 396 height 32
type input "**********"
click at [442, 247] on span at bounding box center [441, 247] width 11 height 11
click at [667, 412] on input at bounding box center [634, 406] width 396 height 32
type input "**********"
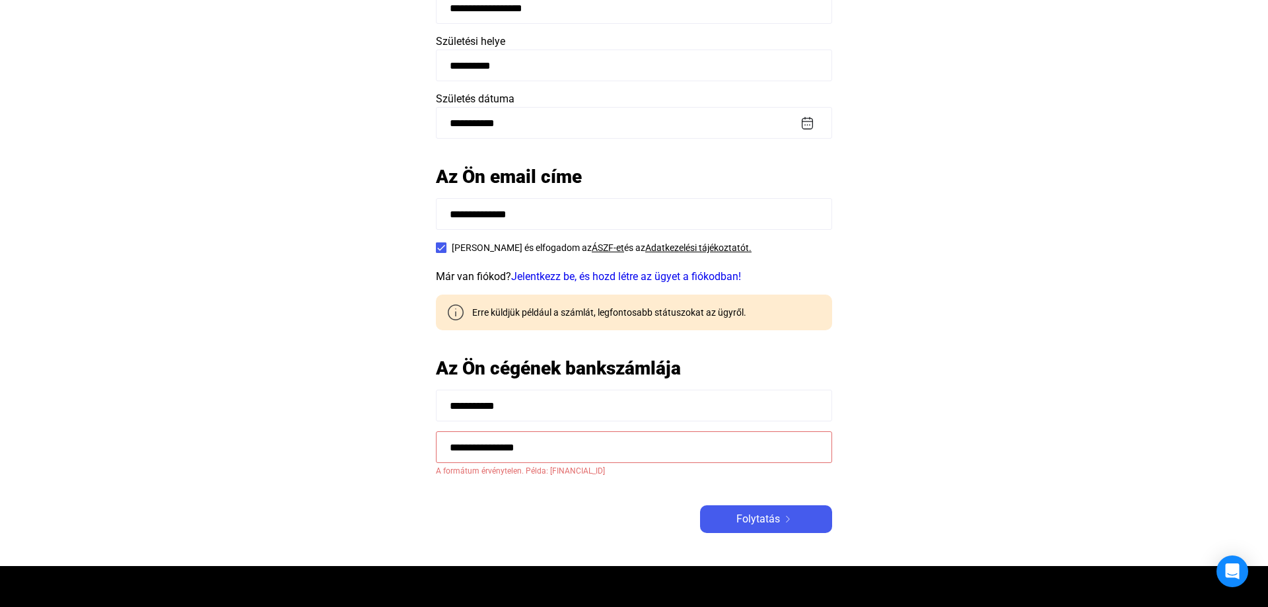
click at [497, 447] on input "**********" at bounding box center [634, 447] width 396 height 32
click at [773, 520] on span "Folytatás" at bounding box center [758, 519] width 44 height 16
click at [699, 456] on input "**********" at bounding box center [634, 447] width 396 height 32
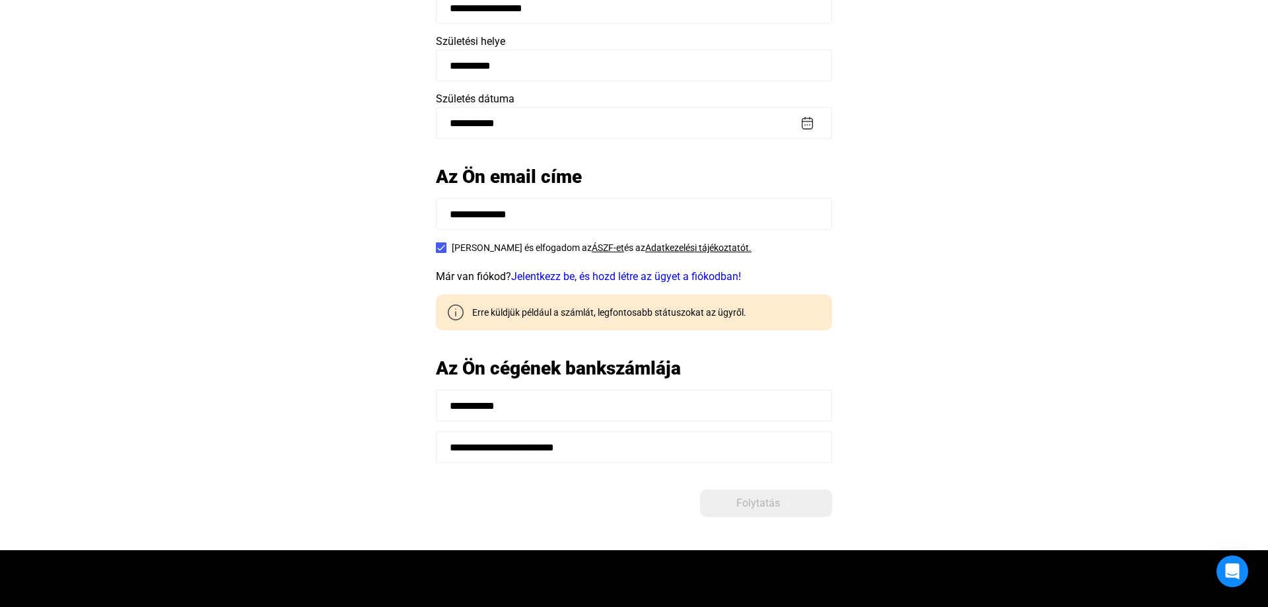
type input "**********"
click at [922, 370] on main "**********" at bounding box center [634, 190] width 1268 height 720
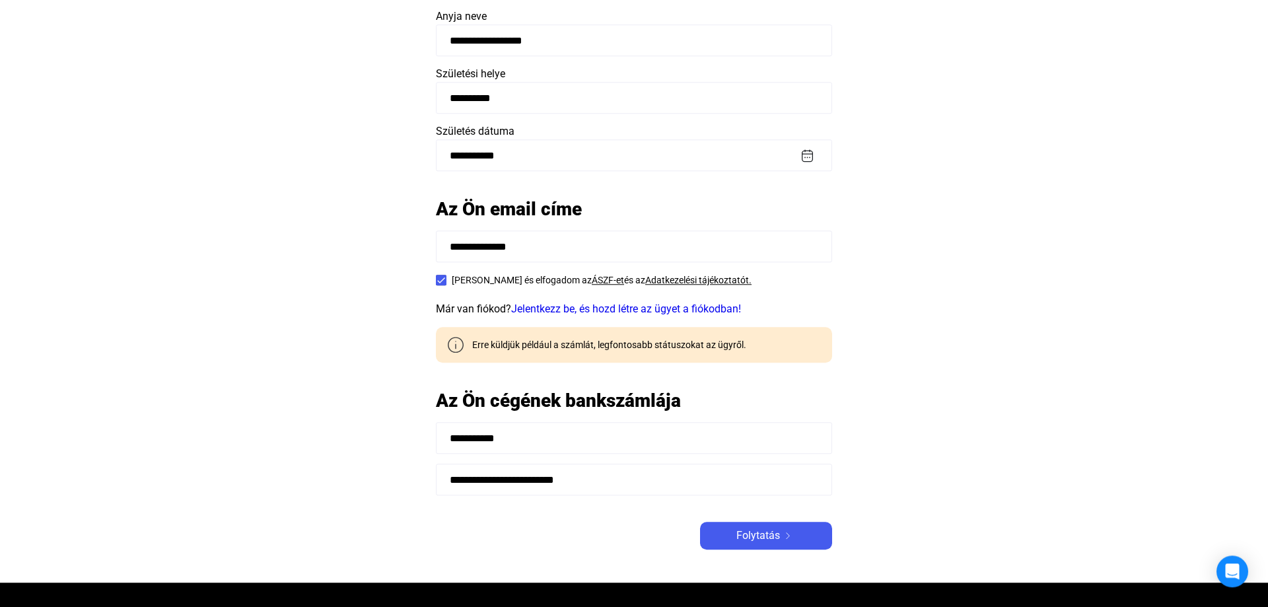
scroll to position [202, 0]
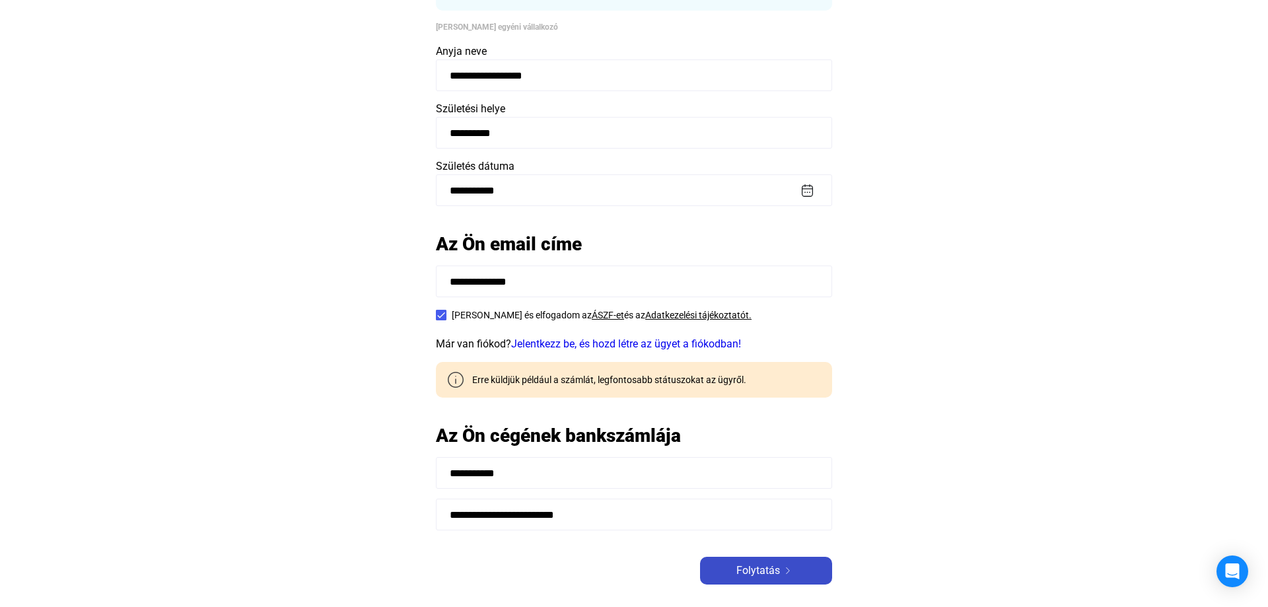
click at [770, 568] on span "Folytatás" at bounding box center [758, 571] width 44 height 16
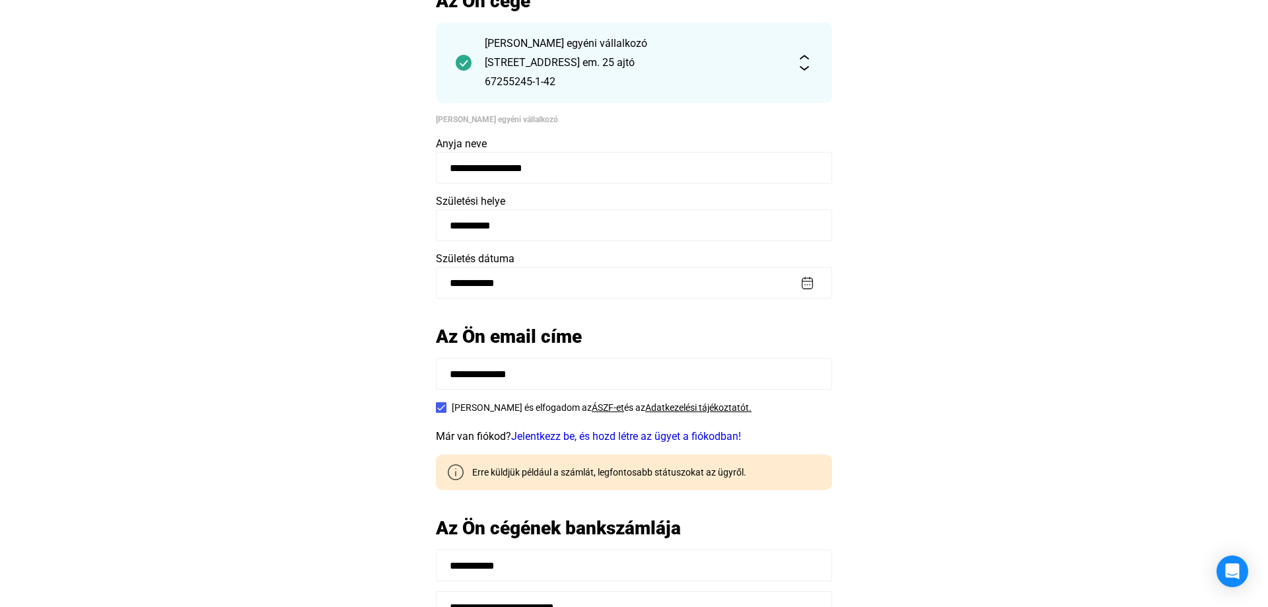
scroll to position [294, 0]
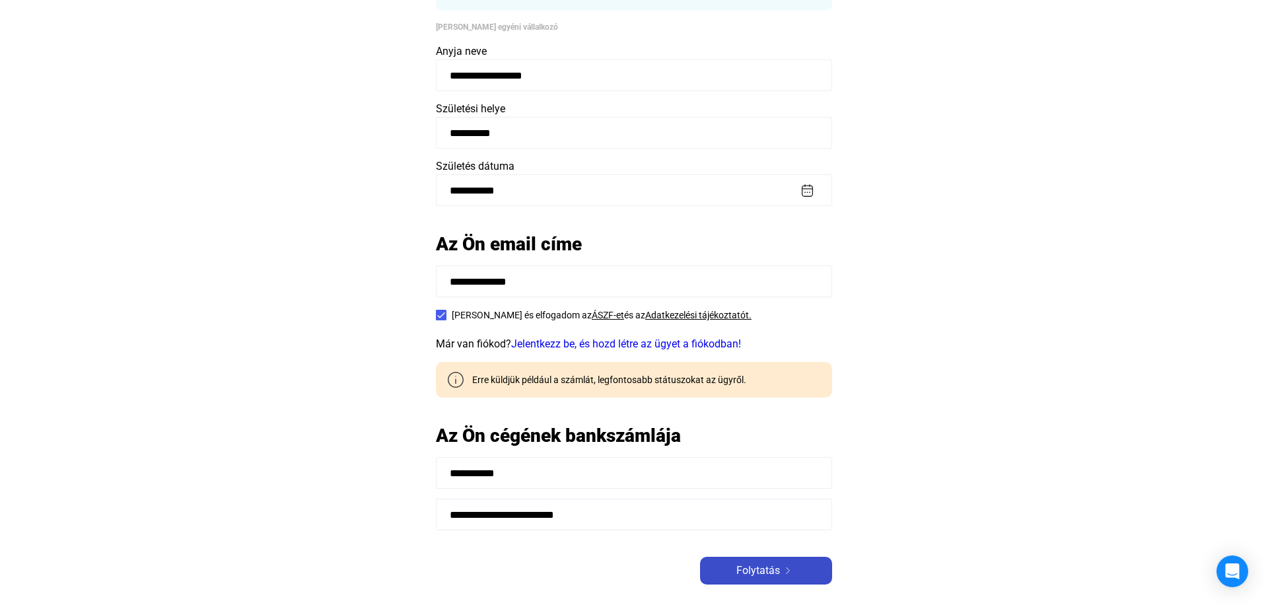
click at [762, 571] on span "Folytatás" at bounding box center [758, 571] width 44 height 16
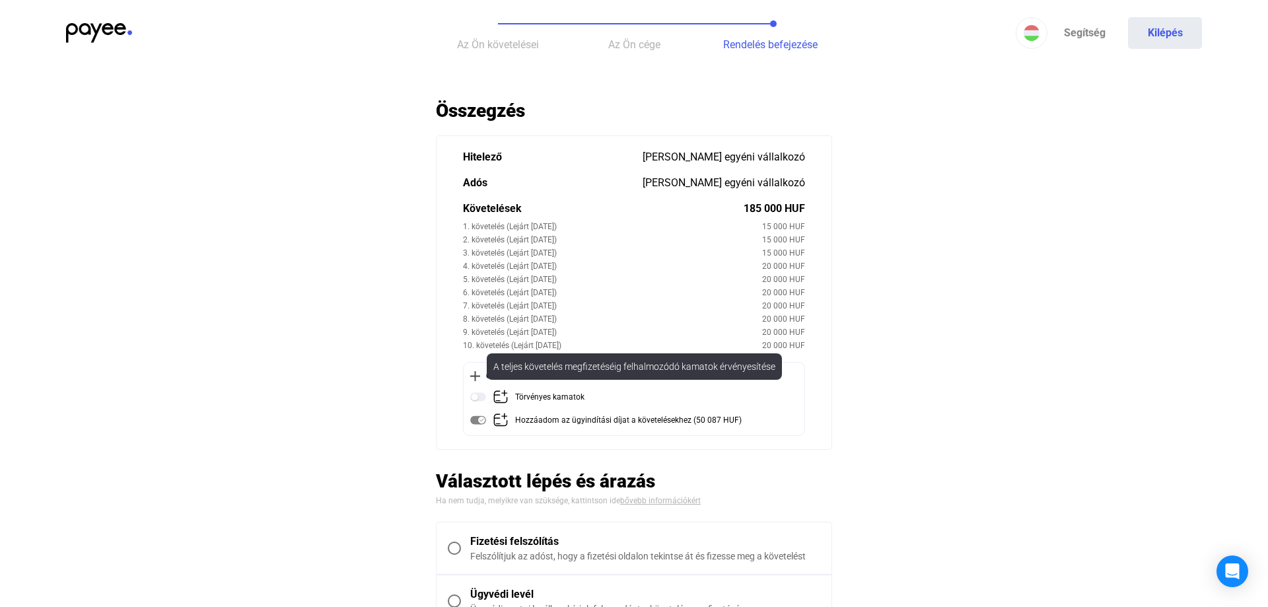
click at [477, 397] on img at bounding box center [478, 397] width 16 height 16
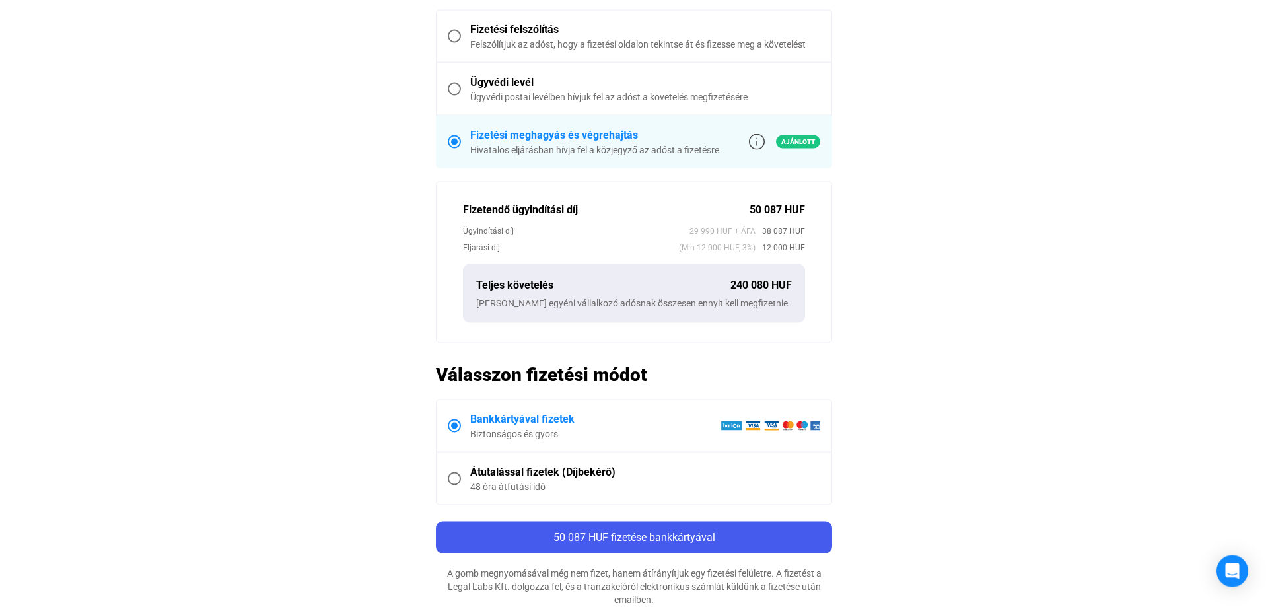
scroll to position [539, 0]
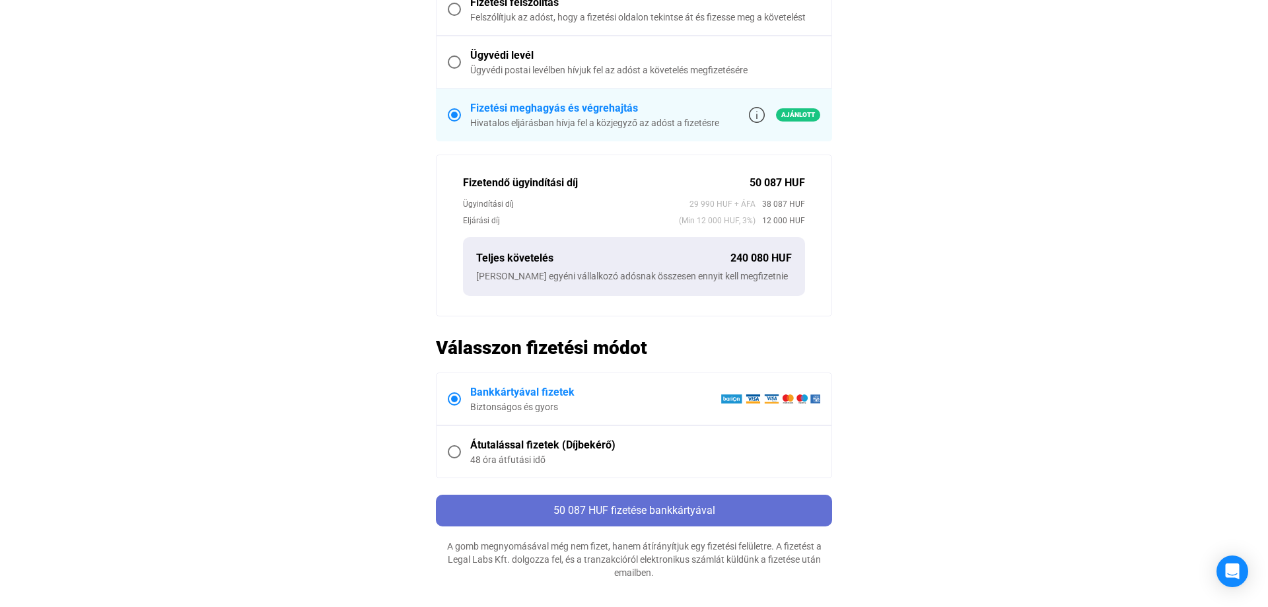
click at [656, 510] on span "50 087 HUF fizetése bankkártyával" at bounding box center [634, 510] width 162 height 13
